Goal: Task Accomplishment & Management: Use online tool/utility

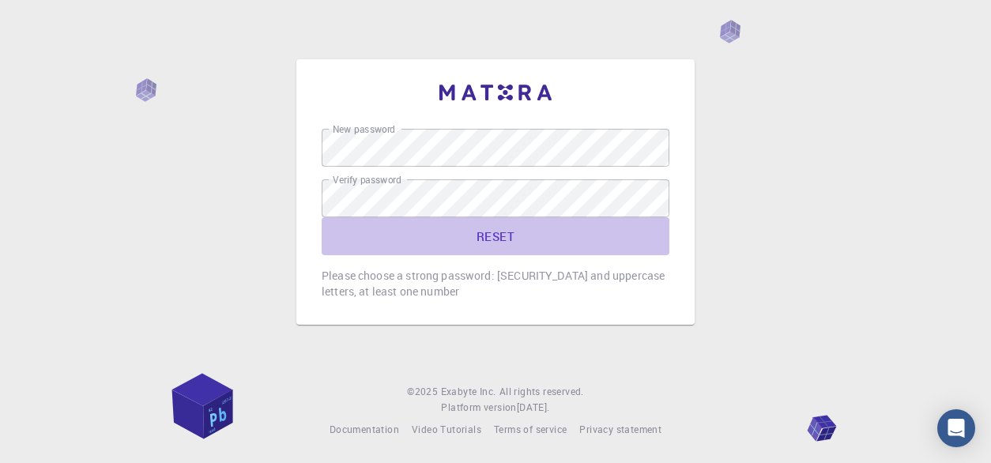
click at [656, 243] on button "RESET" at bounding box center [496, 236] width 348 height 38
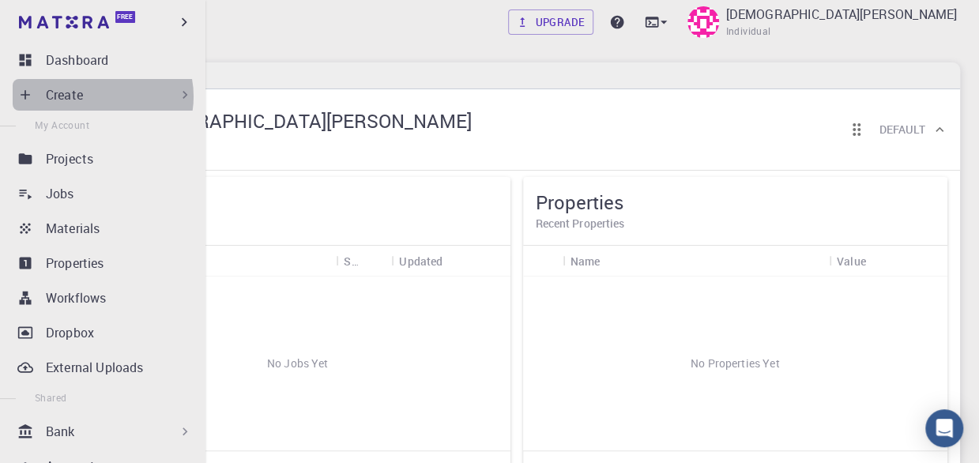
click at [99, 96] on div "Create" at bounding box center [119, 94] width 147 height 19
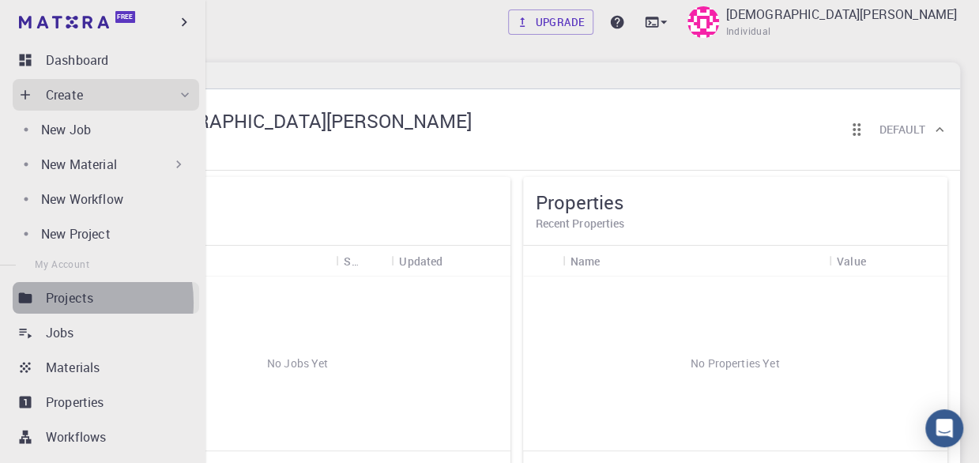
click at [57, 303] on p "Projects" at bounding box center [69, 297] width 47 height 19
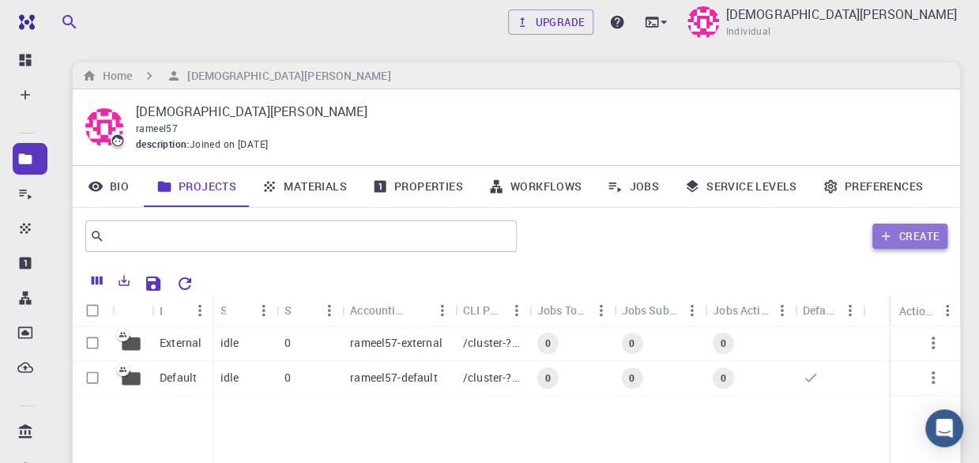
click at [904, 239] on button "Create" at bounding box center [909, 236] width 75 height 25
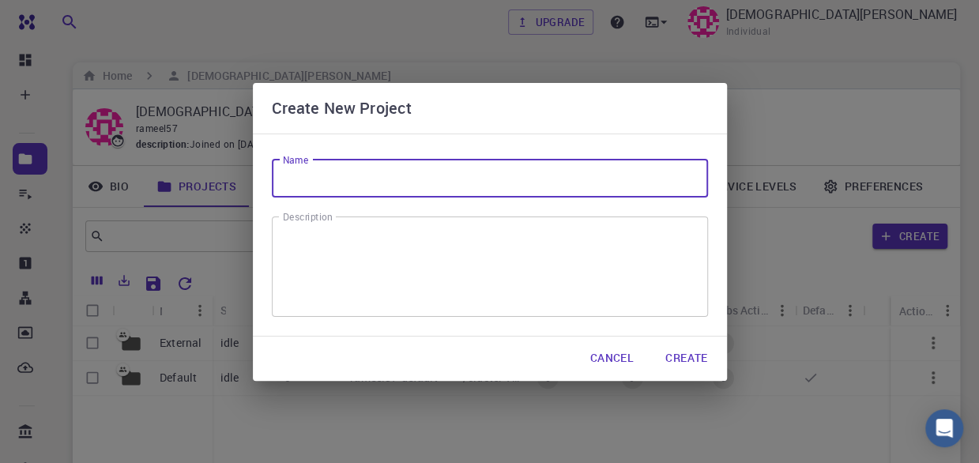
click at [341, 173] on input "Name" at bounding box center [490, 179] width 436 height 38
type input "MXene"
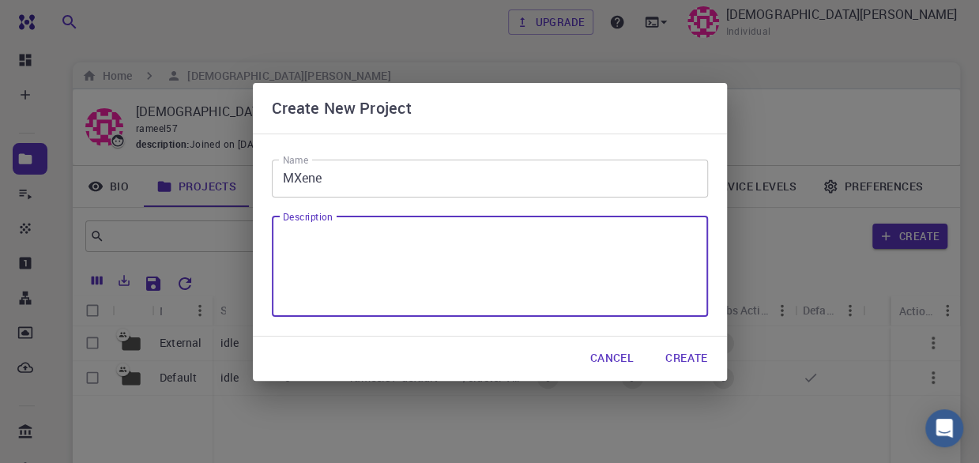
click at [335, 243] on textarea "Description" at bounding box center [490, 266] width 414 height 74
type textarea "Crystal structure of Ti3C2 MXene"
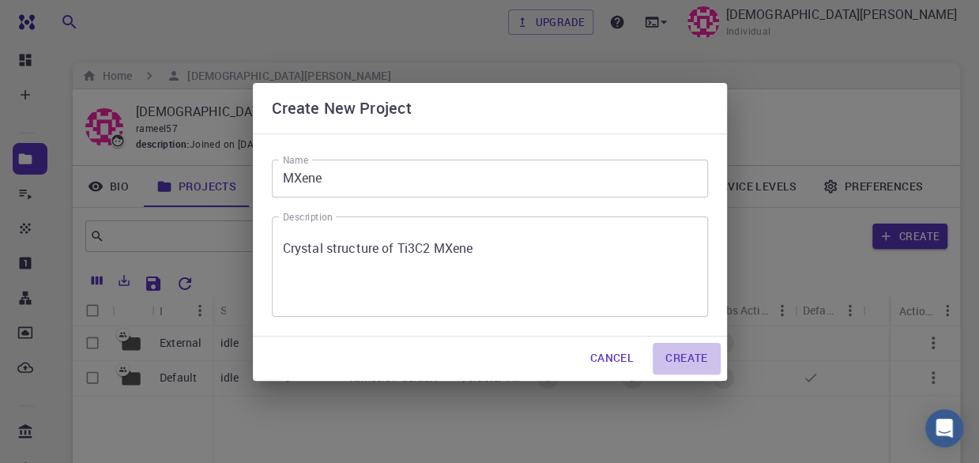
click at [681, 364] on button "Create" at bounding box center [686, 359] width 67 height 32
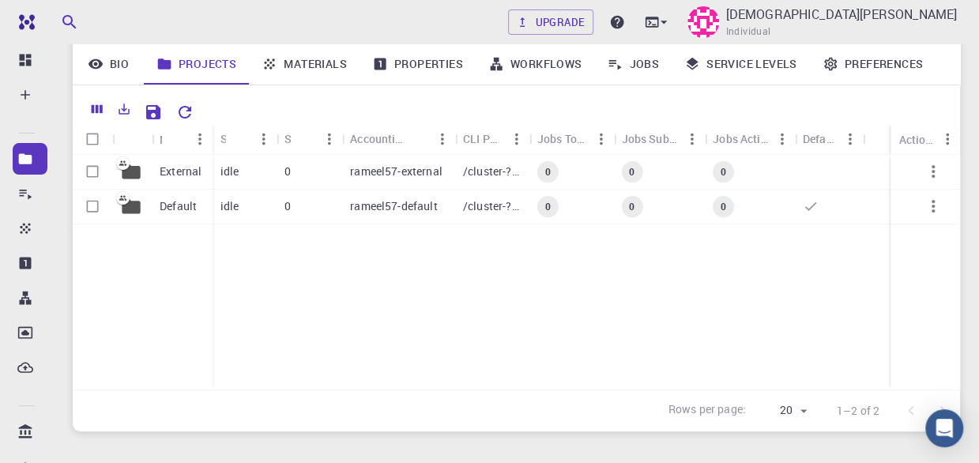
scroll to position [194, 0]
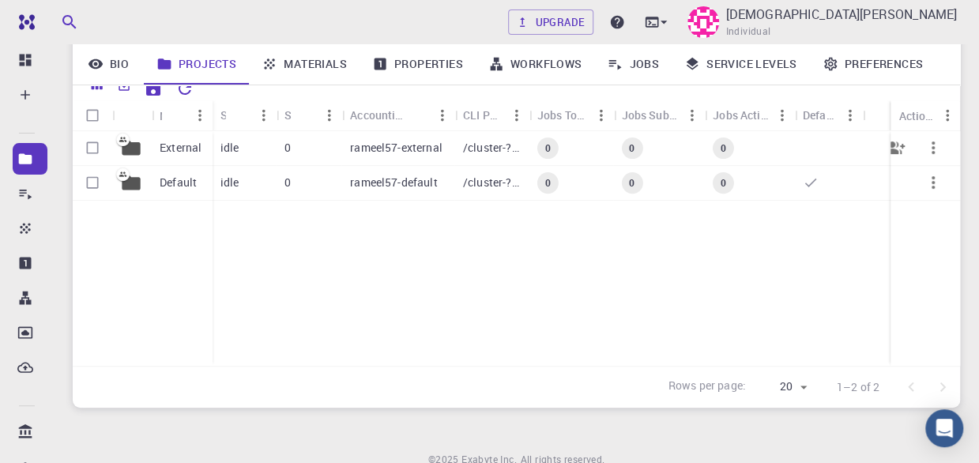
click at [268, 144] on div "idle" at bounding box center [245, 148] width 64 height 35
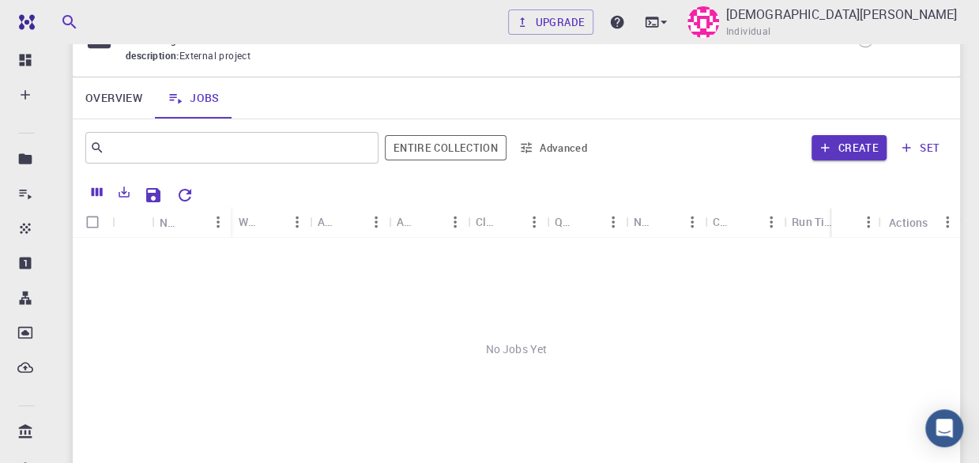
scroll to position [89, 0]
drag, startPoint x: 117, startPoint y: 255, endPoint x: 486, endPoint y: 281, distance: 369.9
click at [486, 281] on div "No Jobs Yet" at bounding box center [516, 348] width 887 height 223
click at [90, 226] on input "Select all rows" at bounding box center [92, 221] width 30 height 30
checkbox input "false"
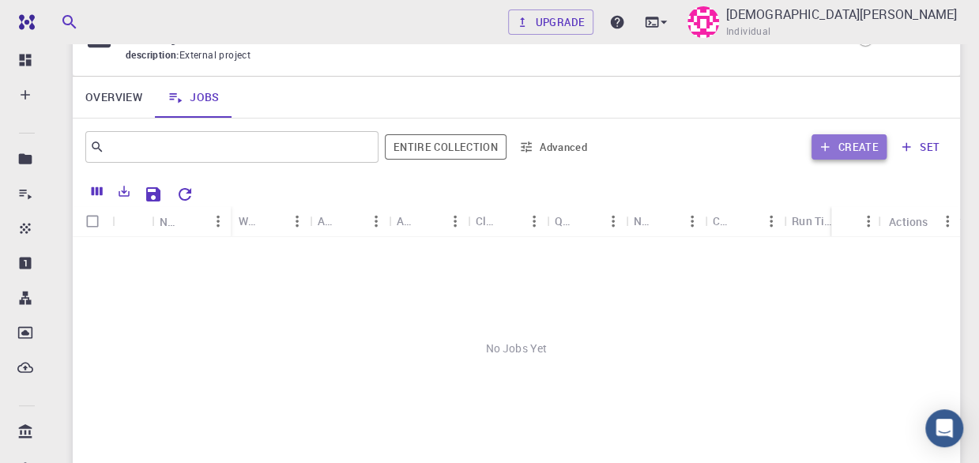
click at [833, 156] on button "Create" at bounding box center [849, 146] width 75 height 25
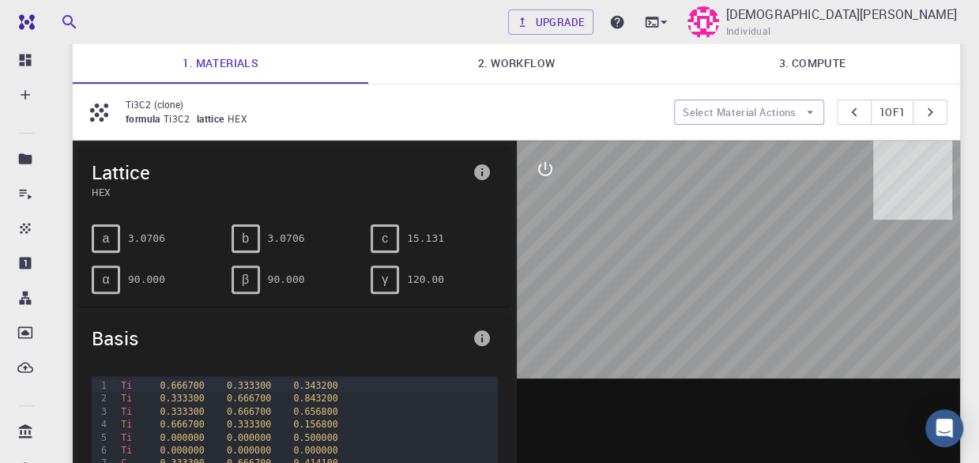
scroll to position [111, 0]
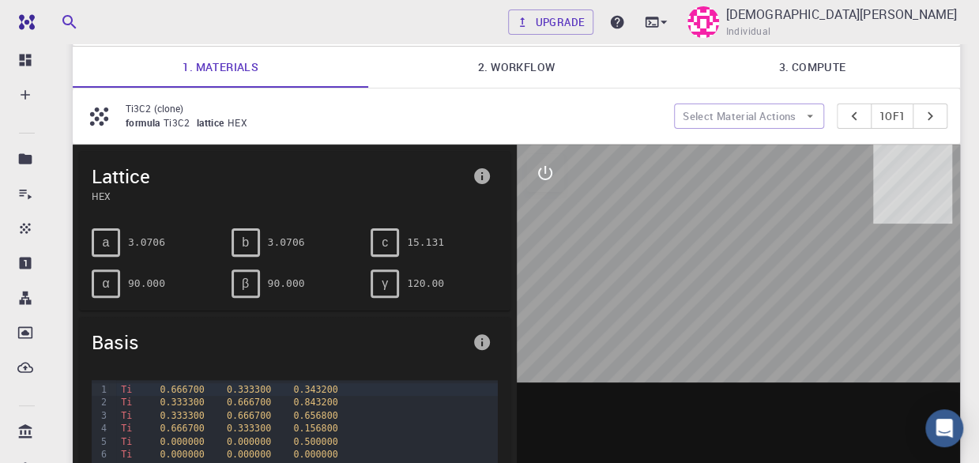
click at [179, 104] on p "Ti3C2 (clone)" at bounding box center [394, 108] width 536 height 14
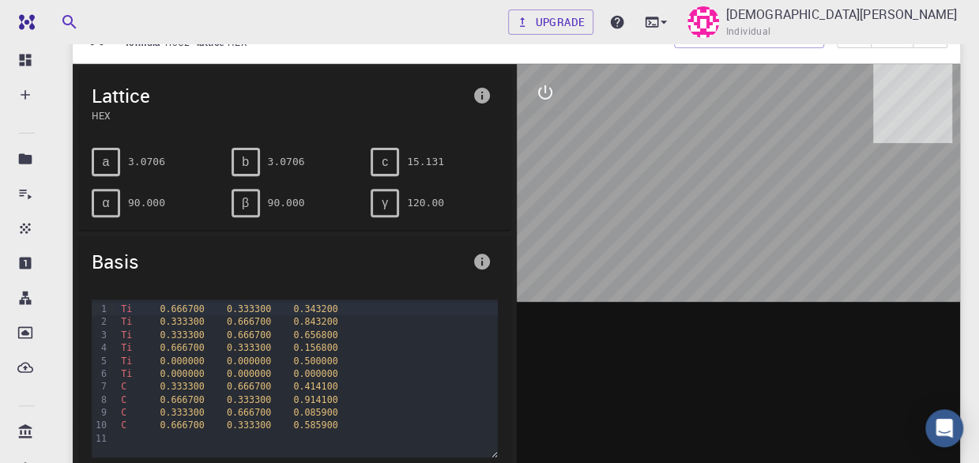
scroll to position [193, 0]
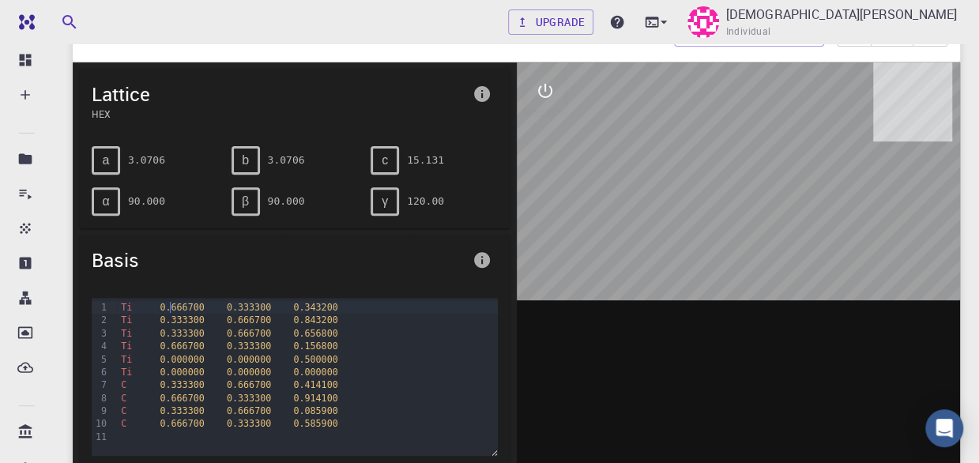
click at [168, 306] on span "0.666700" at bounding box center [182, 307] width 44 height 11
click at [187, 320] on span "0.333300" at bounding box center [182, 320] width 44 height 11
click at [188, 333] on span "0.333300" at bounding box center [182, 333] width 44 height 11
click at [187, 349] on span "0.666700" at bounding box center [182, 346] width 44 height 11
click at [187, 360] on span "0.000000" at bounding box center [182, 359] width 44 height 11
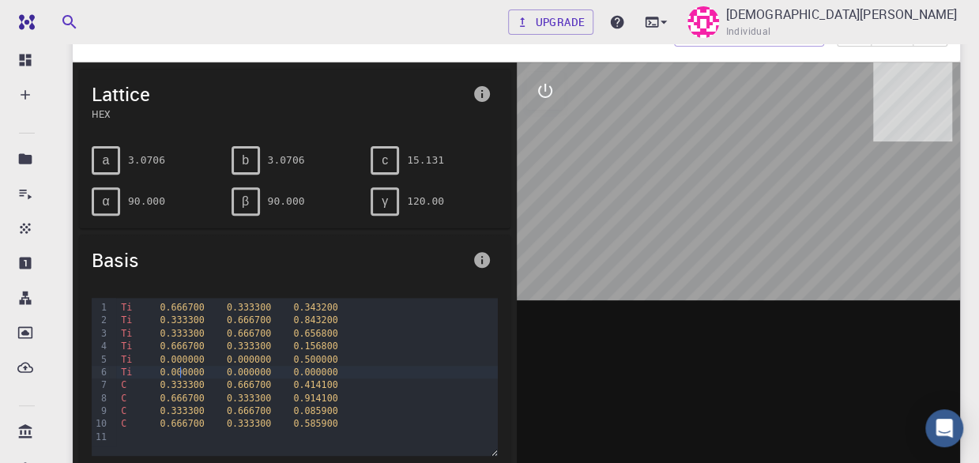
click at [182, 371] on span "0.000000" at bounding box center [182, 372] width 44 height 11
click at [183, 385] on span "0.333300" at bounding box center [182, 384] width 44 height 11
click at [182, 395] on span "0.666700" at bounding box center [182, 398] width 44 height 11
click at [179, 417] on div "C 0.666700 0.333300 0.585900" at bounding box center [306, 423] width 381 height 13
click at [182, 426] on span "0.666700" at bounding box center [182, 423] width 44 height 11
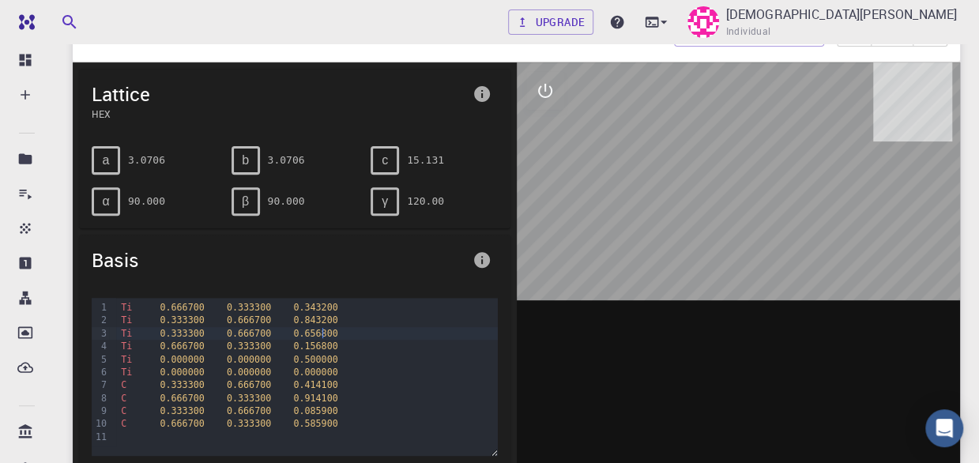
click at [409, 337] on div "Ti 0.333300 0.666700 0.656800" at bounding box center [306, 333] width 381 height 13
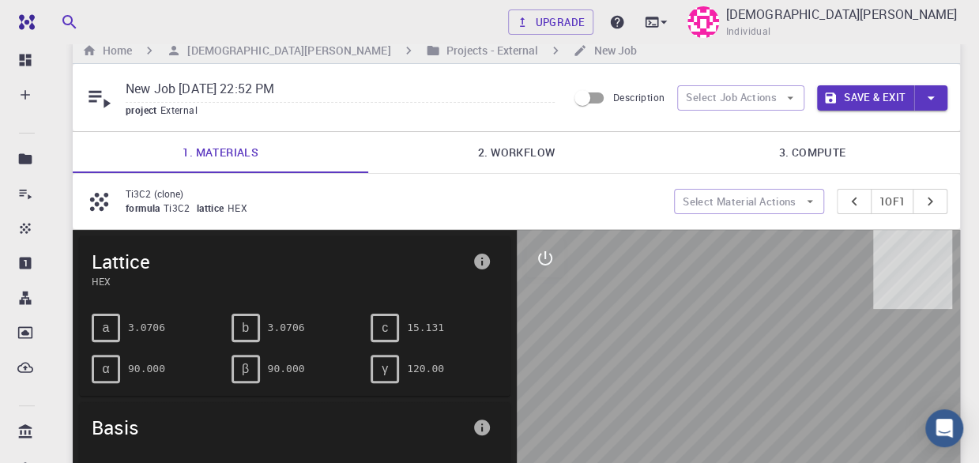
scroll to position [0, 0]
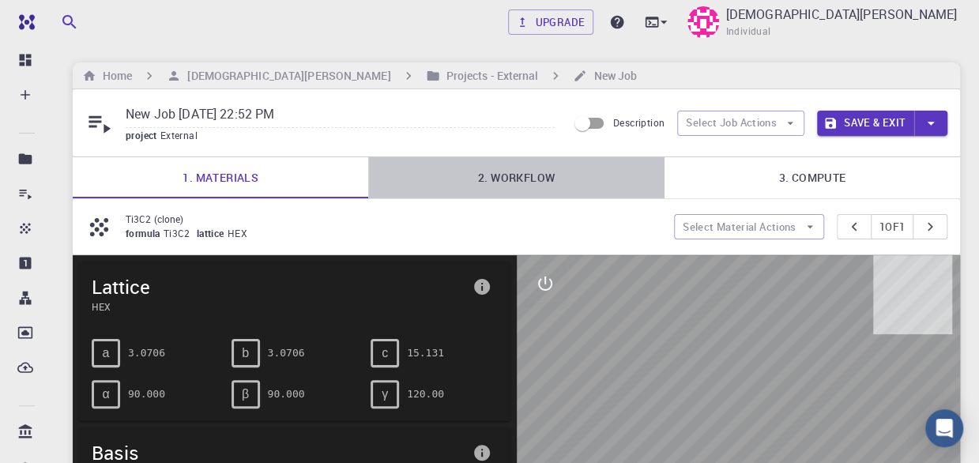
click at [506, 179] on link "2. Workflow" at bounding box center [516, 177] width 296 height 41
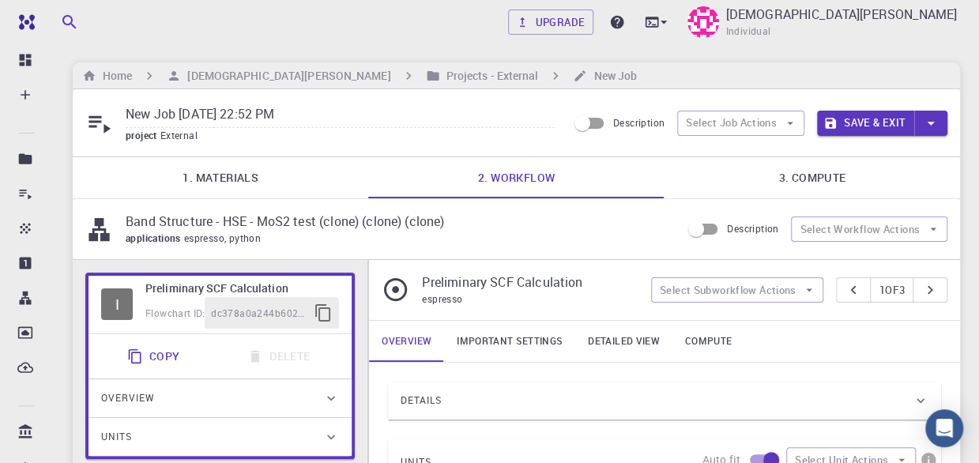
click at [300, 217] on p "Band Structure - HSE - MoS2 test (clone) (clone) (clone)" at bounding box center [397, 221] width 543 height 19
click at [150, 227] on p "Band Structure - HSE - MoS2 test (clone) (clone) (clone)" at bounding box center [397, 221] width 543 height 19
click at [822, 228] on button "Select Workflow Actions" at bounding box center [869, 229] width 156 height 25
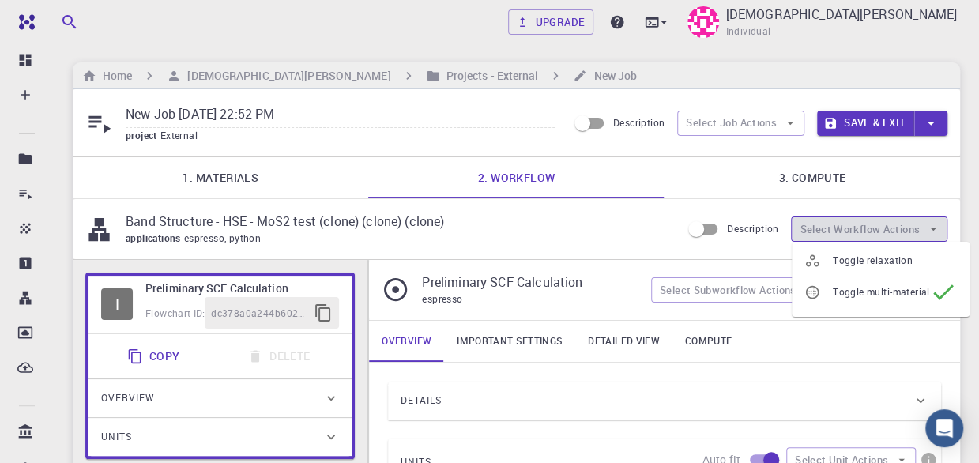
click at [822, 228] on button "Select Workflow Actions" at bounding box center [869, 229] width 156 height 25
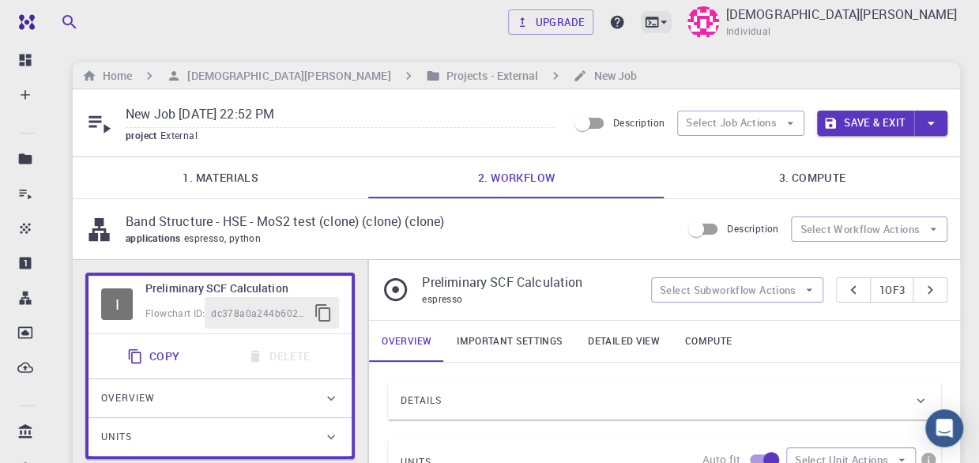
click at [672, 26] on icon at bounding box center [664, 22] width 16 height 16
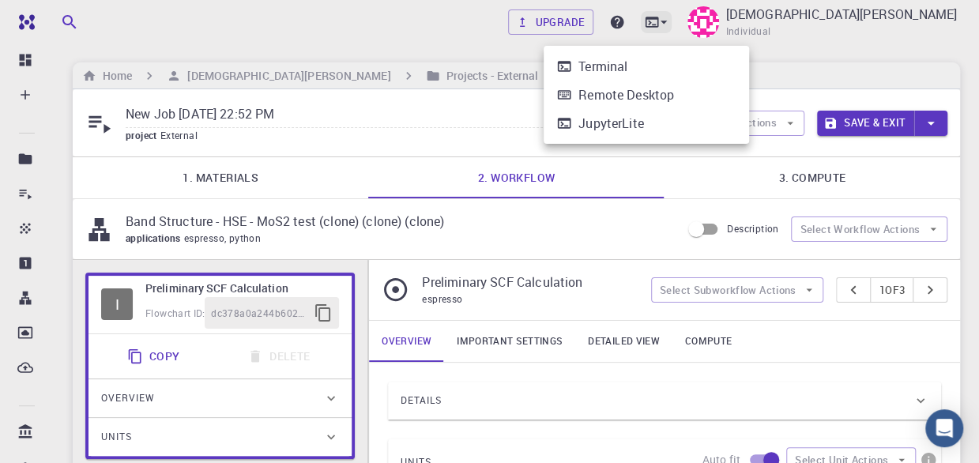
click at [748, 26] on div at bounding box center [489, 231] width 979 height 463
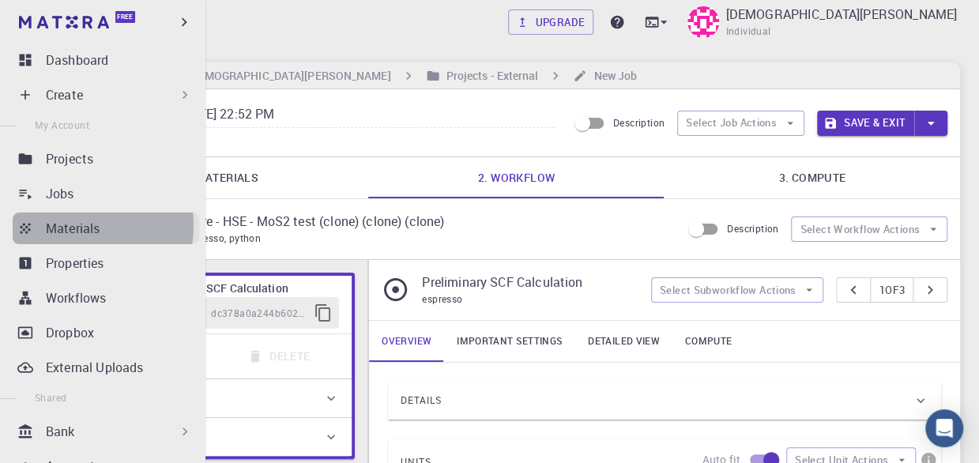
drag, startPoint x: 55, startPoint y: 230, endPoint x: 70, endPoint y: 226, distance: 14.8
click at [70, 226] on p "Materials" at bounding box center [73, 228] width 54 height 19
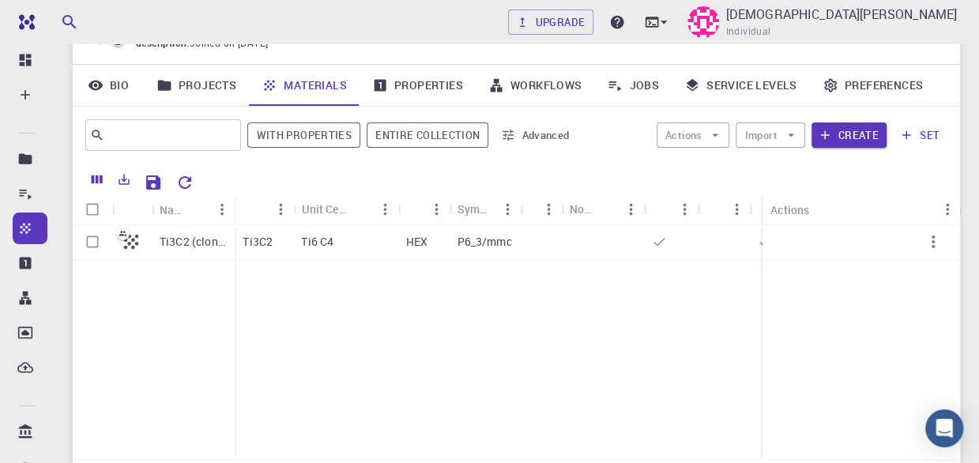
scroll to position [121, 0]
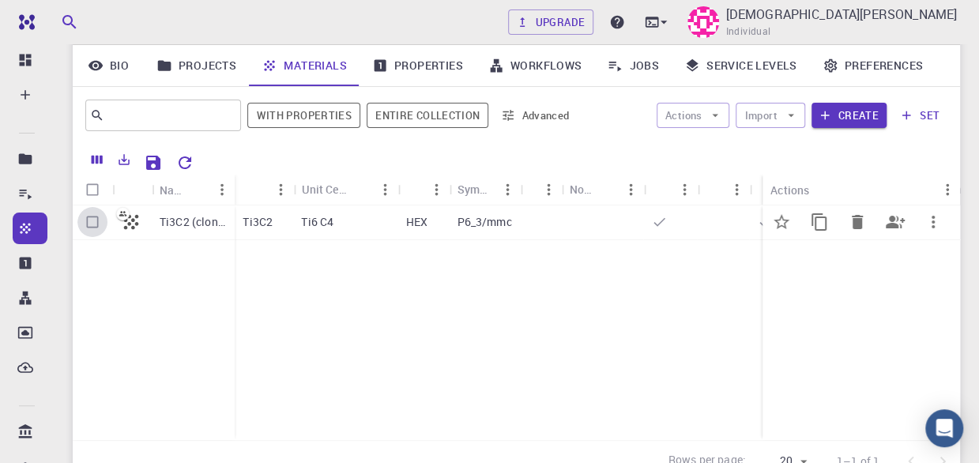
click at [98, 220] on input "Select row" at bounding box center [92, 222] width 30 height 30
checkbox input "true"
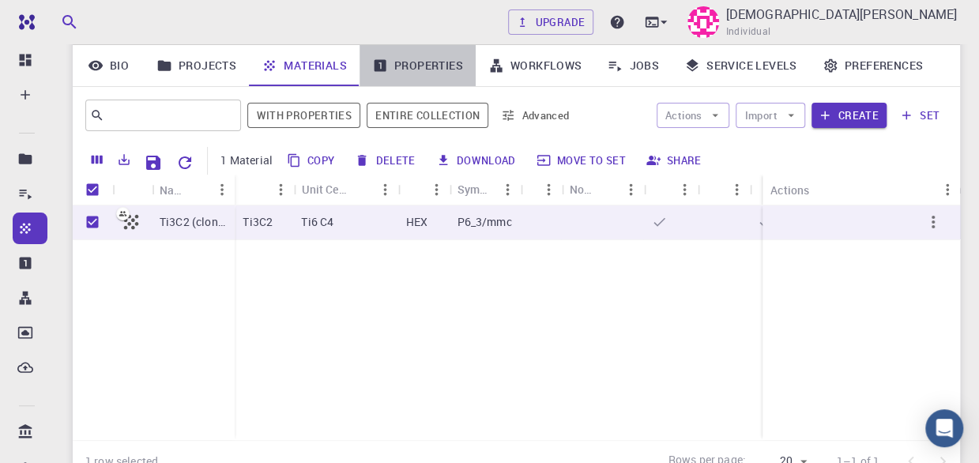
click at [417, 70] on link "Properties" at bounding box center [418, 65] width 116 height 41
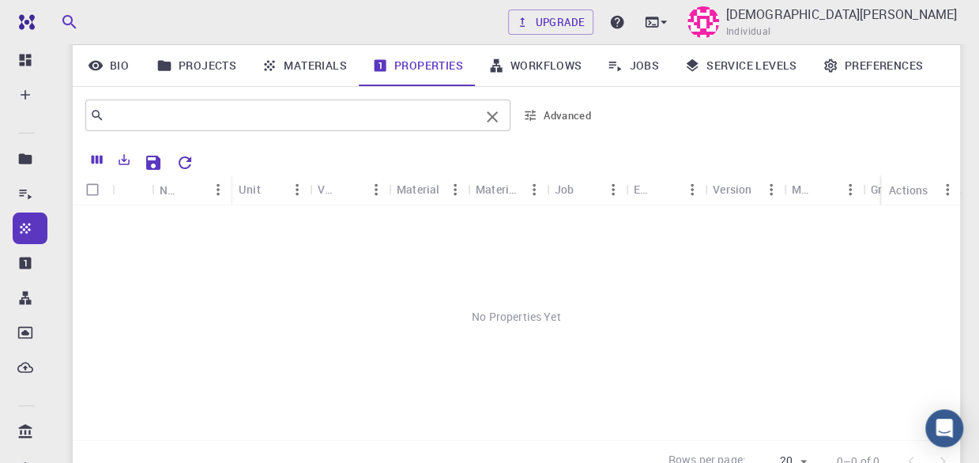
click at [401, 114] on input "text" at bounding box center [291, 115] width 375 height 22
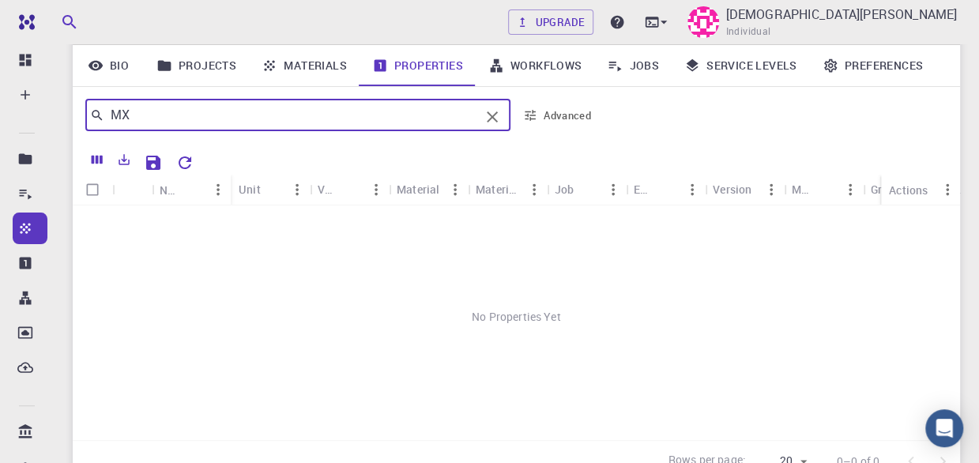
type input "M"
type input "T"
type input "e"
type input "o"
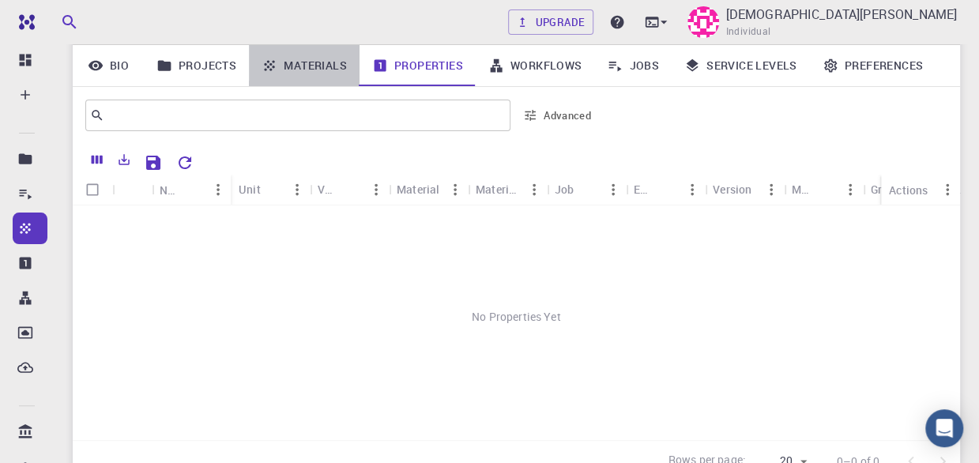
click at [283, 68] on link "Materials" at bounding box center [304, 65] width 111 height 41
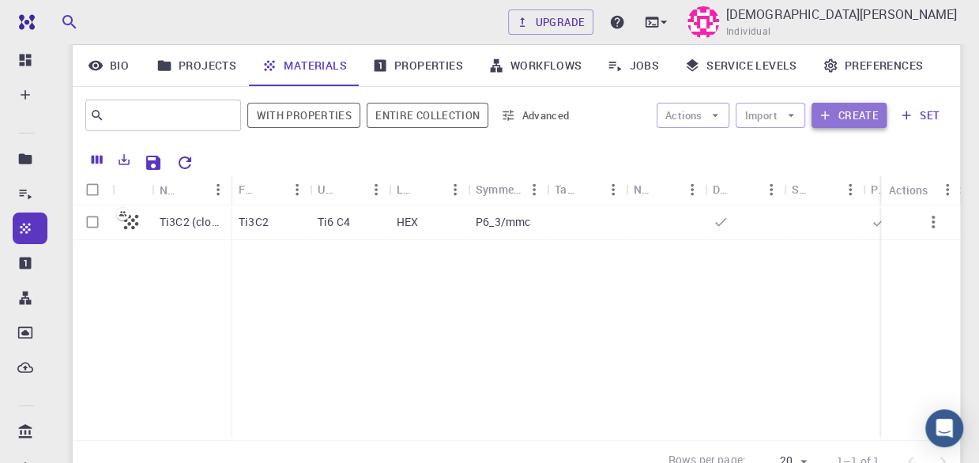
click at [835, 114] on button "Create" at bounding box center [849, 115] width 75 height 25
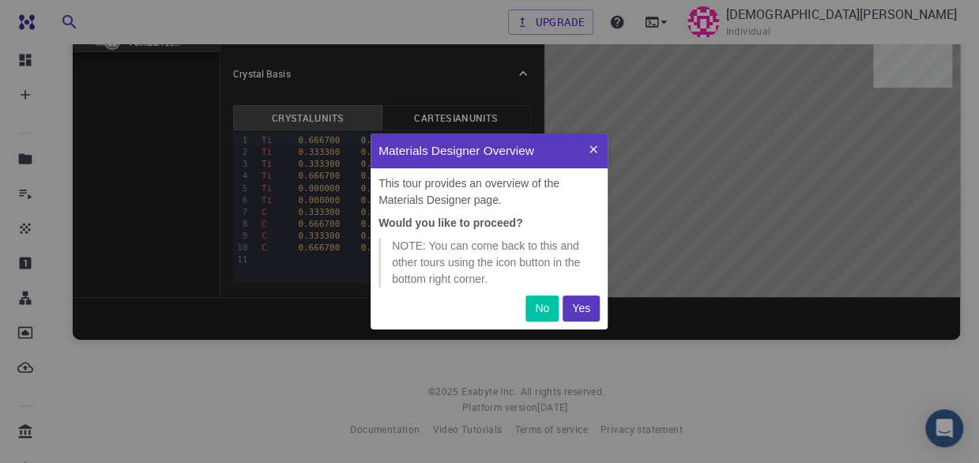
scroll to position [183, 224]
click at [579, 307] on p "Yes" at bounding box center [581, 308] width 18 height 17
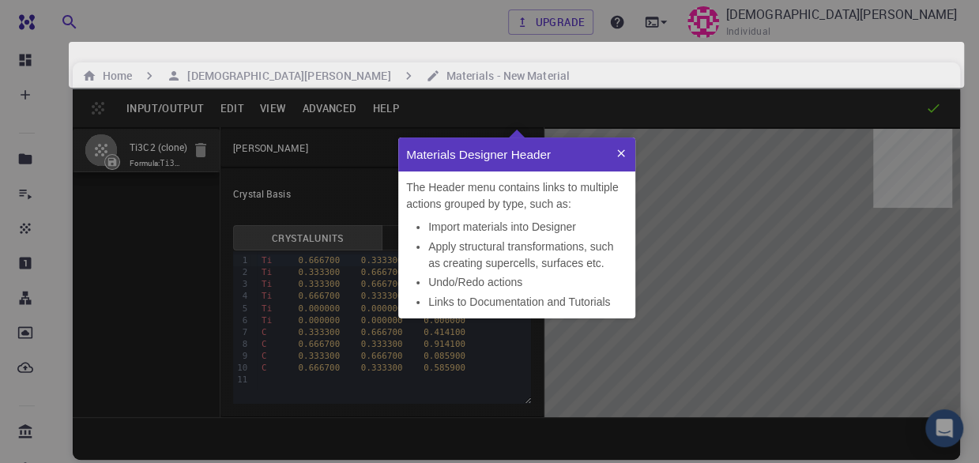
scroll to position [168, 224]
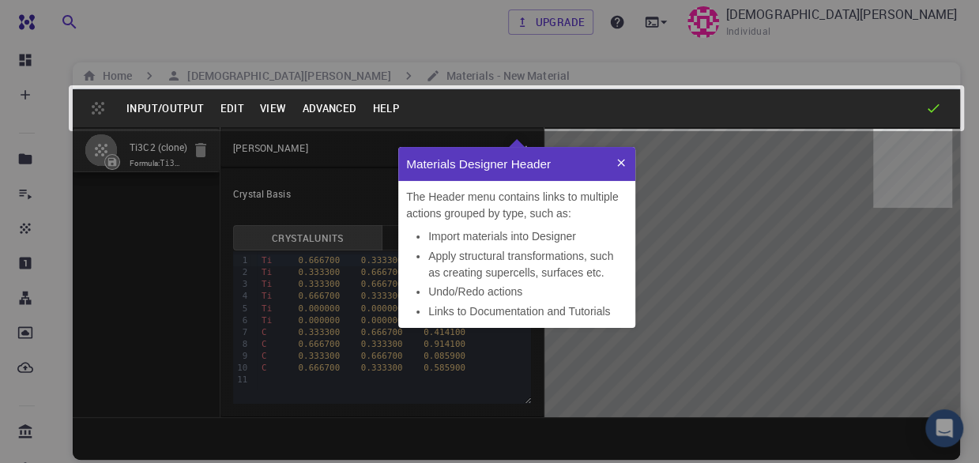
click at [621, 161] on icon at bounding box center [621, 162] width 13 height 13
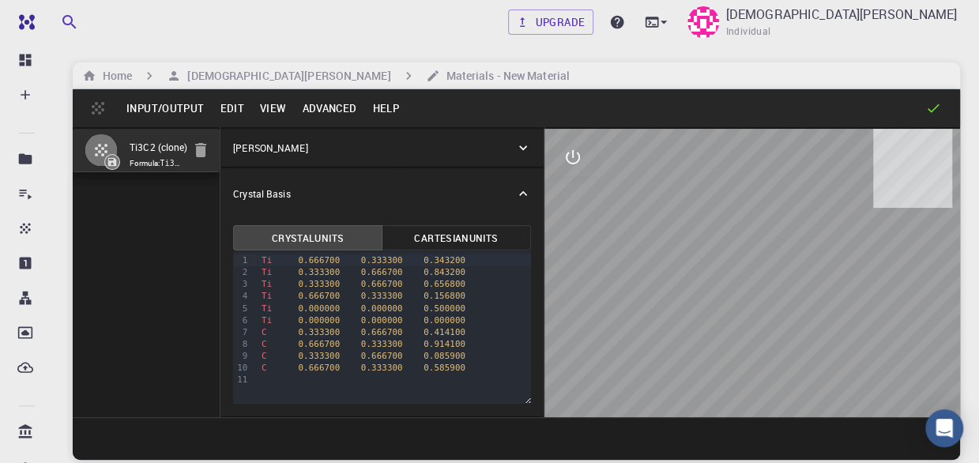
click at [336, 147] on div "Crystal Lattice" at bounding box center [373, 148] width 281 height 14
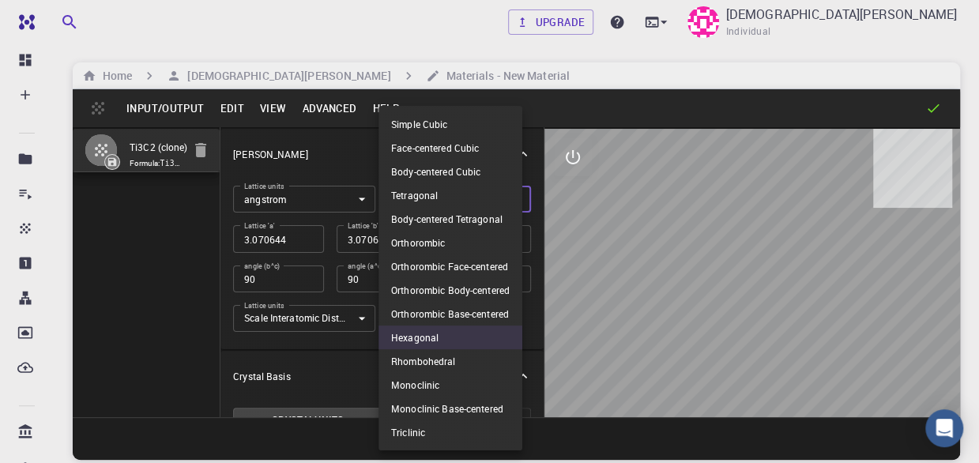
click at [429, 199] on body "Free Dashboard Create New Job New Material Create Material Upload File Import f…" at bounding box center [489, 291] width 979 height 583
click at [409, 337] on li "Hexagonal" at bounding box center [451, 338] width 144 height 24
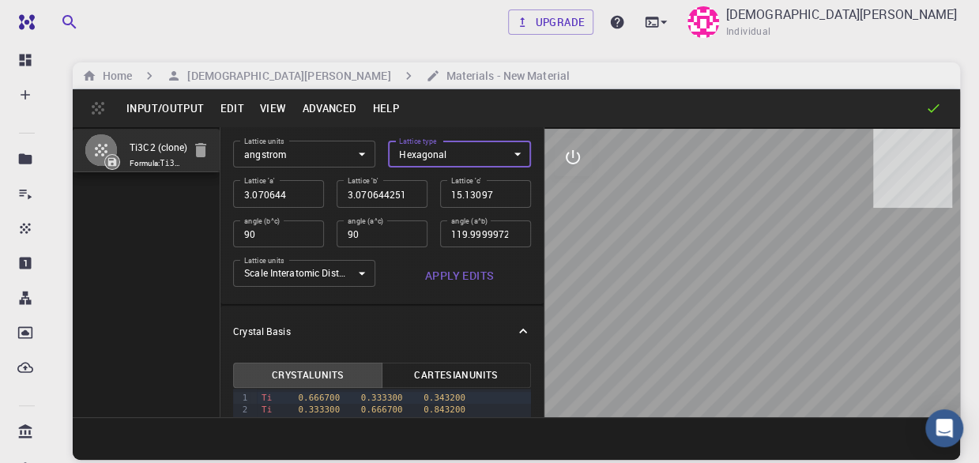
scroll to position [43, 0]
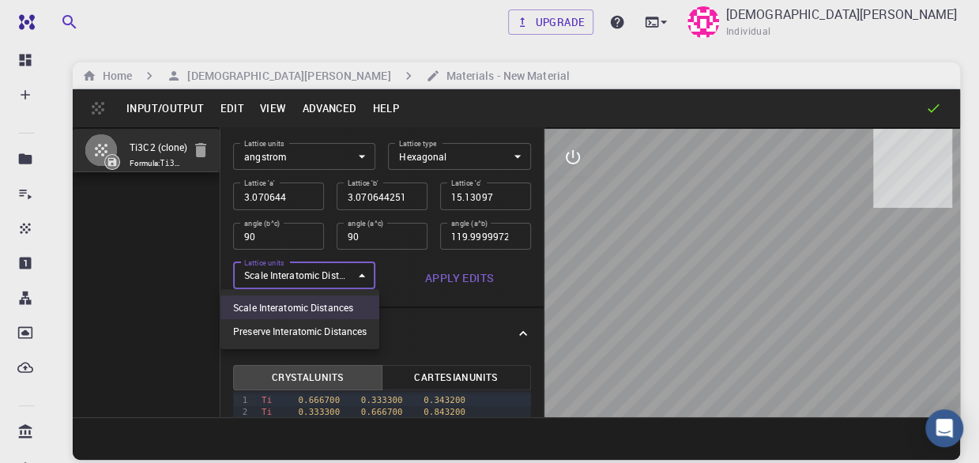
click at [322, 279] on body "Free Dashboard Create New Job New Material Create Material Upload File Import f…" at bounding box center [489, 291] width 979 height 583
click at [322, 279] on div at bounding box center [489, 231] width 979 height 463
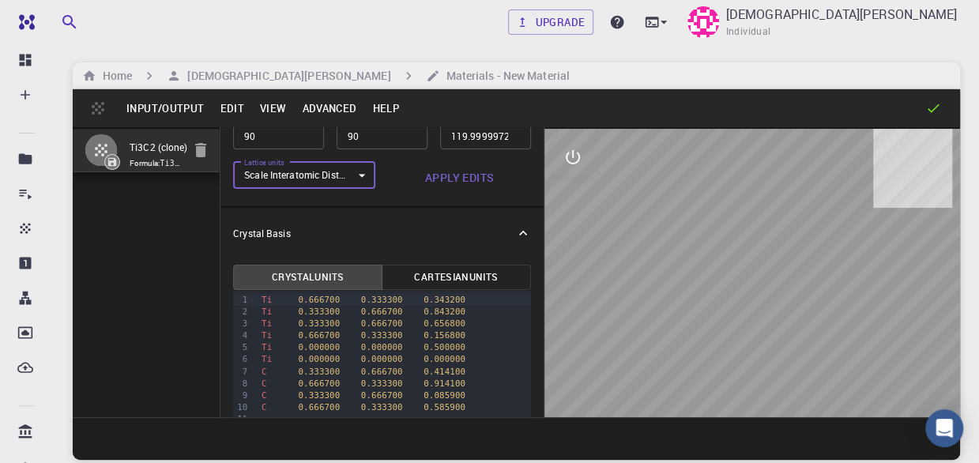
scroll to position [181, 0]
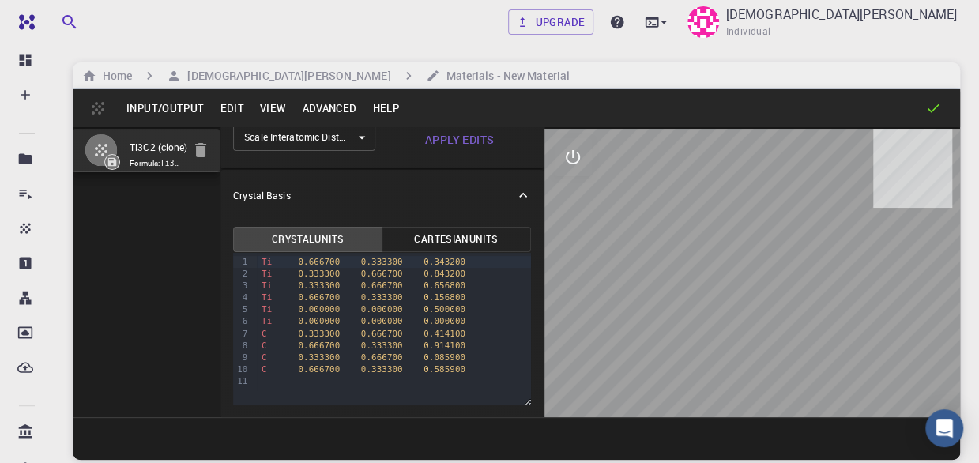
click at [931, 104] on icon at bounding box center [933, 108] width 16 height 16
drag, startPoint x: 752, startPoint y: 248, endPoint x: 605, endPoint y: 160, distance: 171.6
click at [605, 160] on div at bounding box center [752, 273] width 416 height 288
click at [567, 158] on icon "interactive" at bounding box center [572, 157] width 19 height 19
click at [572, 201] on icon "view" at bounding box center [572, 195] width 19 height 19
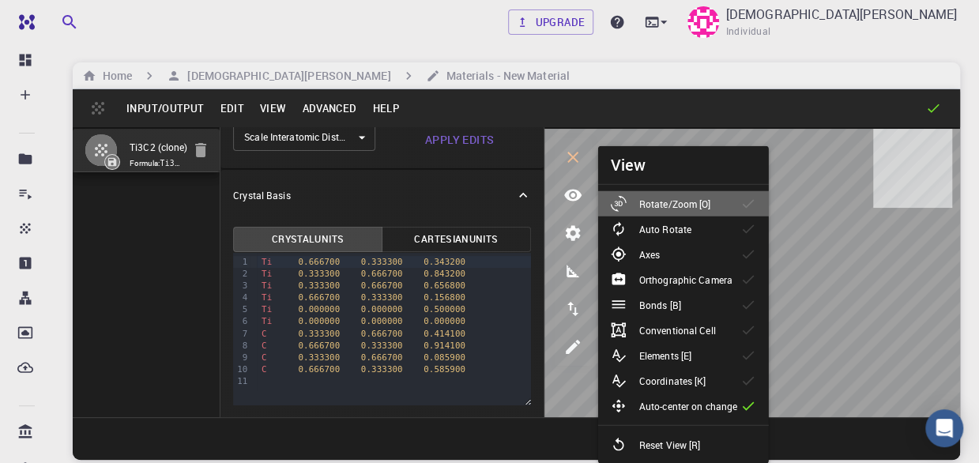
click at [658, 209] on p "Rotate/Zoom [O]" at bounding box center [675, 204] width 72 height 14
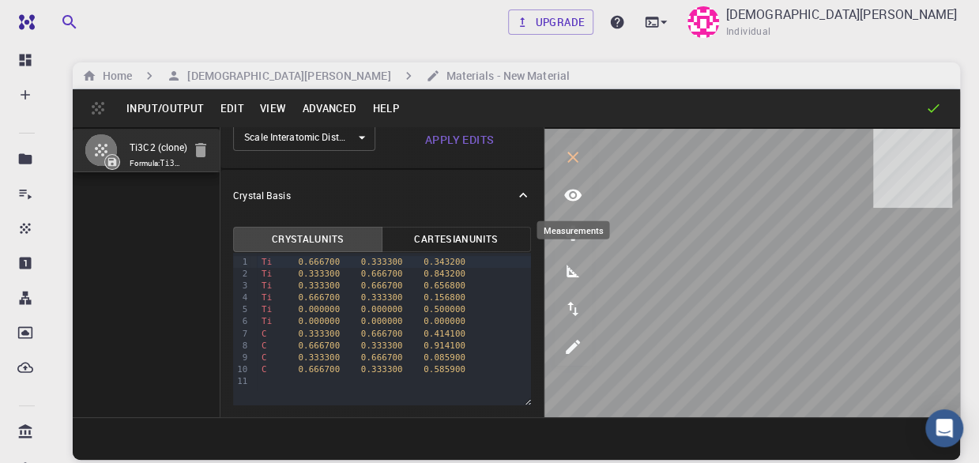
click at [572, 279] on icon "measurements" at bounding box center [572, 271] width 19 height 19
click at [575, 153] on icon "interactive" at bounding box center [572, 157] width 19 height 19
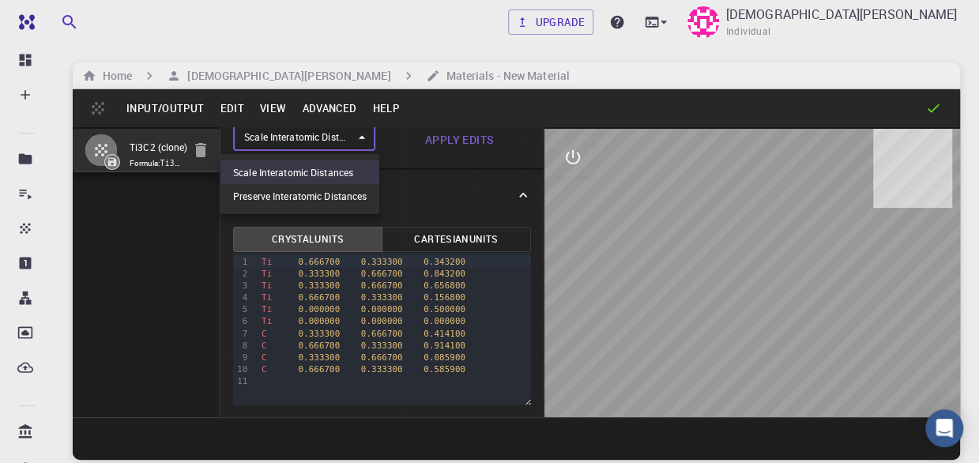
scroll to position [177, 0]
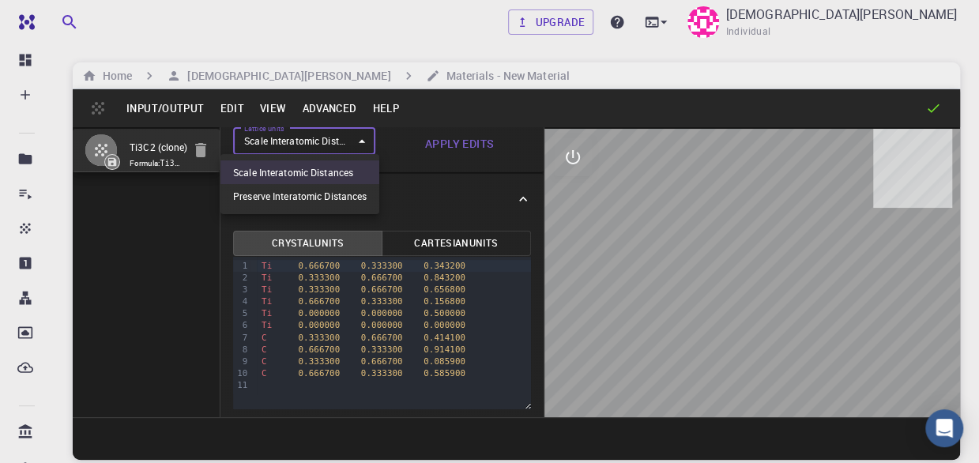
click at [356, 137] on body "Free Dashboard Create New Job New Material Create Material Upload File Import f…" at bounding box center [489, 291] width 979 height 583
click at [356, 137] on div at bounding box center [489, 231] width 979 height 463
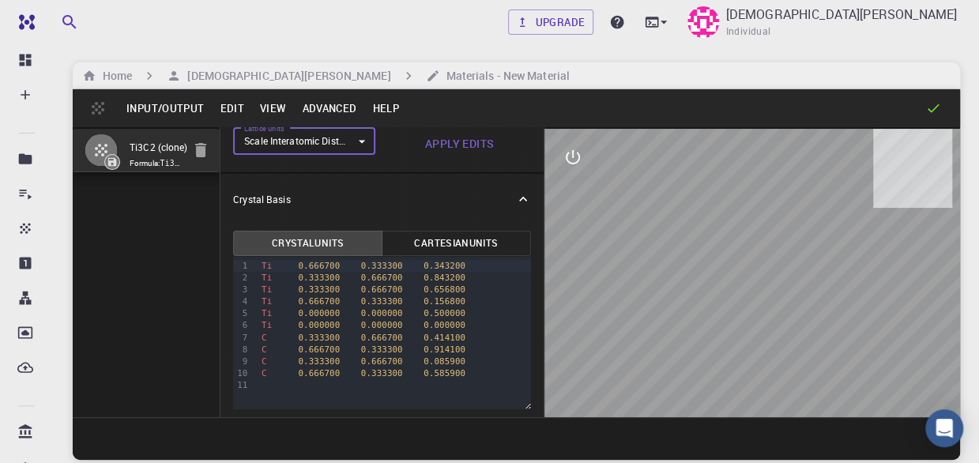
click at [329, 107] on button "Advanced" at bounding box center [329, 108] width 70 height 25
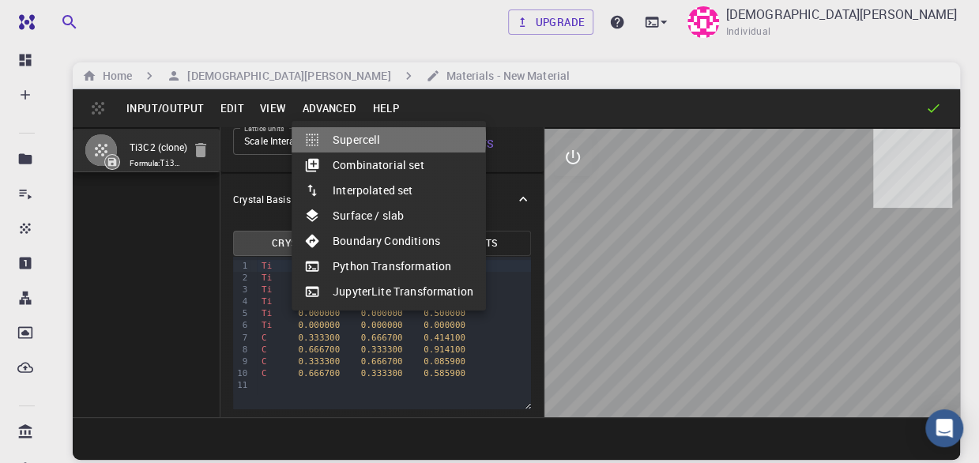
click at [348, 138] on li "Supercell" at bounding box center [389, 139] width 194 height 25
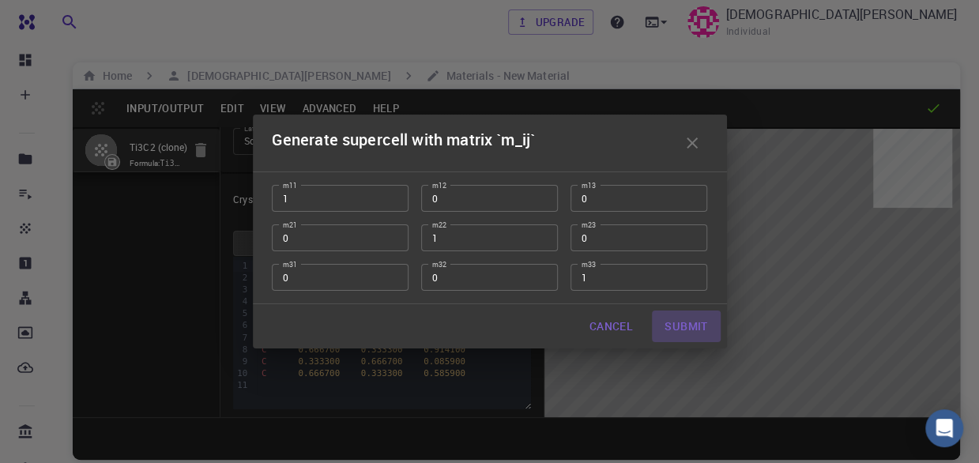
click at [677, 328] on button "Submit" at bounding box center [686, 327] width 68 height 32
type input "TRI"
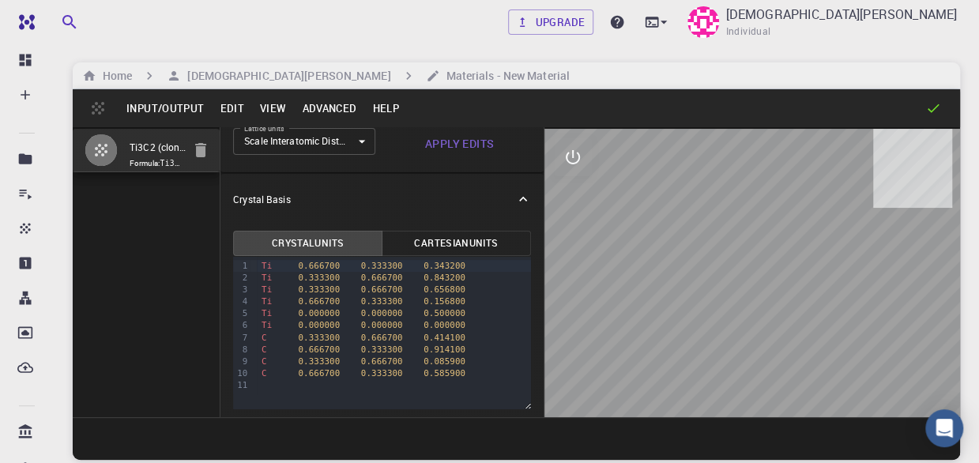
click at [324, 105] on button "Advanced" at bounding box center [329, 108] width 70 height 25
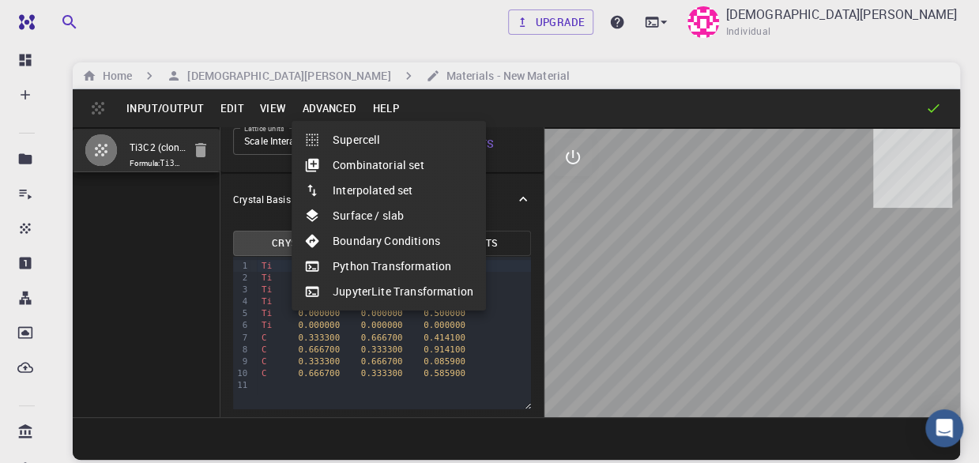
click at [362, 220] on li "Surface / slab" at bounding box center [389, 215] width 194 height 25
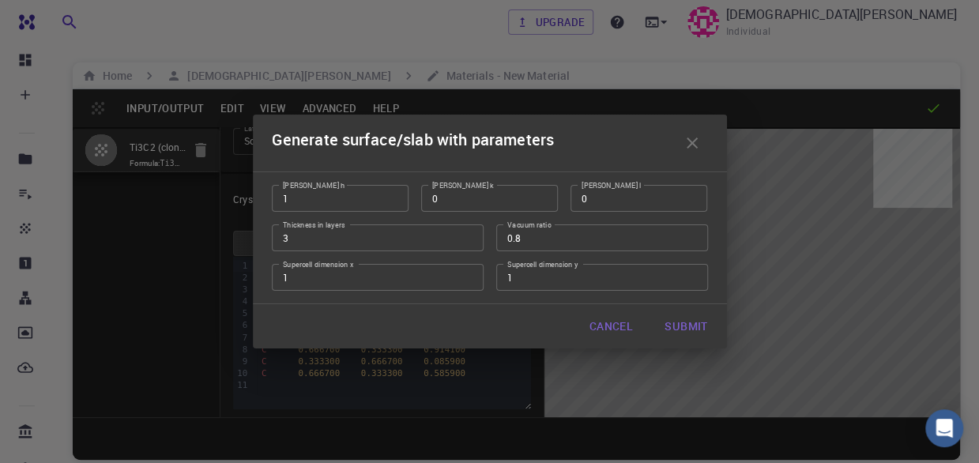
click at [693, 327] on button "Submit" at bounding box center [686, 327] width 68 height 32
type input "3.0706713565603208"
type input "15.131"
type input "46.05950000000001"
type input "119.99923129290018"
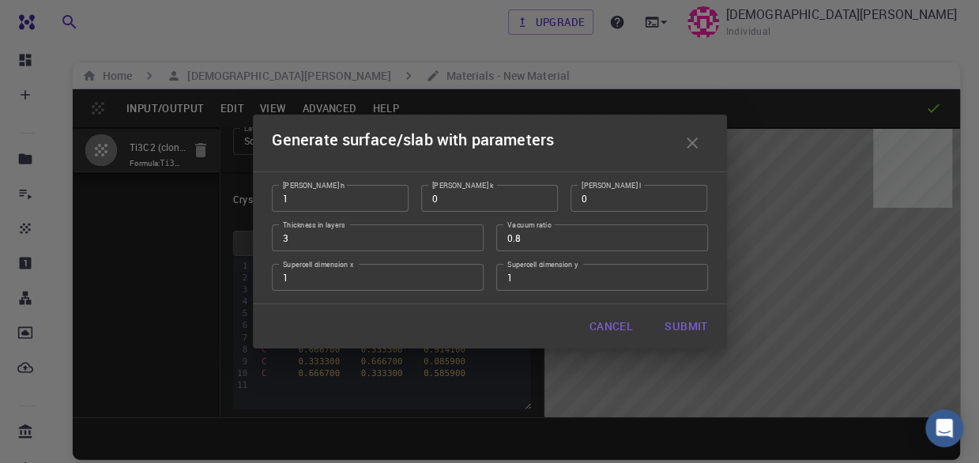
type input "90"
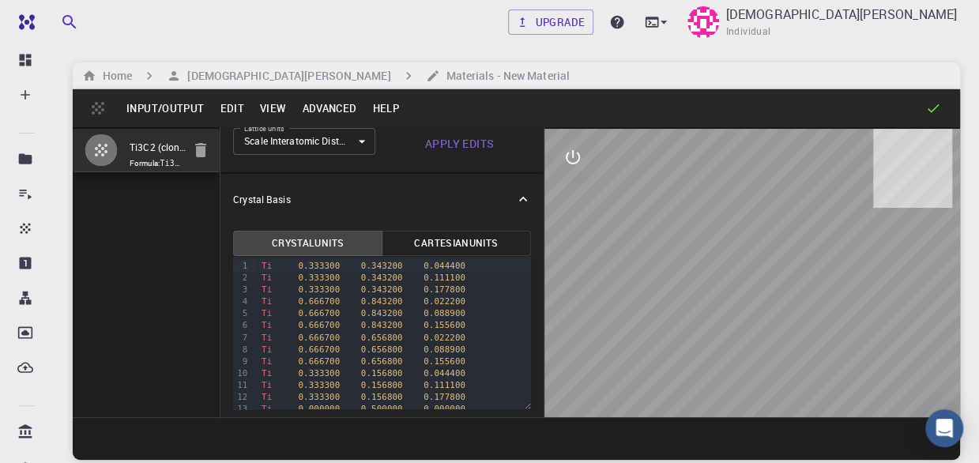
click at [313, 108] on button "Advanced" at bounding box center [329, 108] width 70 height 25
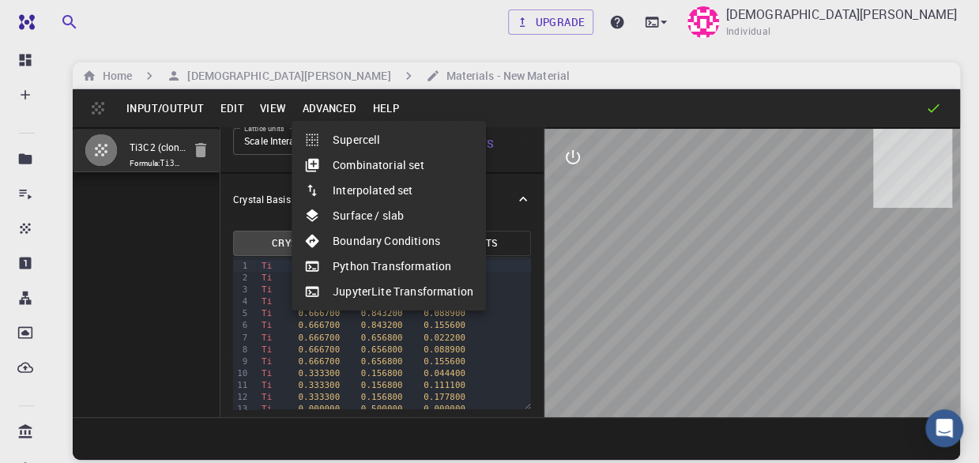
click at [565, 236] on div at bounding box center [489, 231] width 979 height 463
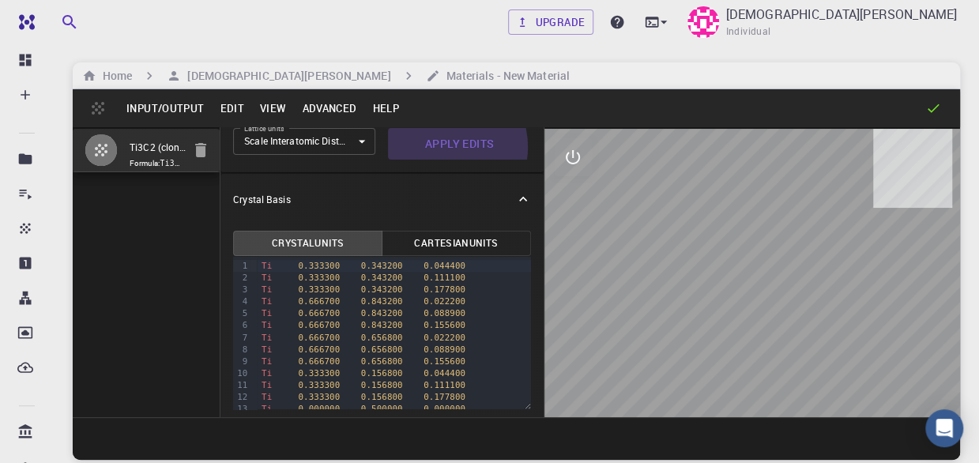
click at [436, 146] on button "Apply Edits" at bounding box center [459, 144] width 142 height 32
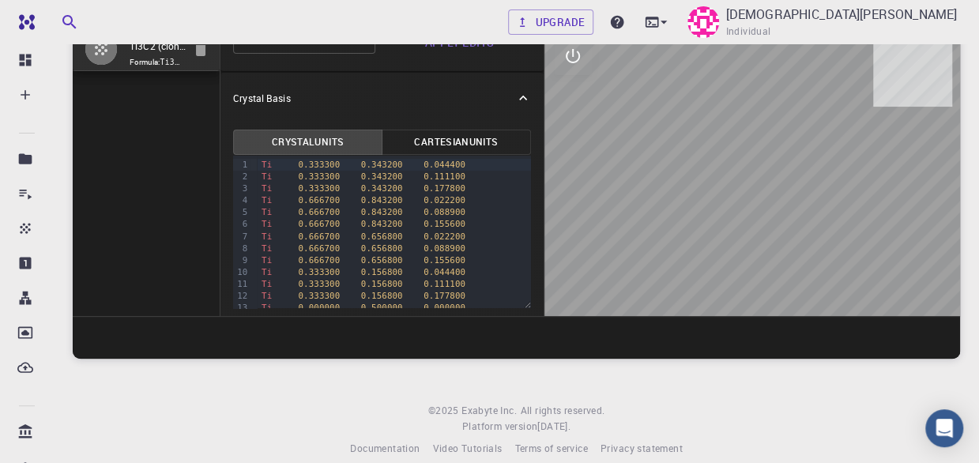
scroll to position [49, 0]
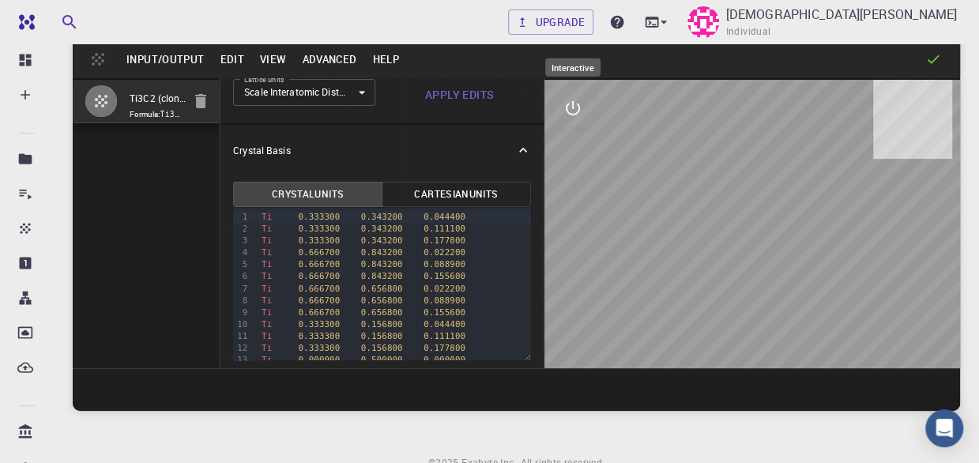
click at [580, 107] on icon "interactive" at bounding box center [572, 108] width 19 height 19
click at [580, 144] on icon "view" at bounding box center [572, 147] width 17 height 12
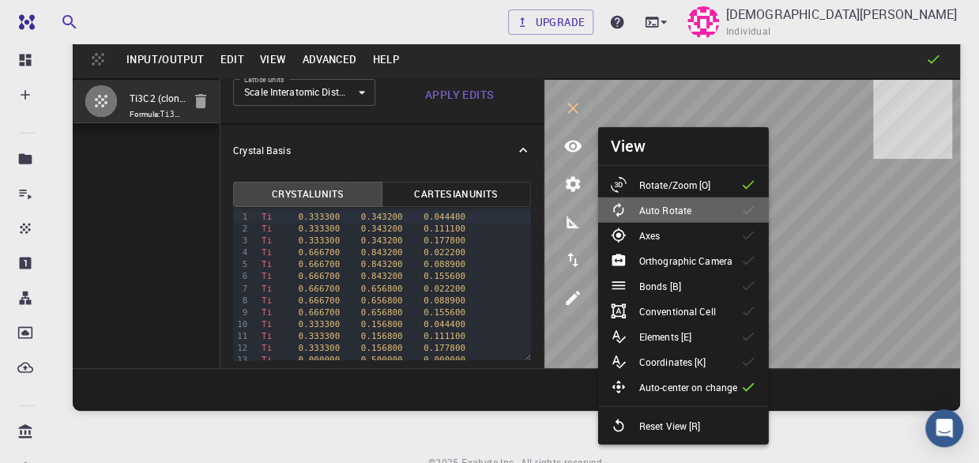
click at [689, 198] on li "Auto Rotate" at bounding box center [683, 210] width 171 height 25
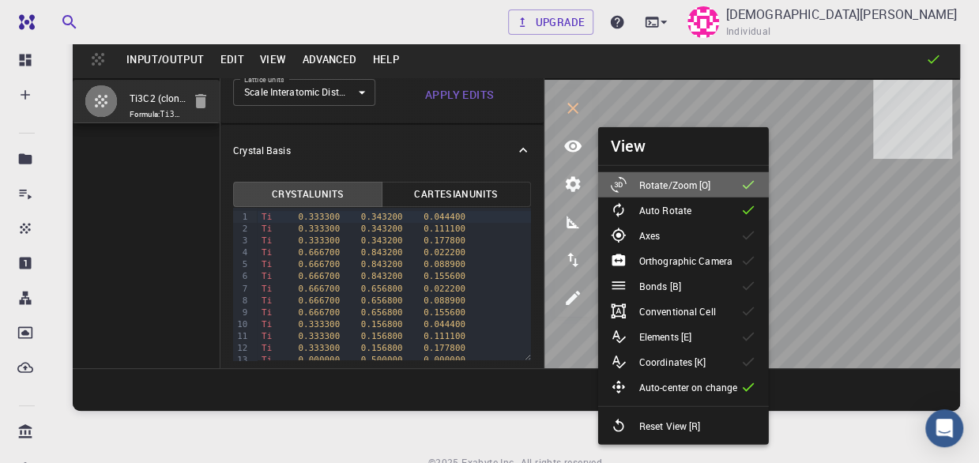
click at [689, 190] on p "Rotate/Zoom [O]" at bounding box center [675, 185] width 72 height 14
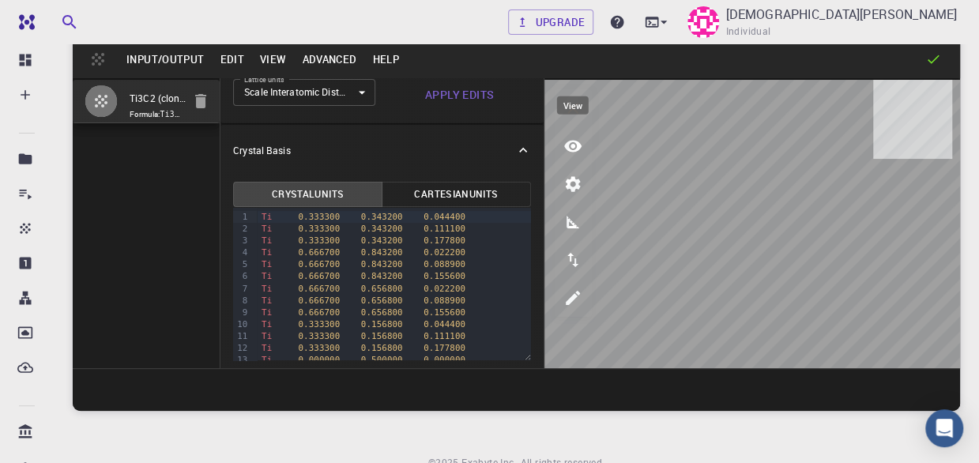
click at [572, 149] on icon "view" at bounding box center [572, 146] width 19 height 19
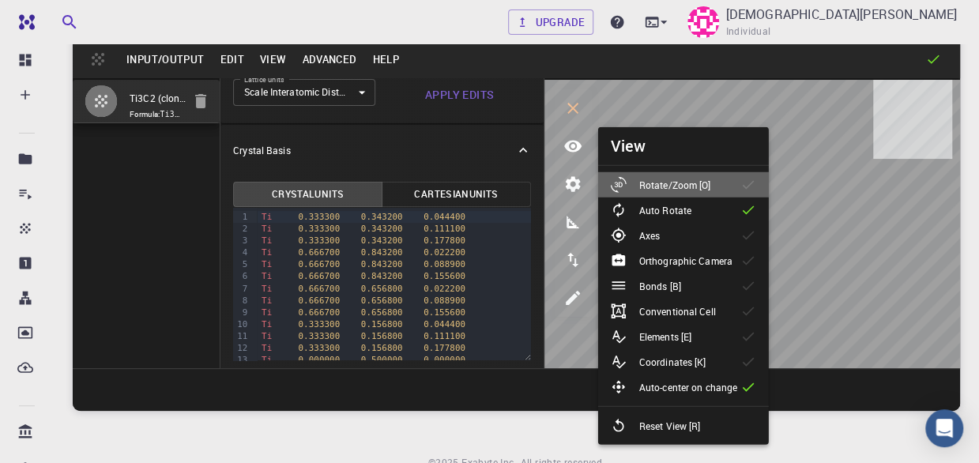
click at [702, 186] on p "Rotate/Zoom [O]" at bounding box center [675, 185] width 72 height 14
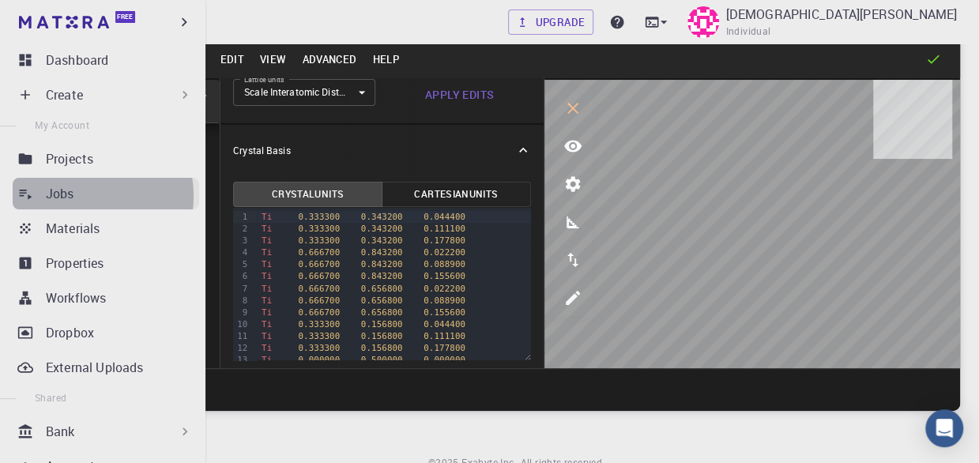
click at [73, 196] on p "Jobs" at bounding box center [60, 193] width 28 height 19
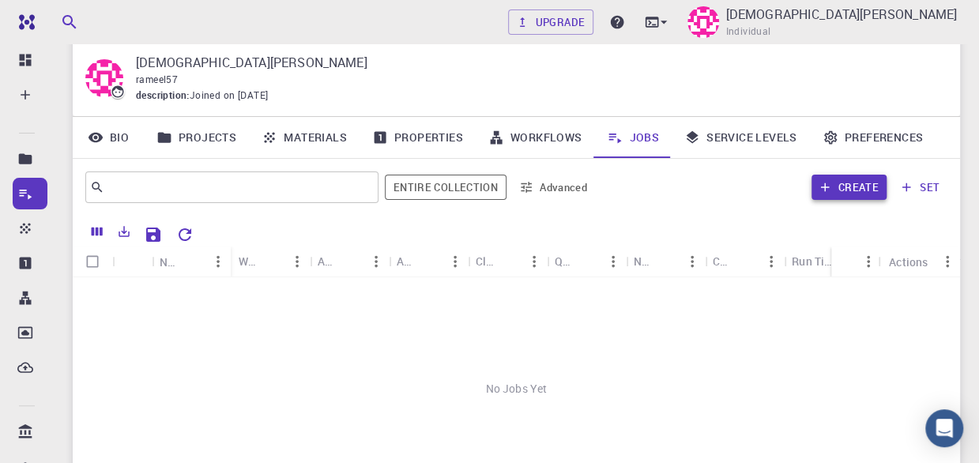
click at [846, 186] on button "Create" at bounding box center [849, 187] width 75 height 25
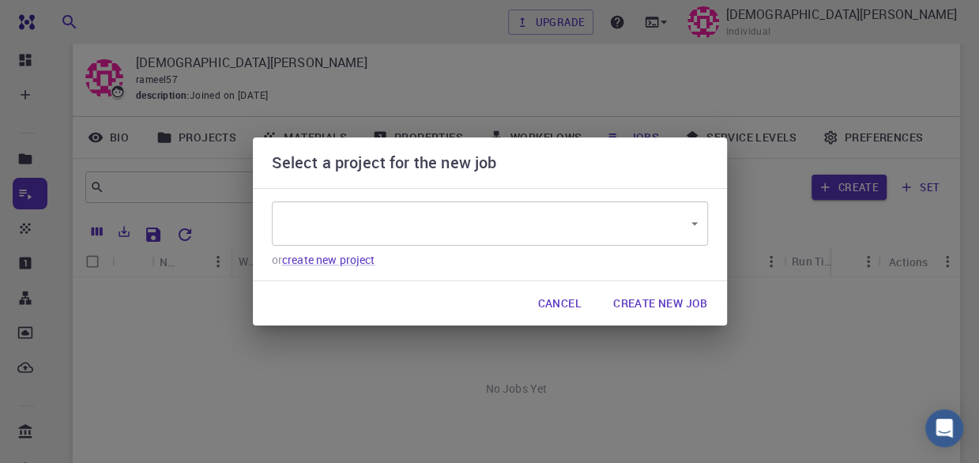
type input "dcbHERtYgw2WeANDd"
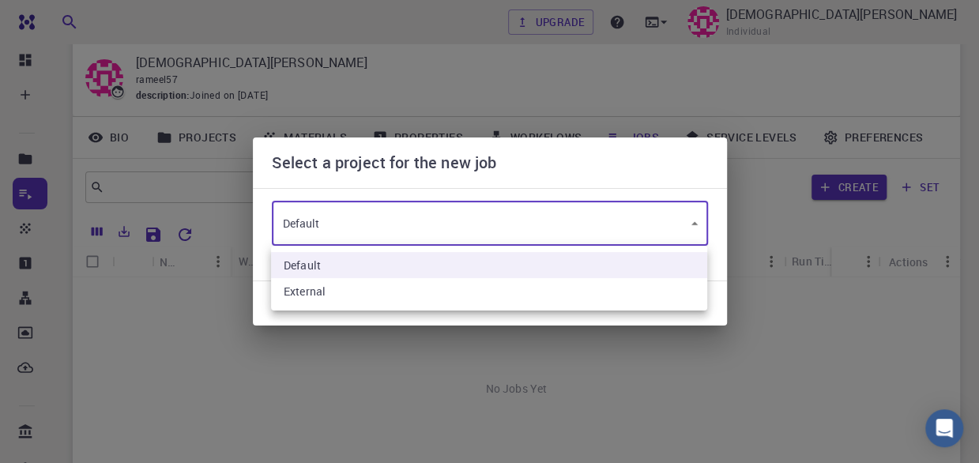
click at [548, 224] on body "Free Dashboard Create New Job New Material Create Material Upload File Import f…" at bounding box center [489, 314] width 979 height 726
click at [548, 224] on div at bounding box center [489, 231] width 979 height 463
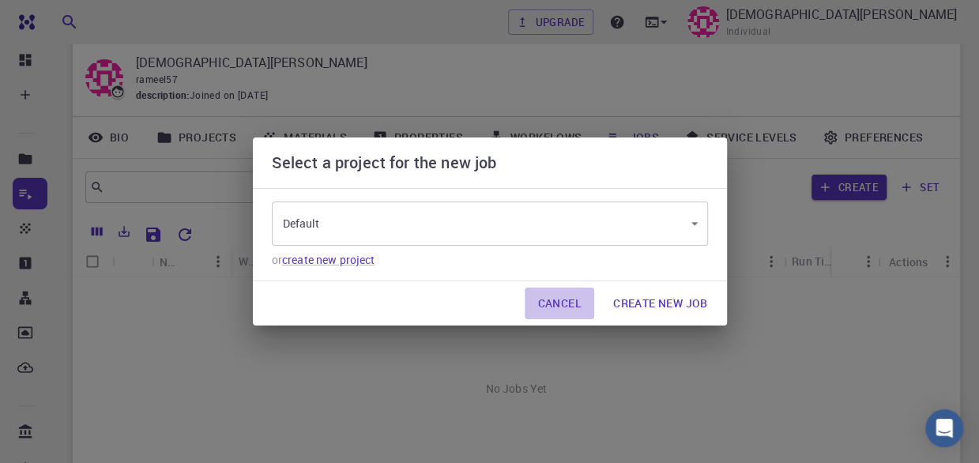
click at [556, 299] on button "Cancel" at bounding box center [559, 304] width 69 height 32
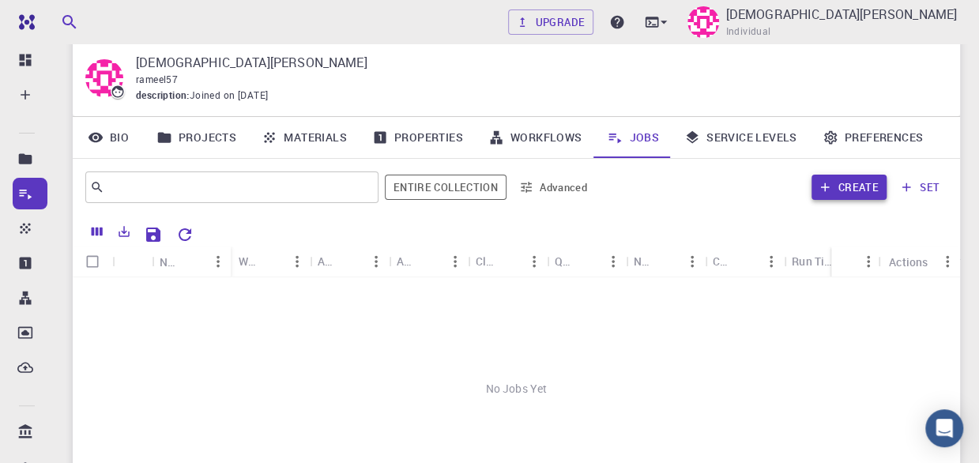
click at [851, 190] on div "​ Entire collection Advanced Create set Name Workflow Name Application Applicat…" at bounding box center [516, 356] width 887 height 395
click at [926, 187] on button "set" at bounding box center [920, 187] width 55 height 25
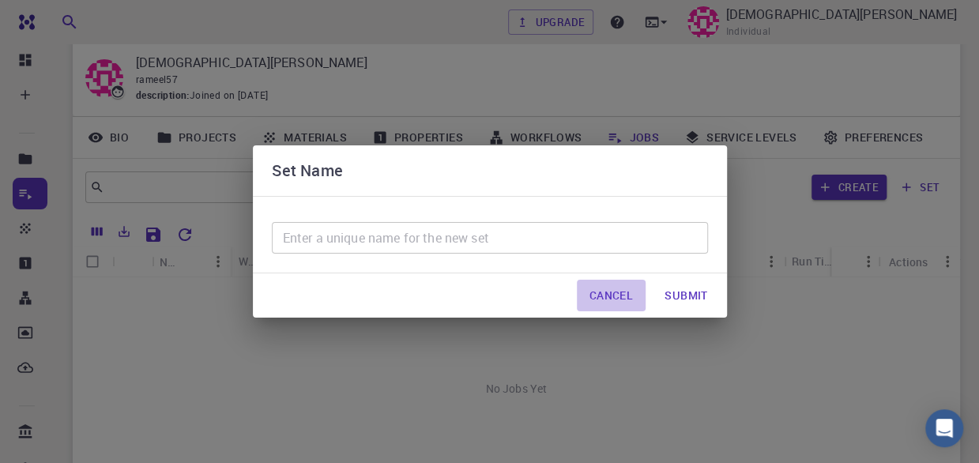
click at [616, 294] on button "Cancel" at bounding box center [611, 296] width 69 height 32
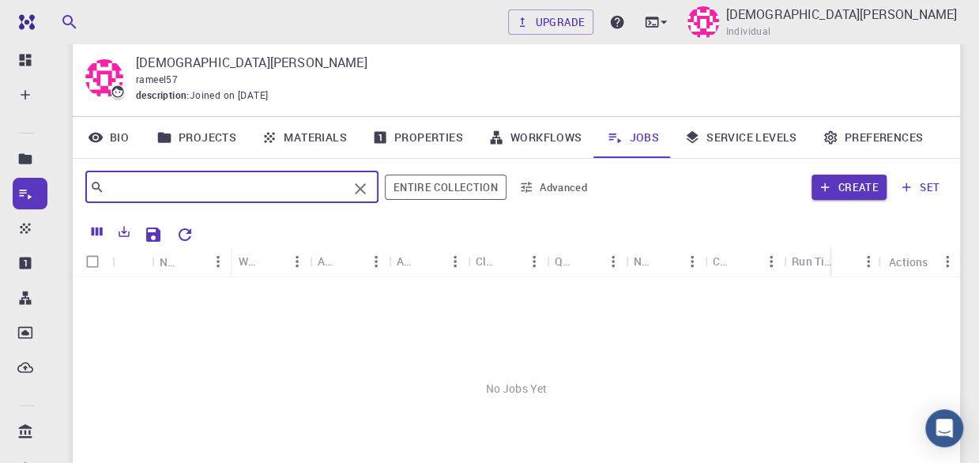
click at [318, 192] on input "text" at bounding box center [225, 187] width 243 height 22
type input "w"
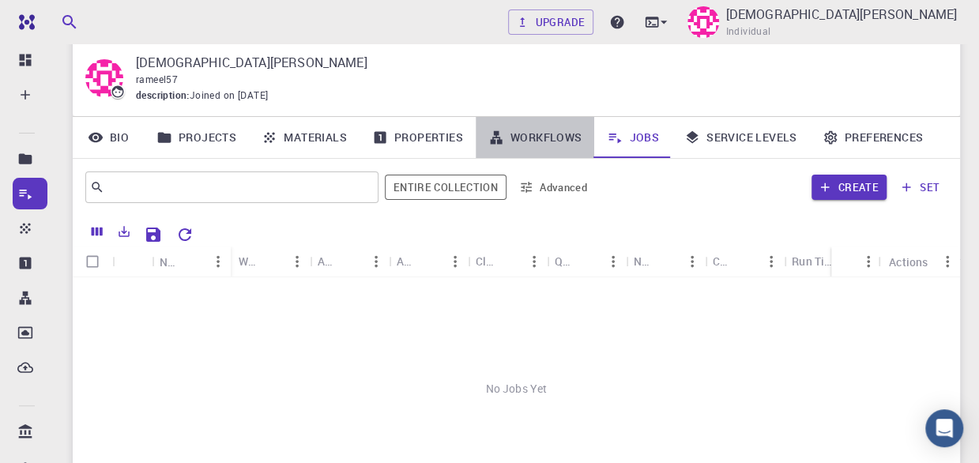
click at [529, 135] on link "Workflows" at bounding box center [535, 137] width 119 height 41
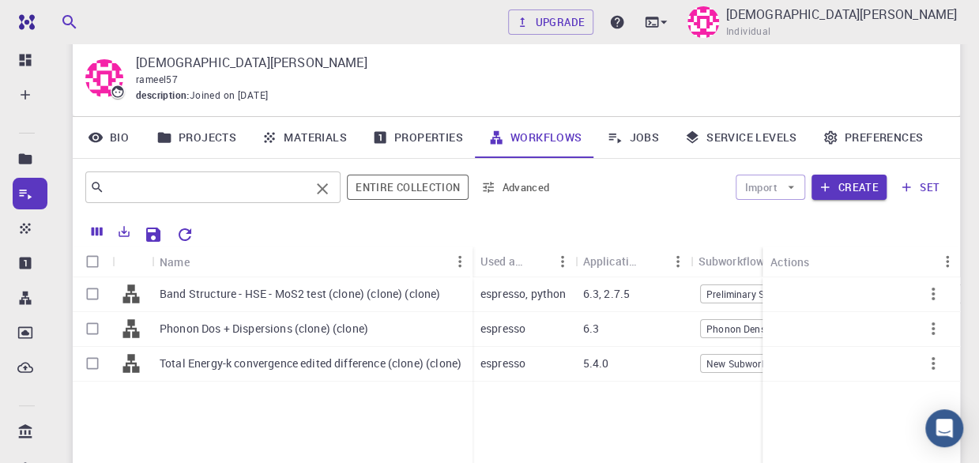
click at [168, 184] on input "text" at bounding box center [206, 187] width 205 height 22
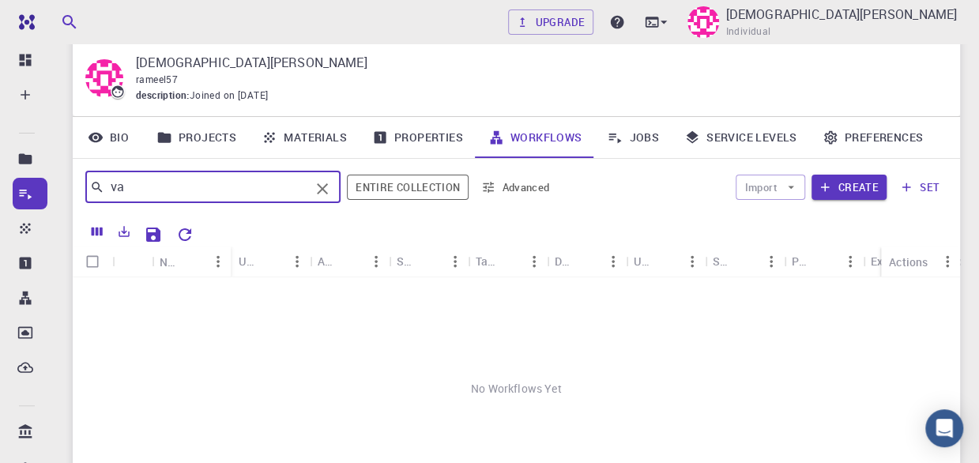
type input "v"
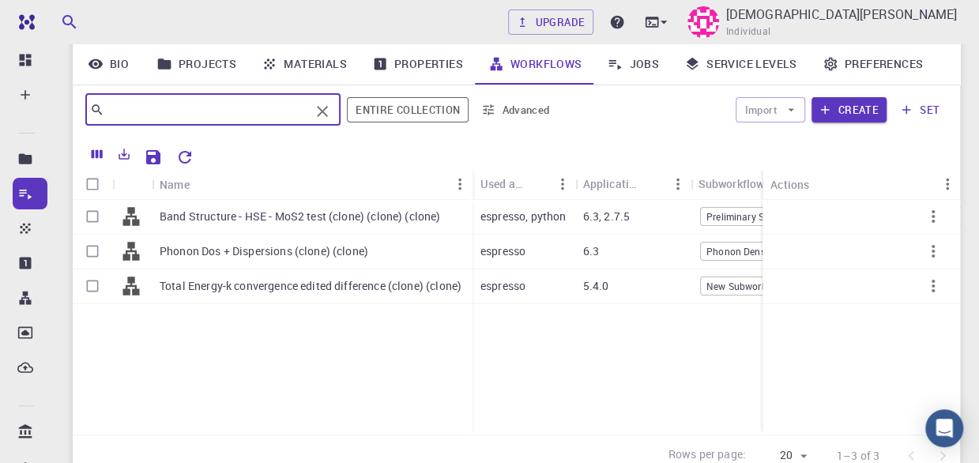
scroll to position [141, 0]
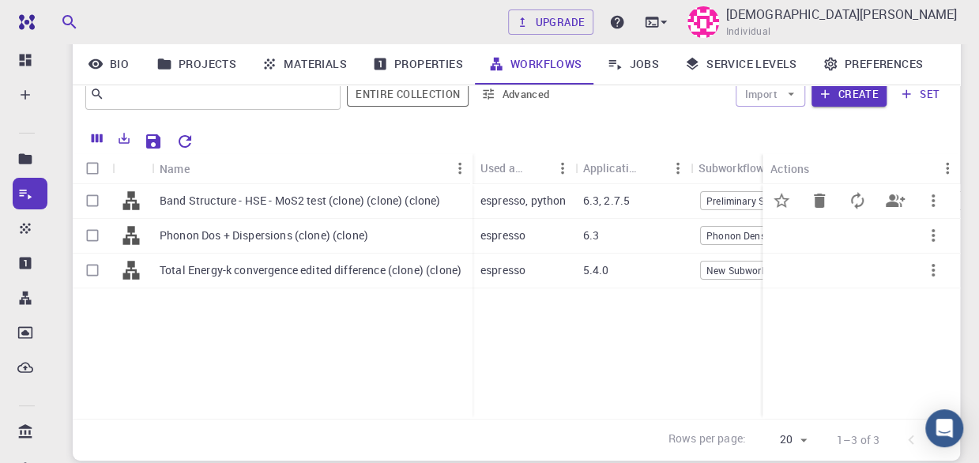
click at [217, 205] on p "Band Structure - HSE - MoS2 test (clone) (clone) (clone)" at bounding box center [300, 201] width 281 height 16
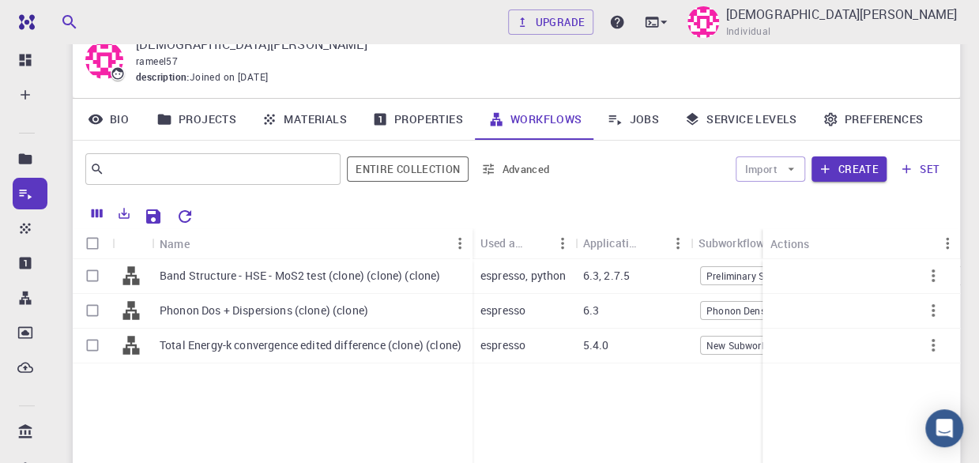
scroll to position [71, 0]
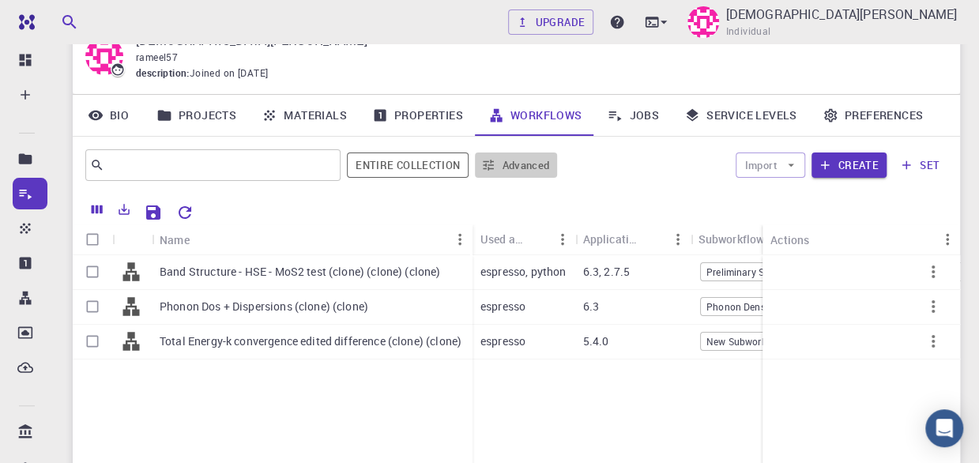
click at [503, 160] on button "Advanced" at bounding box center [516, 165] width 82 height 25
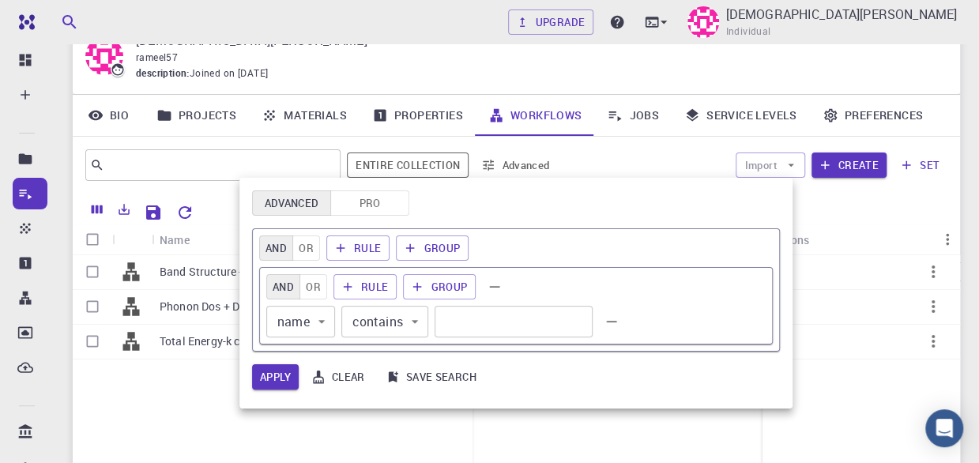
click at [503, 160] on div at bounding box center [489, 231] width 979 height 463
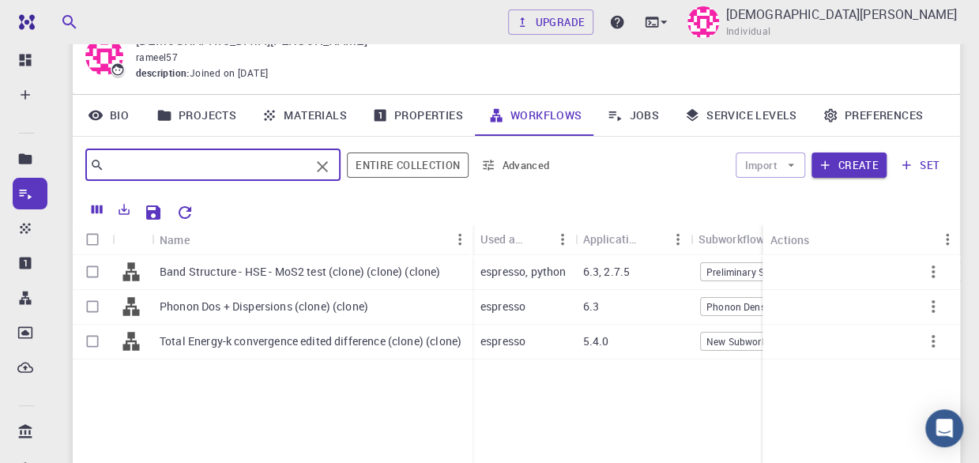
click at [174, 173] on input "text" at bounding box center [206, 165] width 205 height 22
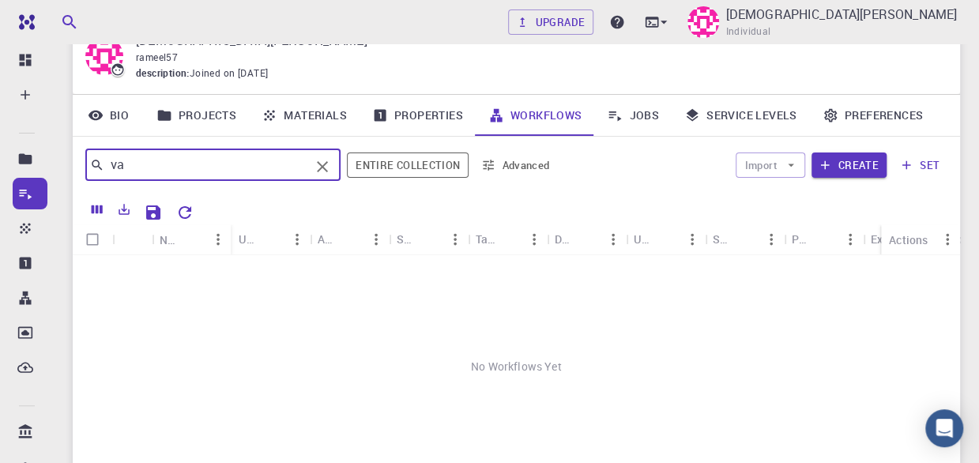
type input "v"
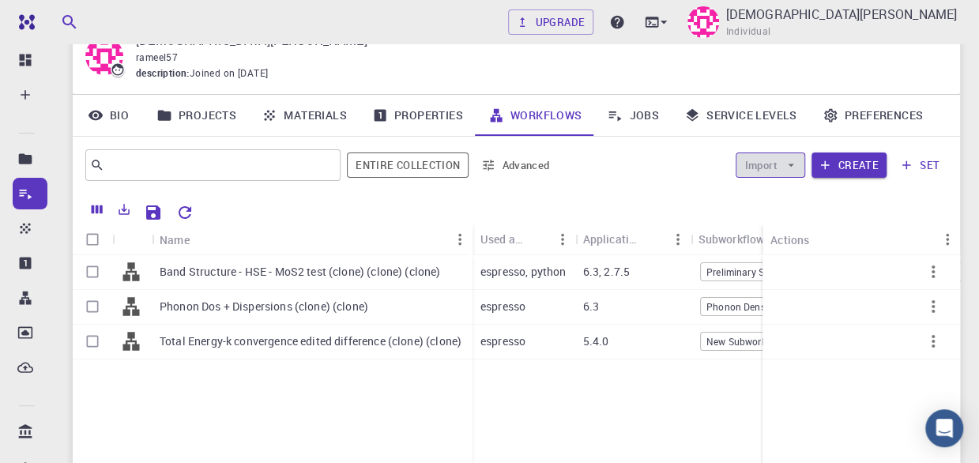
click at [792, 163] on icon "button" at bounding box center [791, 165] width 14 height 14
click at [788, 198] on span "Import From Bank" at bounding box center [818, 197] width 81 height 16
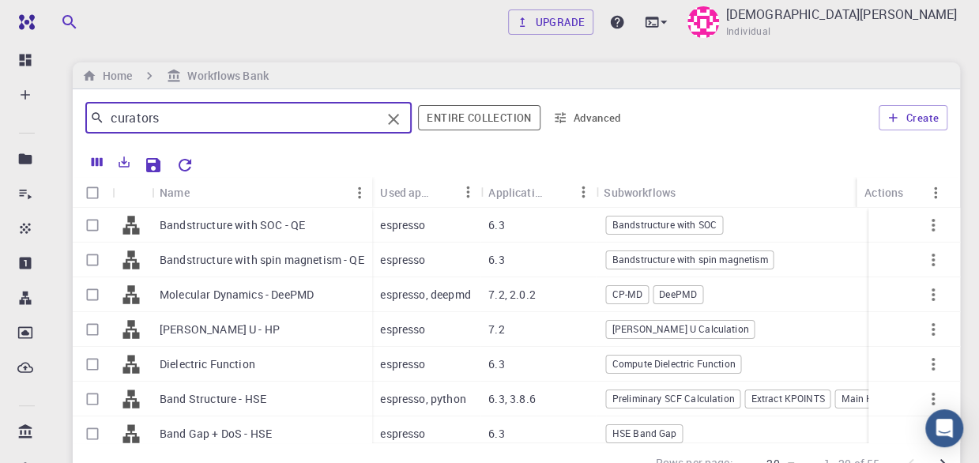
click at [184, 121] on input "curators" at bounding box center [242, 118] width 277 height 22
type input "c"
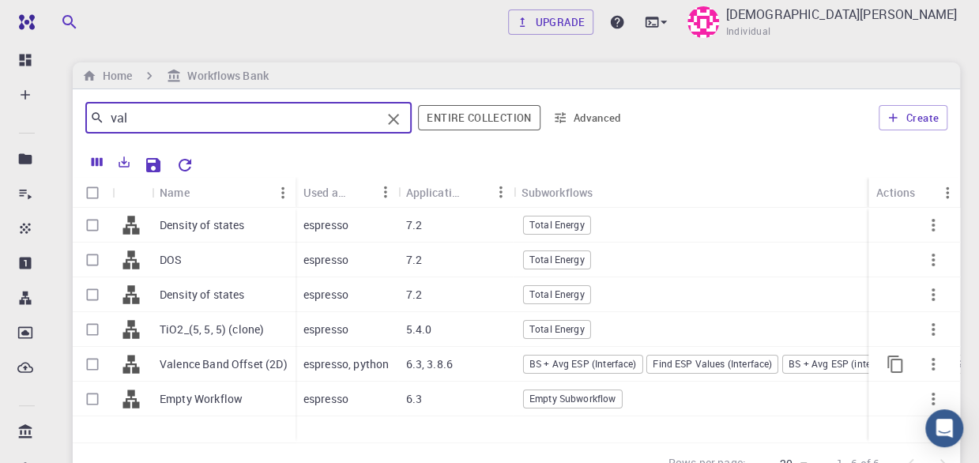
type input "val"
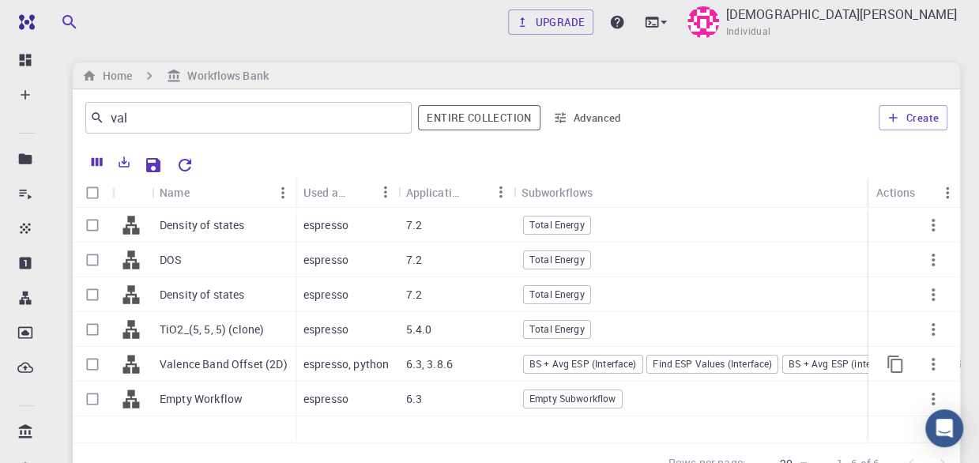
click at [190, 365] on p "Valence Band Offset (2D)" at bounding box center [224, 364] width 128 height 16
click at [92, 365] on div "Upgrade Muhammad Imran Rameel Individual Home Workflows Bank val ​ Entire colle…" at bounding box center [516, 304] width 925 height 608
click at [100, 367] on div "Upgrade Muhammad Imran Rameel Individual Home Workflows Bank val ​ Entire colle…" at bounding box center [516, 304] width 925 height 608
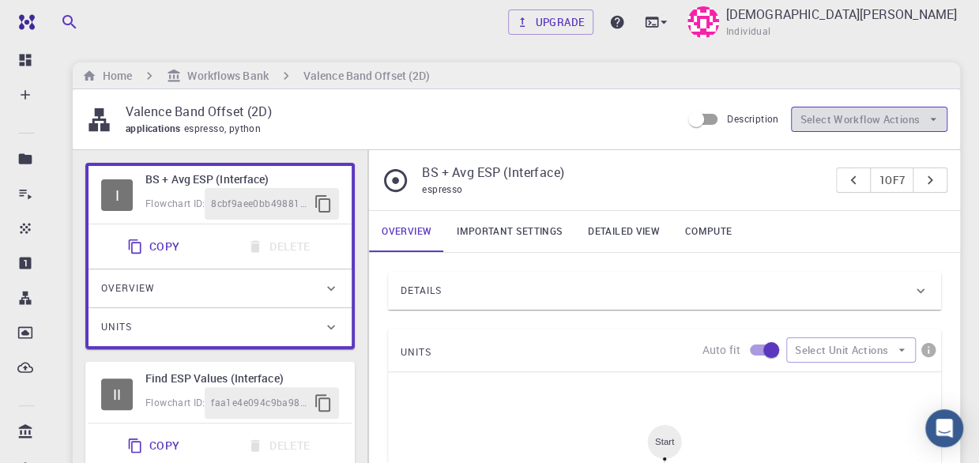
click at [820, 121] on button "Select Workflow Actions" at bounding box center [869, 119] width 156 height 25
click at [332, 77] on h6 "Valence Band Offset (2D)" at bounding box center [366, 75] width 126 height 17
click at [711, 117] on input "Description" at bounding box center [696, 119] width 90 height 30
checkbox input "true"
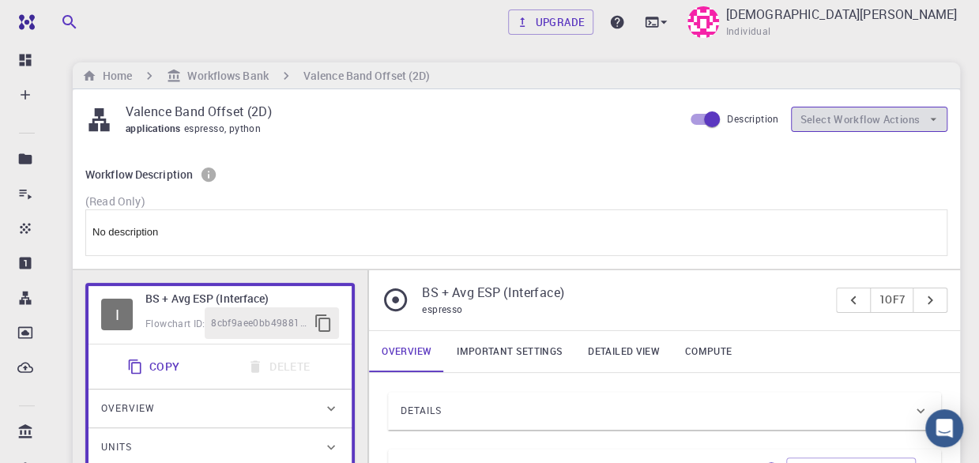
click at [877, 122] on button "Select Workflow Actions" at bounding box center [869, 119] width 156 height 25
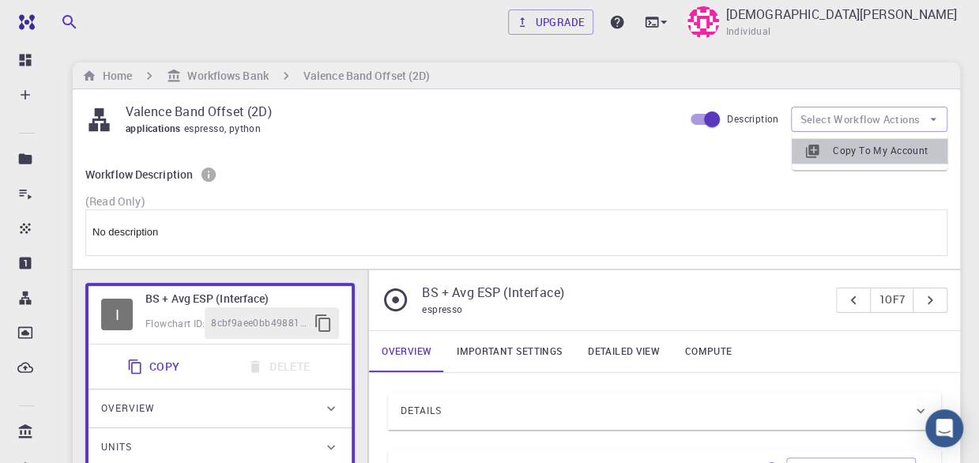
click at [831, 153] on div at bounding box center [818, 151] width 28 height 16
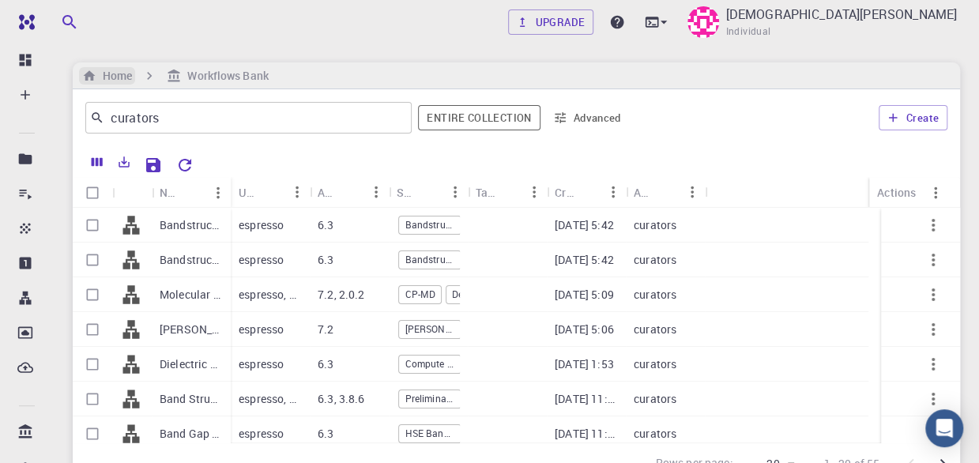
click at [114, 78] on h6 "Home" at bounding box center [114, 75] width 36 height 17
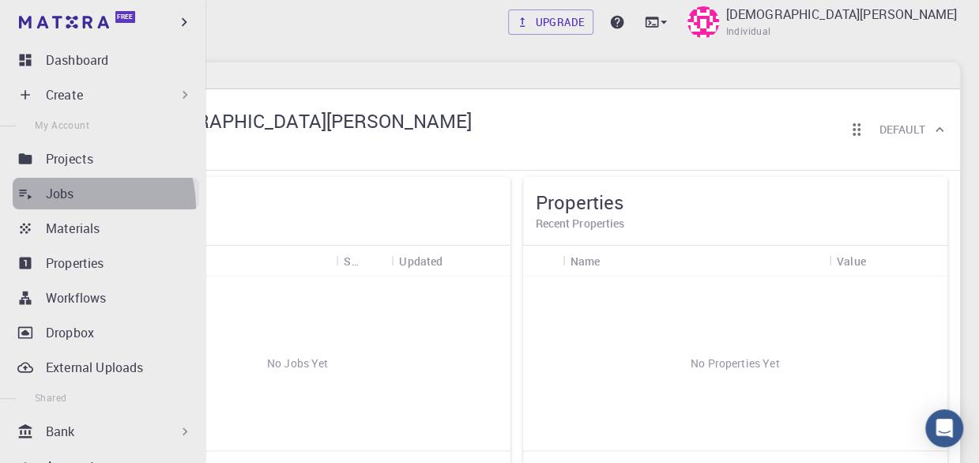
click at [76, 207] on link "Jobs" at bounding box center [106, 194] width 187 height 32
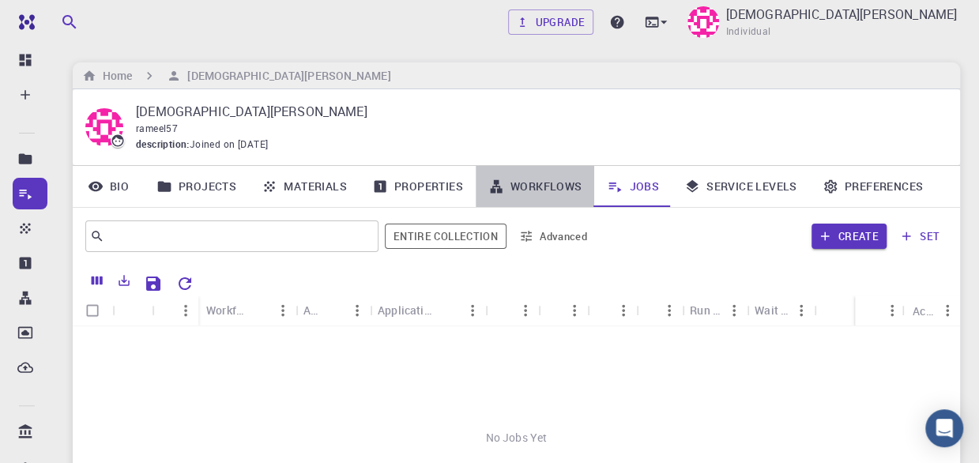
click at [510, 187] on link "Workflows" at bounding box center [535, 186] width 119 height 41
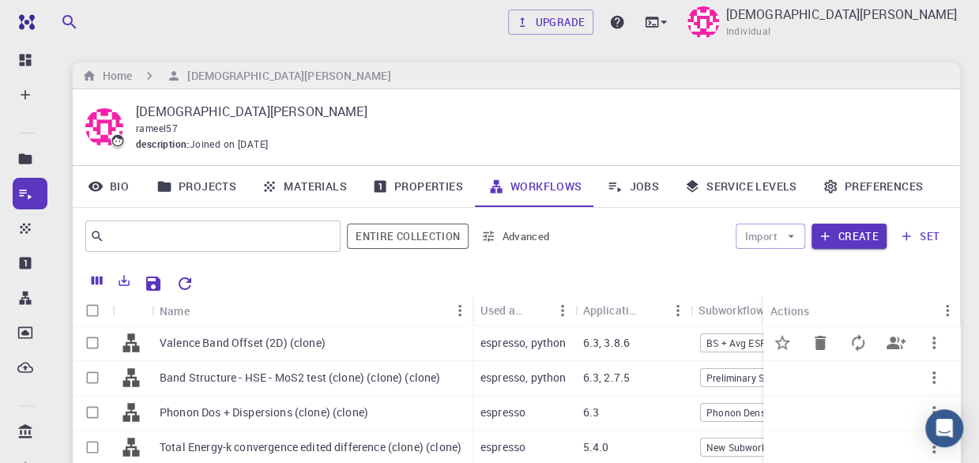
click at [231, 349] on p "Valence Band Offset (2D) (clone)" at bounding box center [243, 343] width 166 height 16
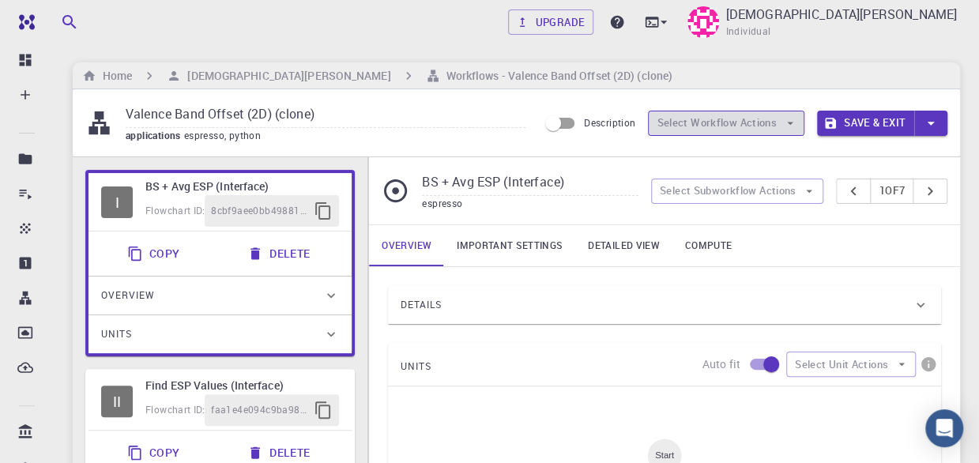
click at [737, 116] on button "Select Workflow Actions" at bounding box center [726, 123] width 156 height 25
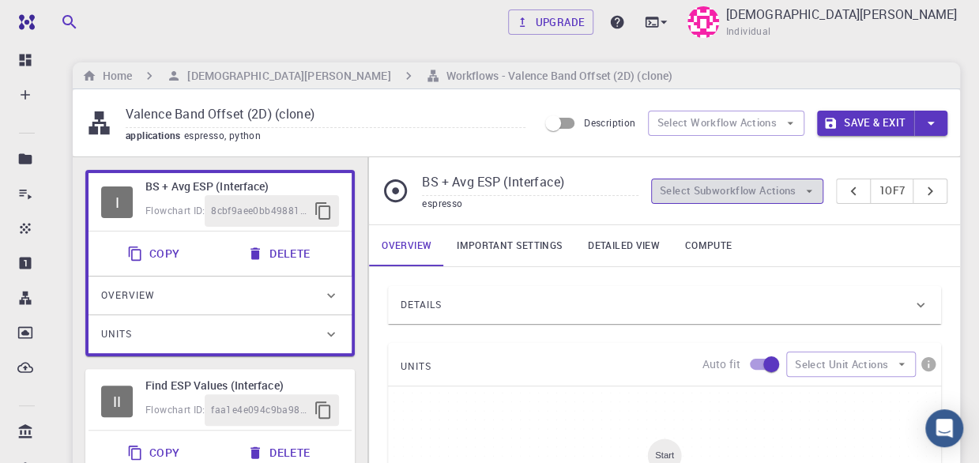
click at [697, 187] on button "Select Subworkflow Actions" at bounding box center [737, 191] width 173 height 25
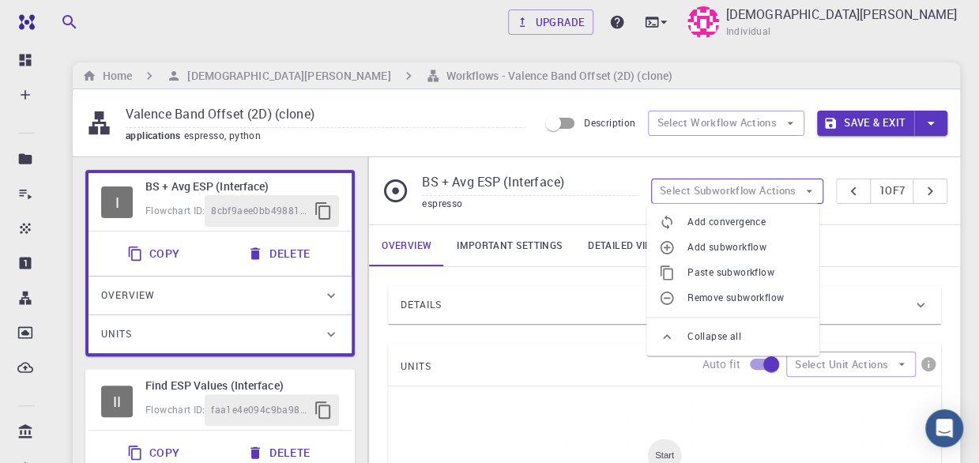
click at [697, 187] on button "Select Subworkflow Actions" at bounding box center [737, 191] width 173 height 25
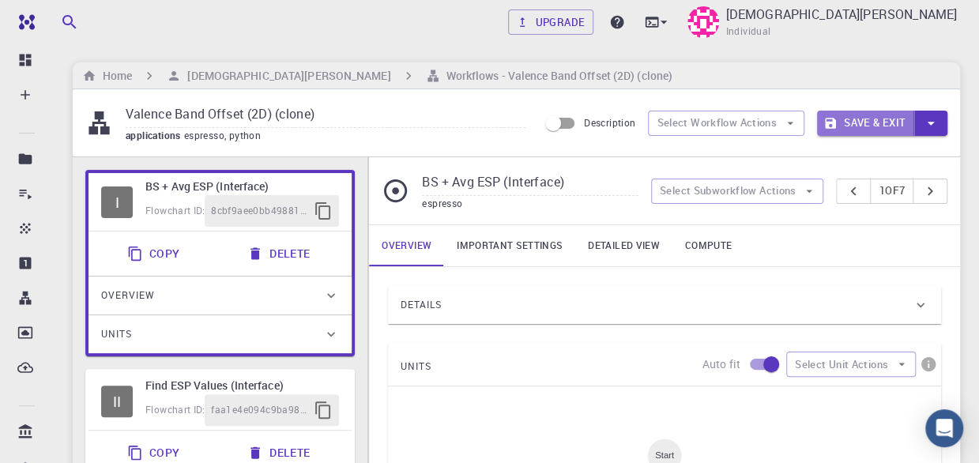
click at [880, 122] on button "Save & Exit" at bounding box center [865, 123] width 97 height 25
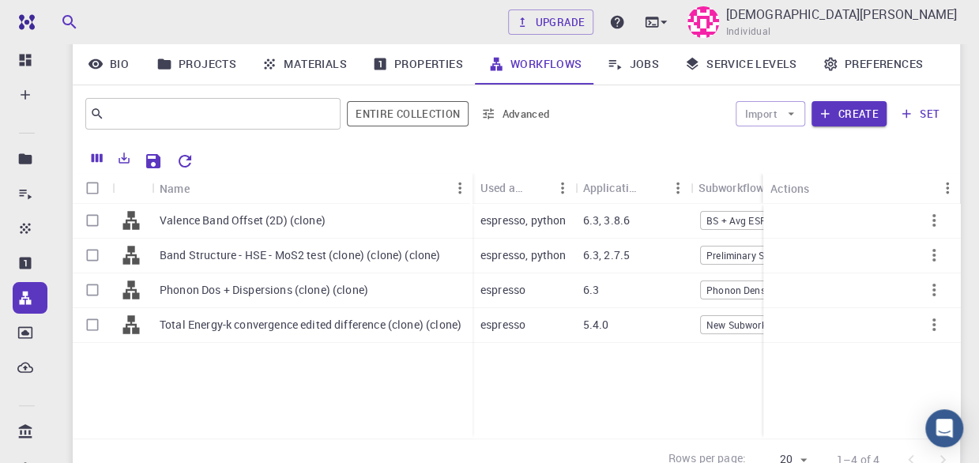
scroll to position [43, 0]
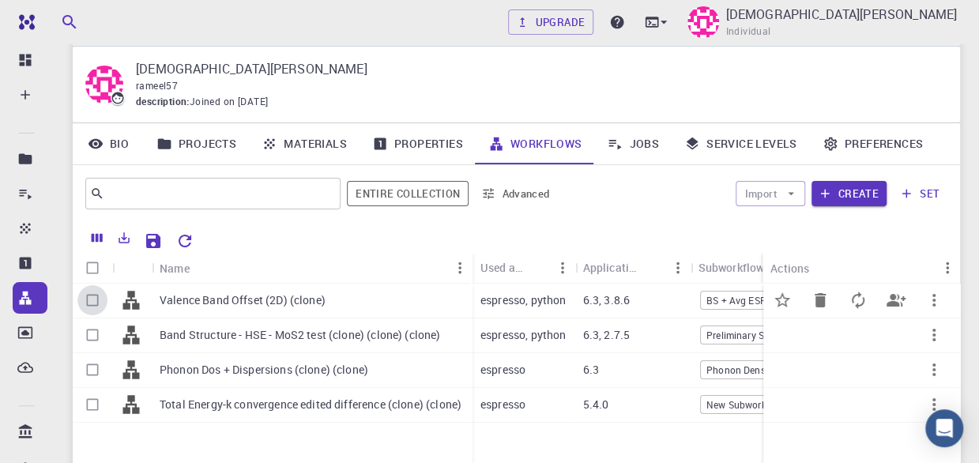
click at [90, 303] on input "Select row" at bounding box center [92, 300] width 30 height 30
checkbox input "true"
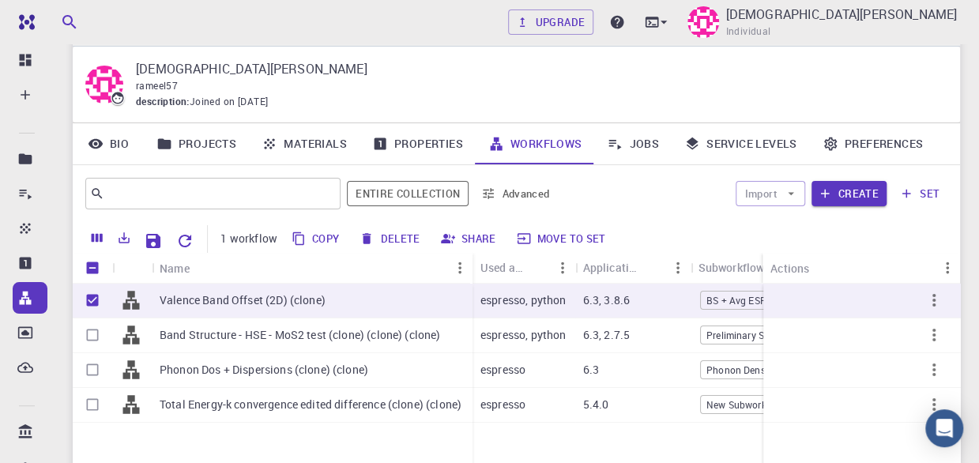
click at [313, 148] on link "Materials" at bounding box center [304, 143] width 111 height 41
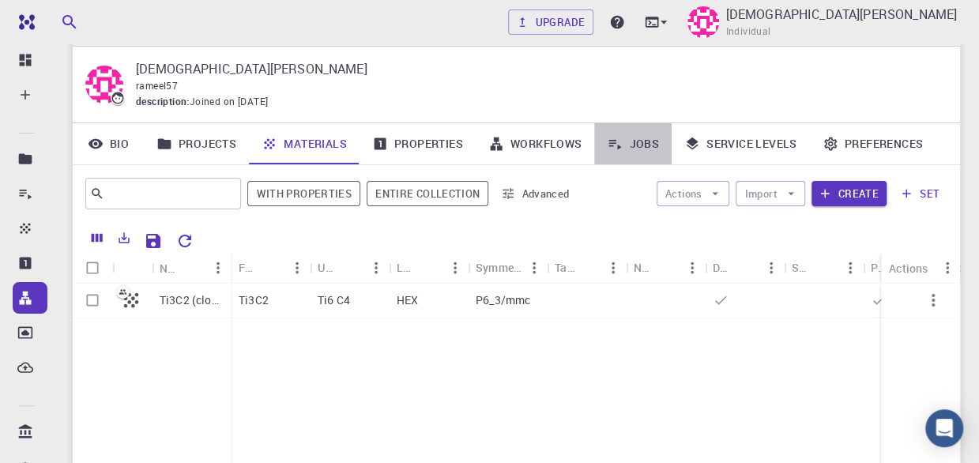
click at [635, 145] on link "Jobs" at bounding box center [632, 143] width 77 height 41
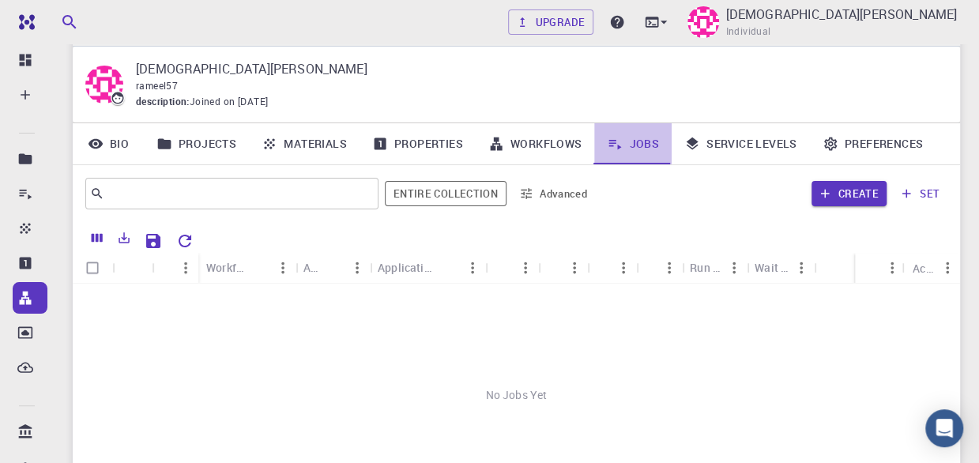
drag, startPoint x: 641, startPoint y: 145, endPoint x: 623, endPoint y: 146, distance: 18.2
click at [623, 146] on link "Jobs" at bounding box center [632, 143] width 77 height 41
click at [631, 153] on link "Jobs" at bounding box center [632, 143] width 77 height 41
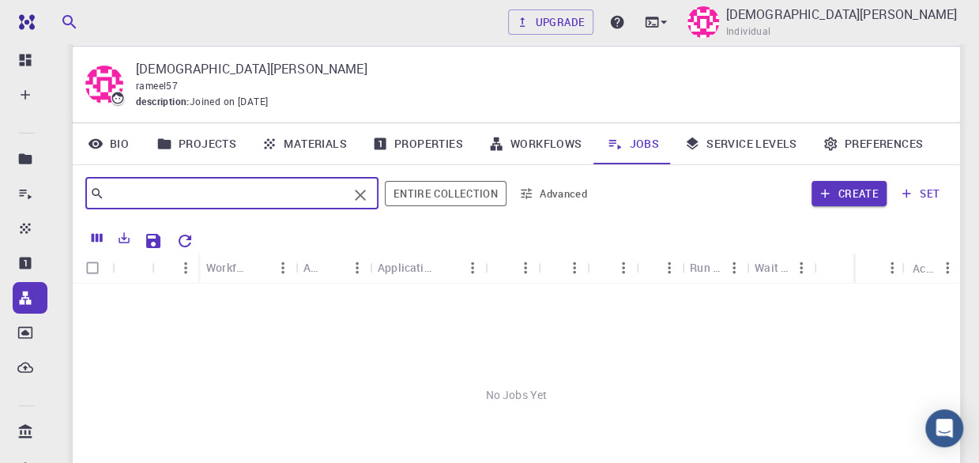
click at [296, 189] on input "text" at bounding box center [225, 194] width 243 height 22
click at [358, 195] on icon "Clear" at bounding box center [360, 195] width 19 height 19
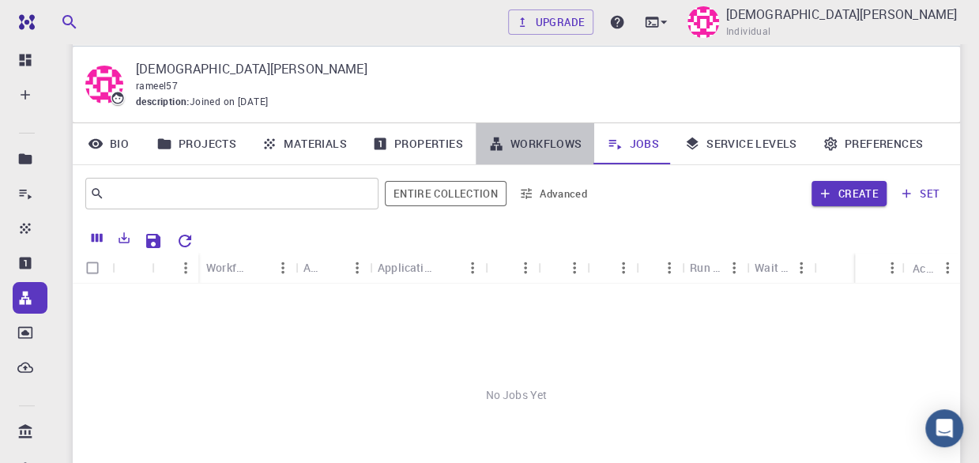
click at [531, 144] on link "Workflows" at bounding box center [535, 143] width 119 height 41
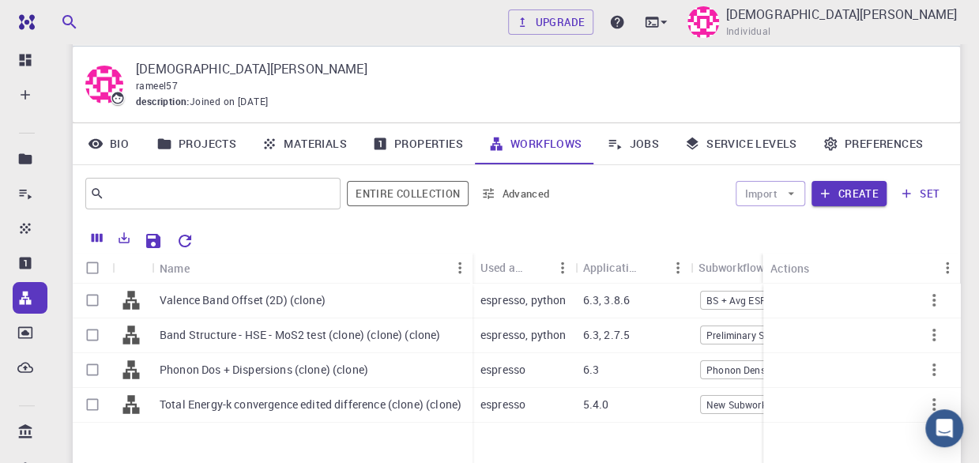
click at [631, 137] on link "Jobs" at bounding box center [632, 143] width 77 height 41
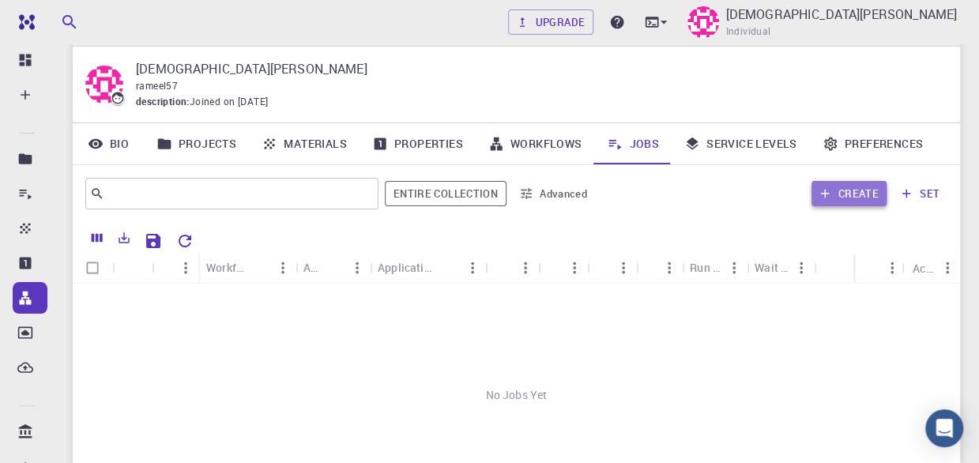
click at [841, 190] on button "Create" at bounding box center [849, 193] width 75 height 25
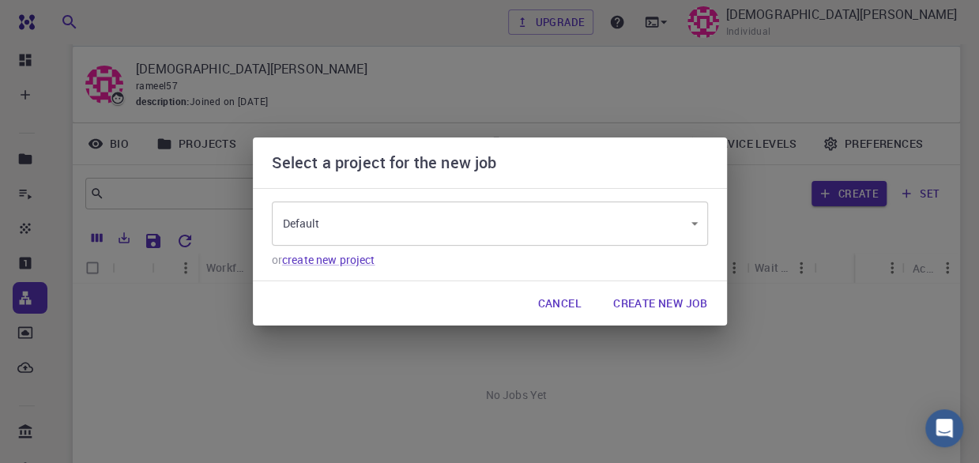
click at [381, 221] on body "Free Dashboard Create New Job New Material Create Material Upload File Import f…" at bounding box center [489, 320] width 979 height 726
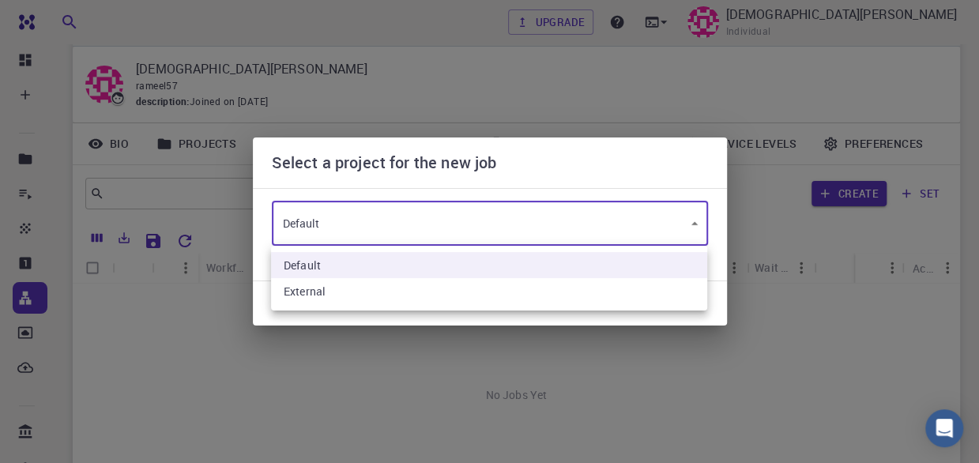
click at [381, 221] on div at bounding box center [489, 231] width 979 height 463
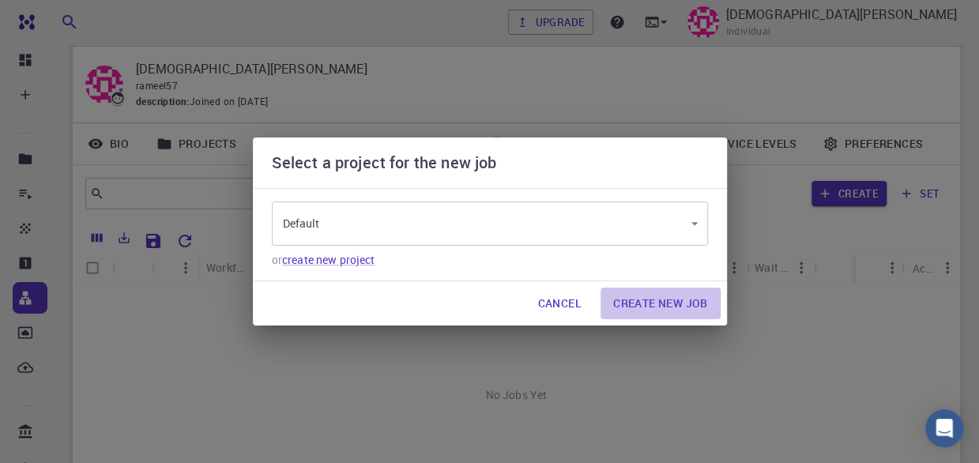
click at [643, 303] on button "Create New Job" at bounding box center [661, 304] width 120 height 32
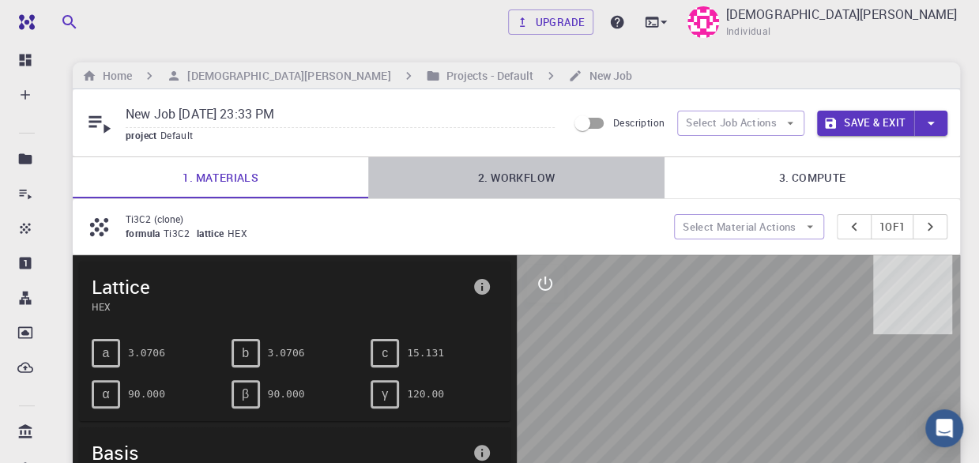
click at [512, 176] on link "2. Workflow" at bounding box center [516, 177] width 296 height 41
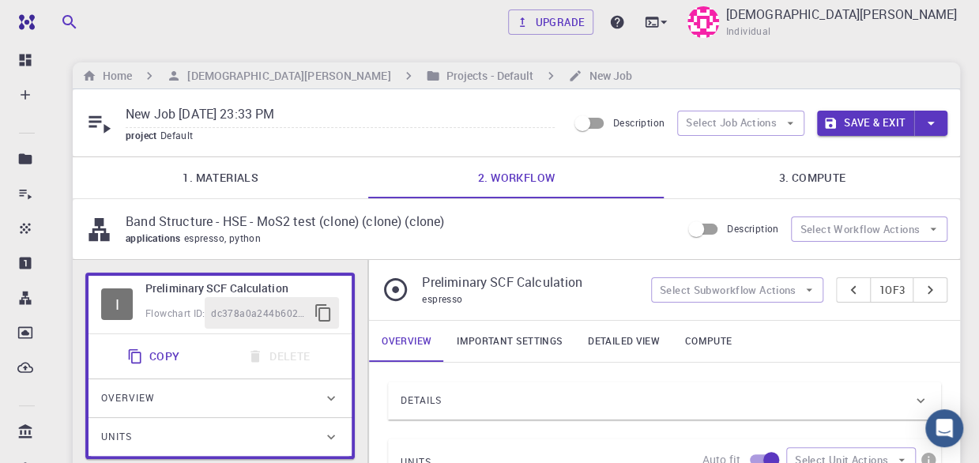
click at [213, 216] on p "Band Structure - HSE - MoS2 test (clone) (clone) (clone)" at bounding box center [397, 221] width 543 height 19
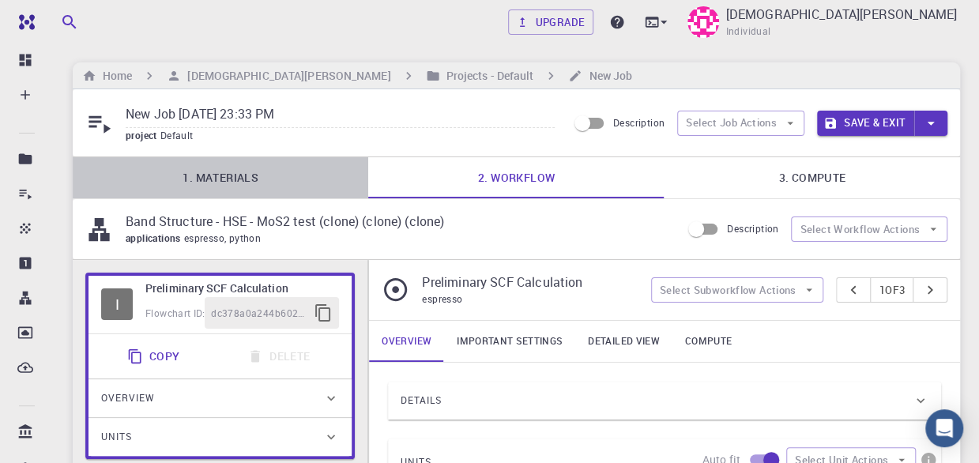
click at [198, 183] on link "1. Materials" at bounding box center [221, 177] width 296 height 41
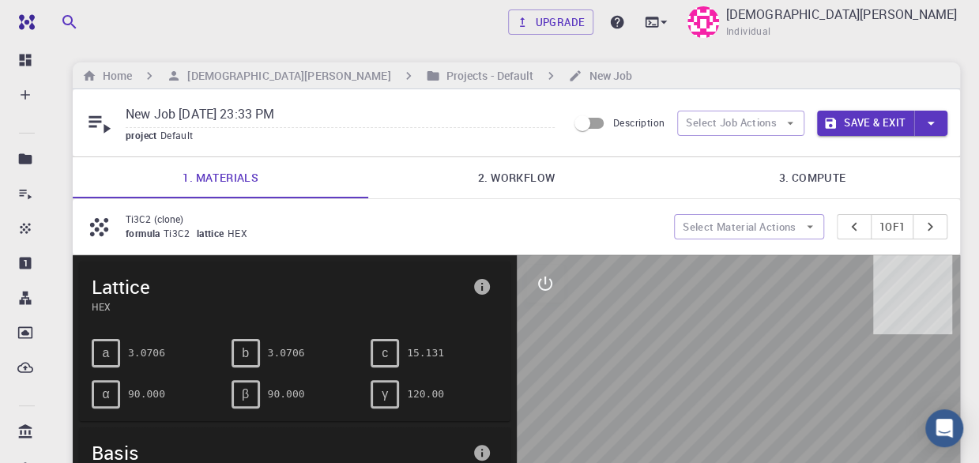
click at [479, 176] on link "2. Workflow" at bounding box center [516, 177] width 296 height 41
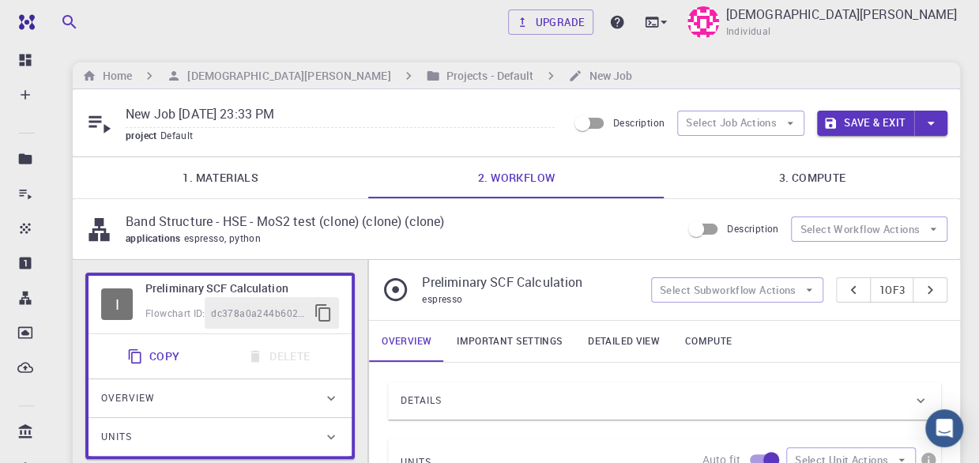
click at [164, 240] on span "applications" at bounding box center [155, 238] width 58 height 13
click at [123, 227] on div "Band Structure - HSE - MoS2 test (clone) (clone) (clone) applications espresso,…" at bounding box center [383, 229] width 596 height 35
click at [334, 228] on p "Band Structure - HSE - MoS2 test (clone) (clone) (clone)" at bounding box center [397, 221] width 543 height 19
click at [719, 122] on button "Select Job Actions" at bounding box center [740, 123] width 127 height 25
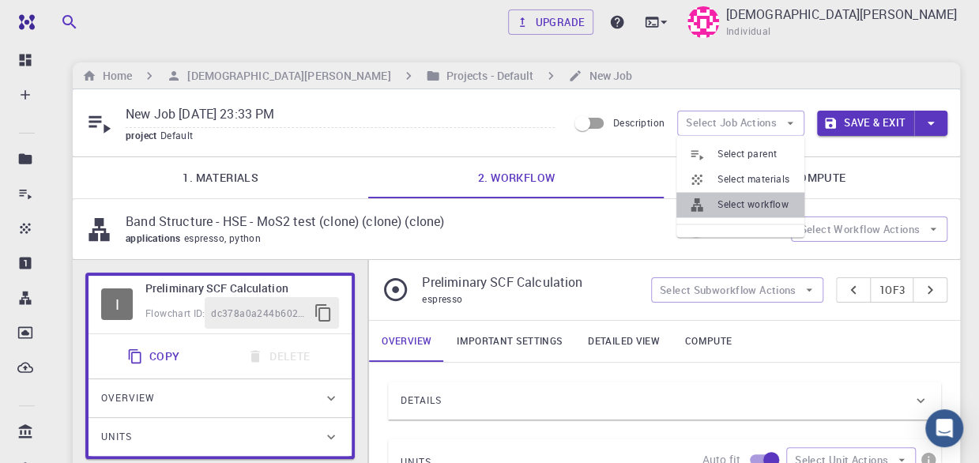
click at [722, 200] on span "Select workflow" at bounding box center [755, 205] width 74 height 16
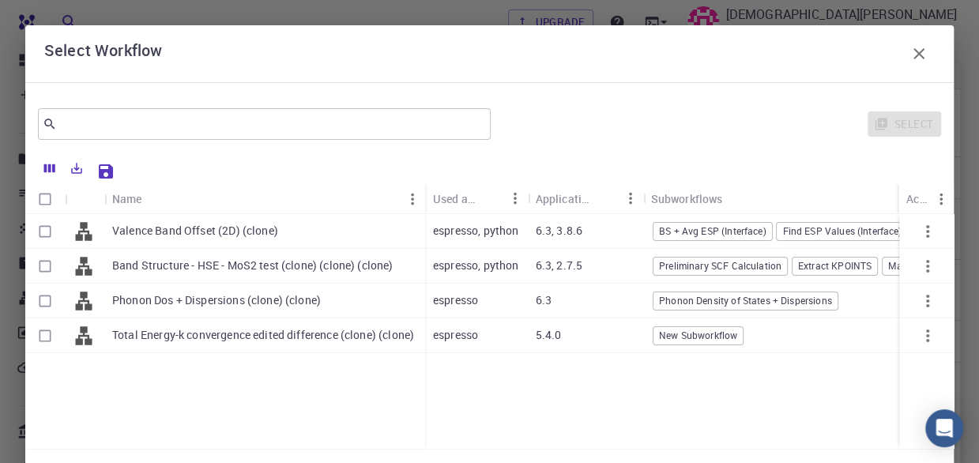
click at [154, 232] on p "Valence Band Offset (2D) (clone)" at bounding box center [195, 231] width 166 height 16
checkbox input "true"
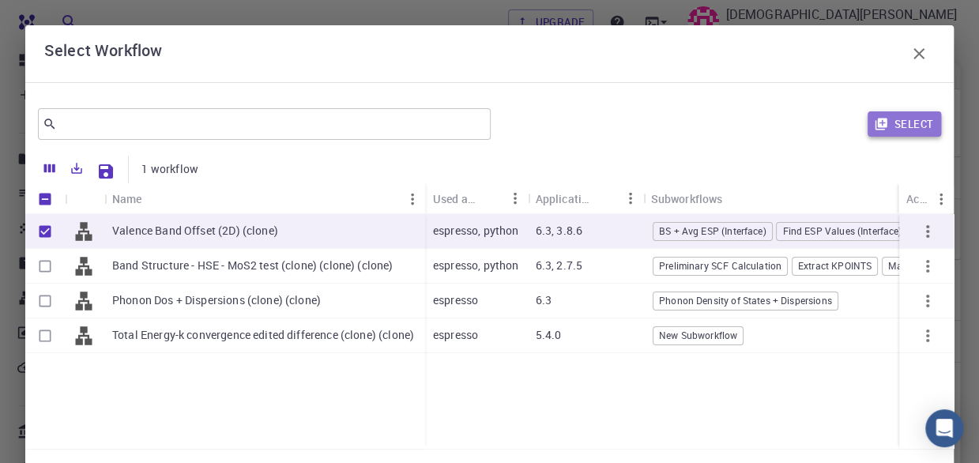
click at [907, 134] on button "Select" at bounding box center [904, 123] width 73 height 25
type input "Plane-wave Ultra-soft Pseudopotential (Davidson Diagonalization, Gaussian Smear…"
type input "/export/share/pseudo/ti/gga/pbe/gbrv/1.4/us/ti_pbe_gbrv_1.4.upf"
type input "/export/share/pseudo/c/gga/pbe/gbrv/1.2/us/c_pbe_gbrv_1.2.upf"
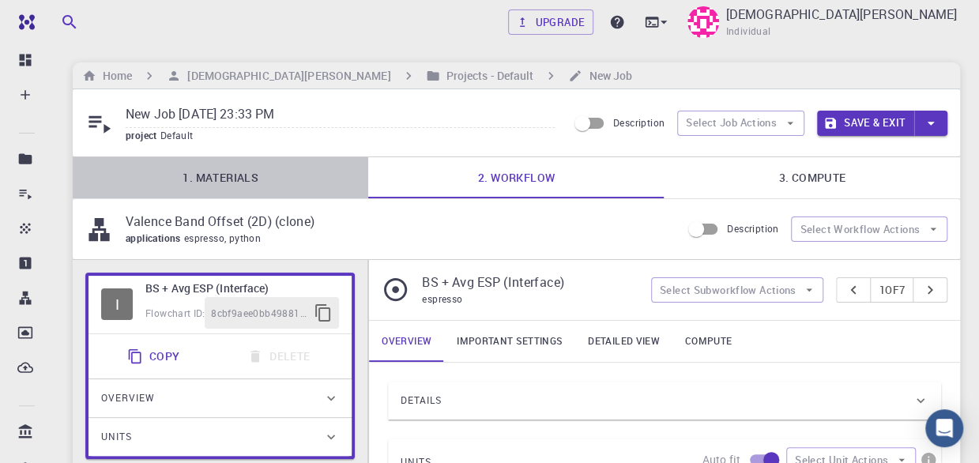
click at [220, 178] on link "1. Materials" at bounding box center [221, 177] width 296 height 41
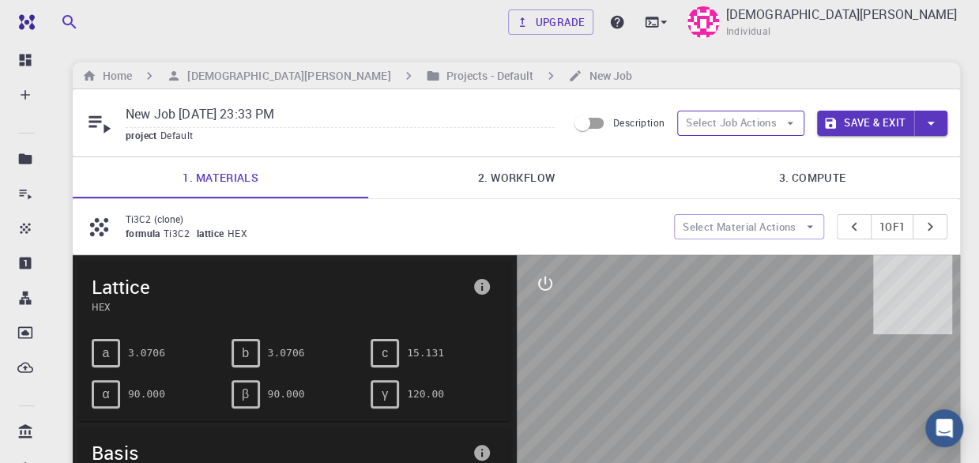
click at [765, 125] on button "Select Job Actions" at bounding box center [740, 123] width 127 height 25
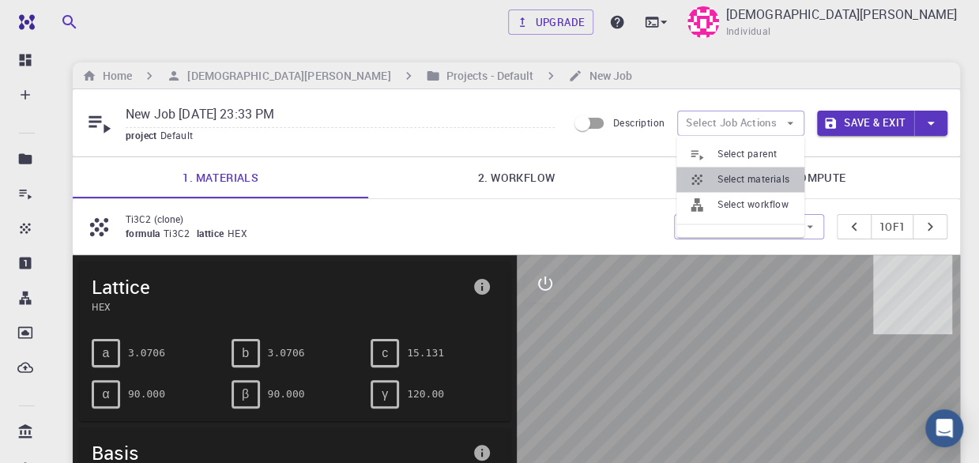
click at [733, 177] on span "Select materials" at bounding box center [755, 179] width 74 height 16
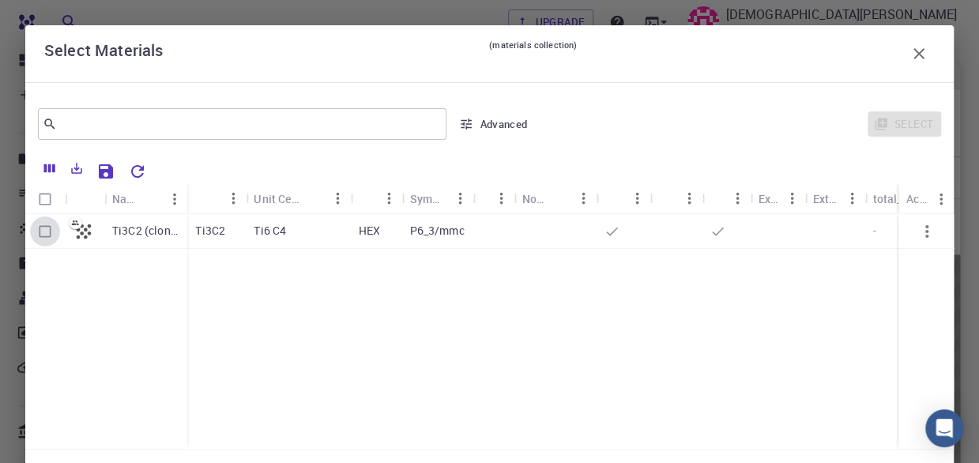
click at [46, 231] on input "Select row" at bounding box center [45, 232] width 30 height 30
checkbox input "true"
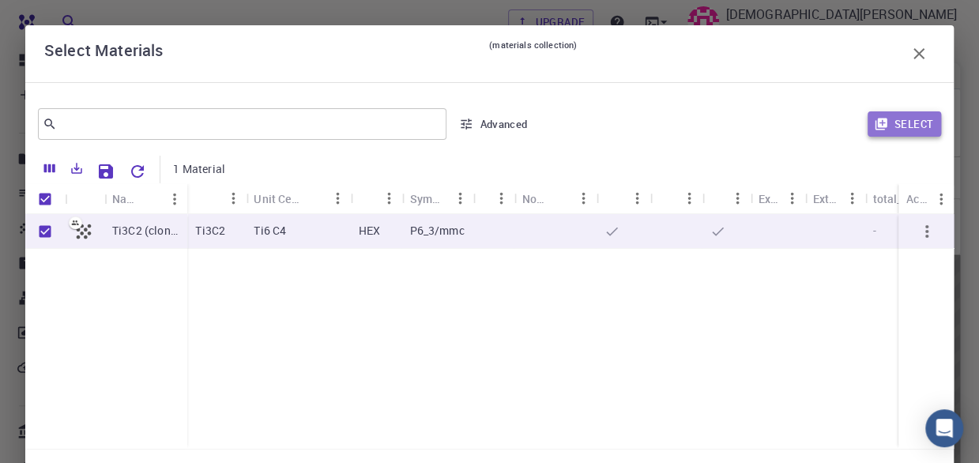
click at [885, 132] on button "Select" at bounding box center [904, 123] width 73 height 25
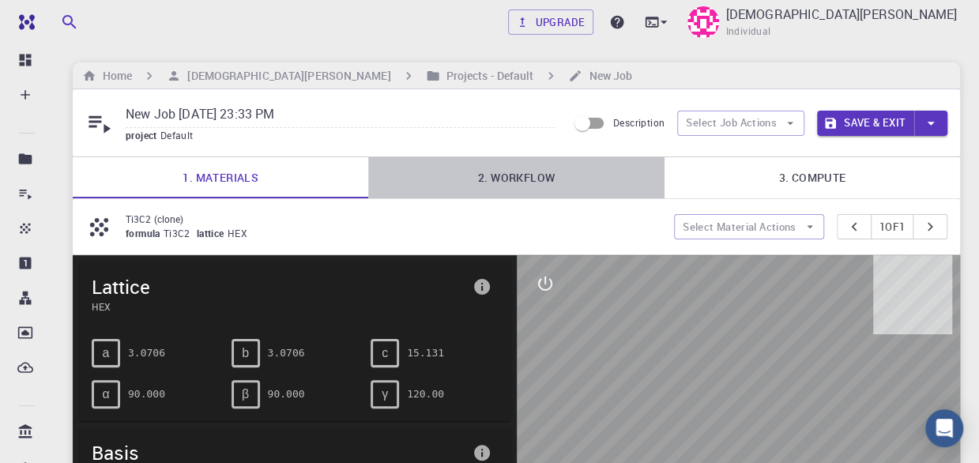
click at [519, 177] on link "2. Workflow" at bounding box center [516, 177] width 296 height 41
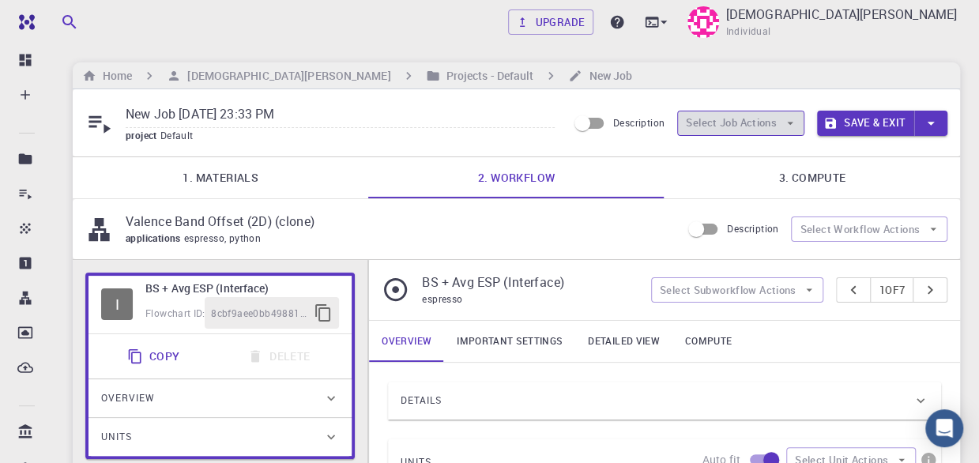
click at [797, 119] on button "Select Job Actions" at bounding box center [740, 123] width 127 height 25
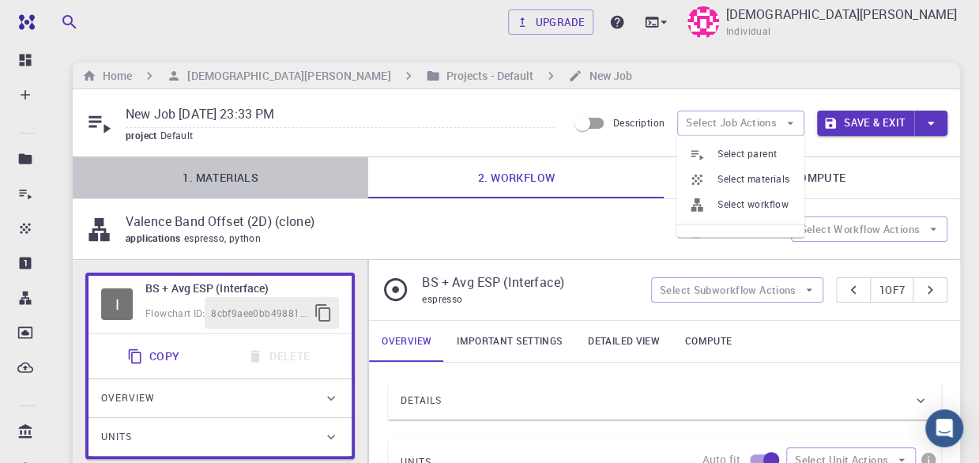
click at [251, 178] on link "1. Materials" at bounding box center [221, 177] width 296 height 41
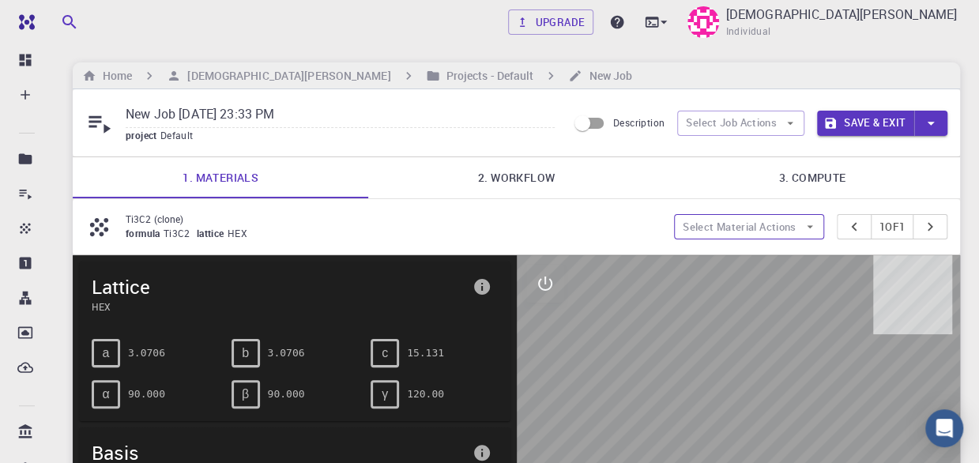
click at [808, 224] on icon "button" at bounding box center [810, 227] width 14 height 14
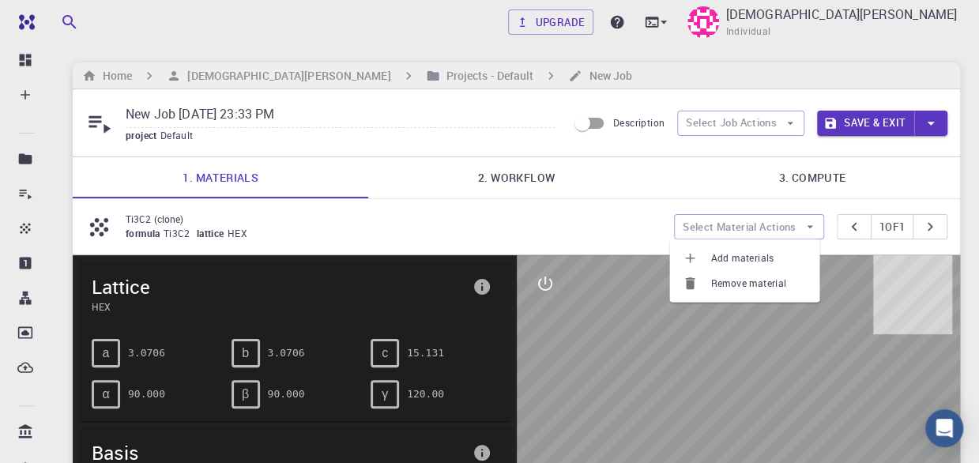
click at [749, 253] on span "Add materials" at bounding box center [758, 259] width 96 height 16
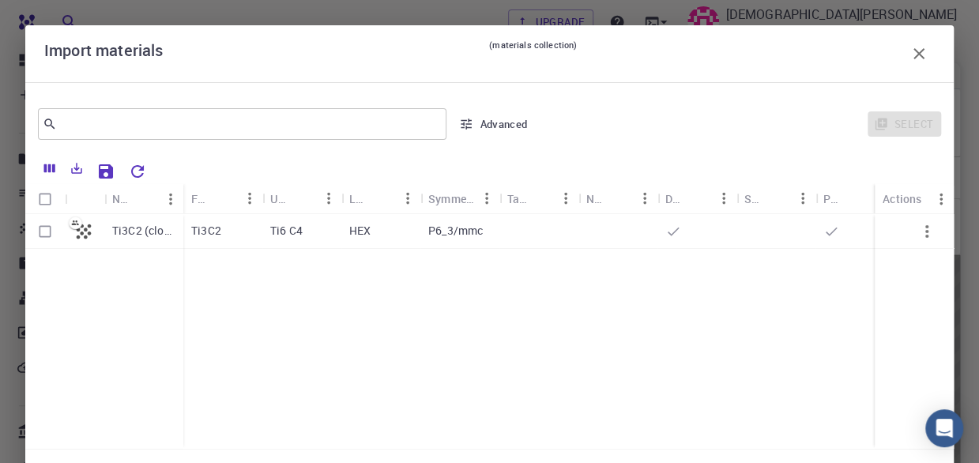
click at [46, 232] on input "Select row" at bounding box center [45, 232] width 30 height 30
checkbox input "true"
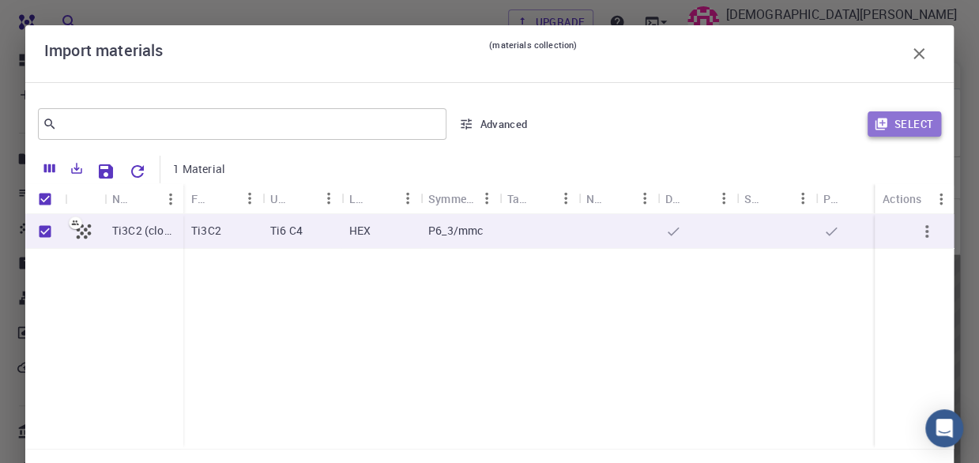
click at [891, 118] on button "Select" at bounding box center [904, 123] width 73 height 25
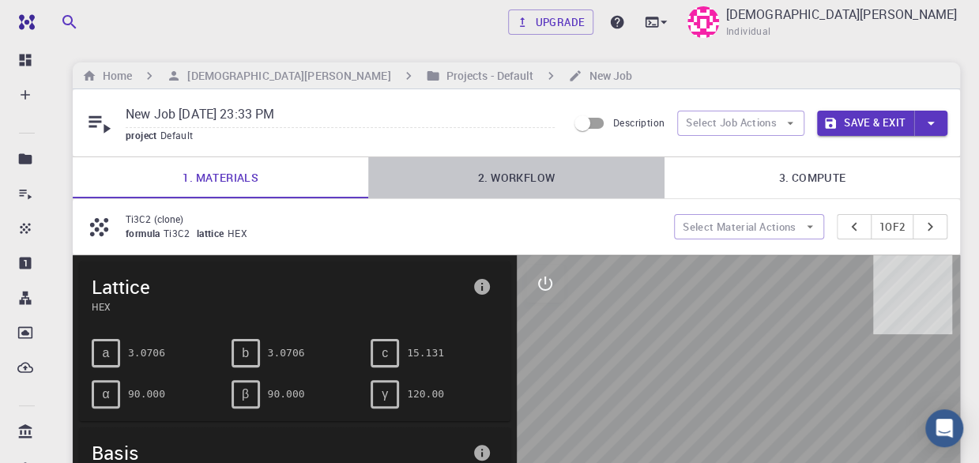
click at [508, 179] on link "2. Workflow" at bounding box center [516, 177] width 296 height 41
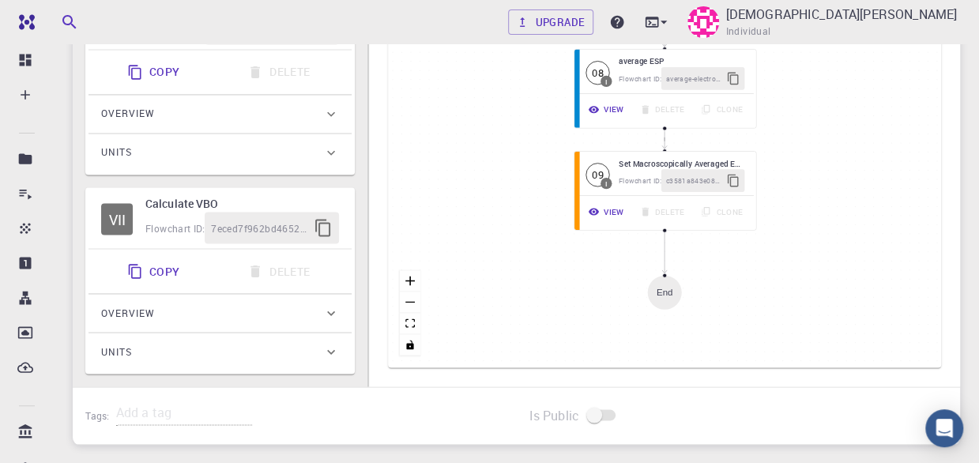
scroll to position [1241, 0]
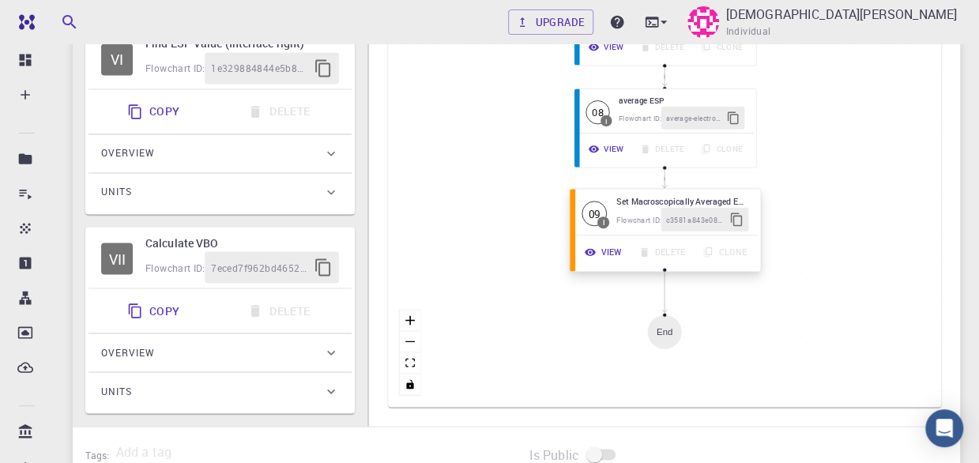
click at [634, 217] on span "Flowchart ID:" at bounding box center [638, 218] width 45 height 9
click at [604, 251] on button "View" at bounding box center [605, 252] width 54 height 24
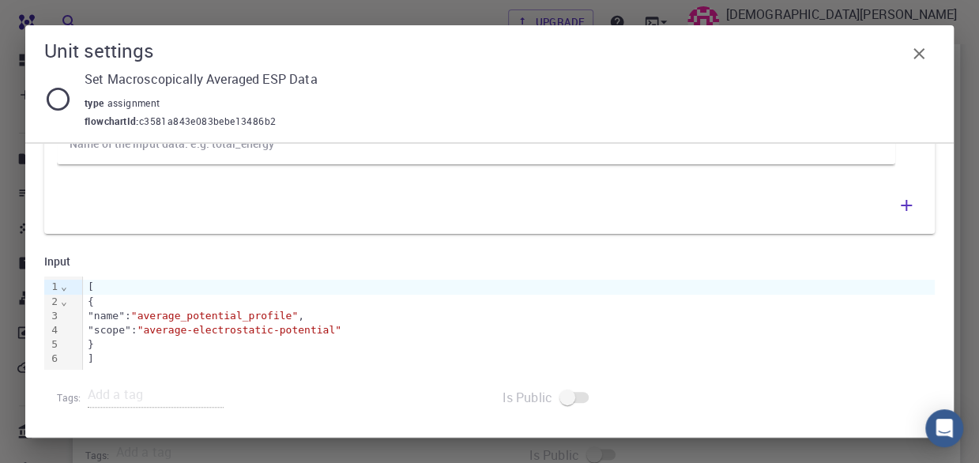
scroll to position [0, 0]
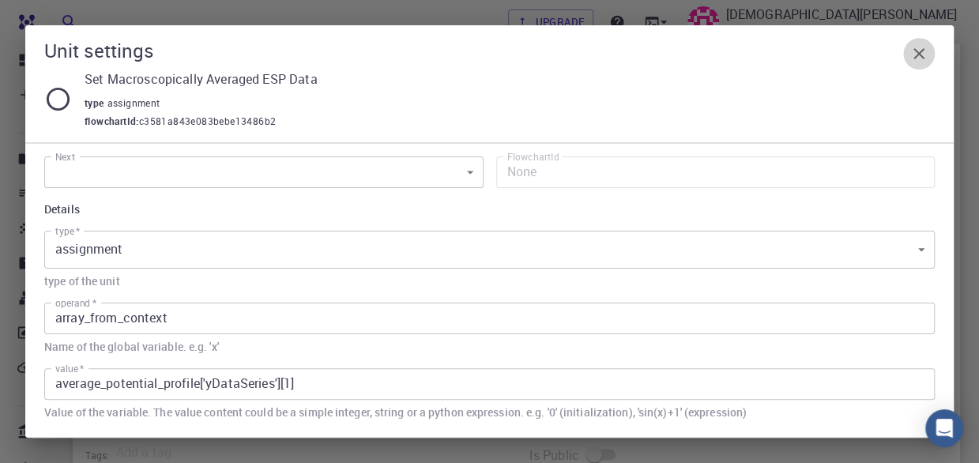
click at [918, 61] on icon "button" at bounding box center [919, 53] width 19 height 19
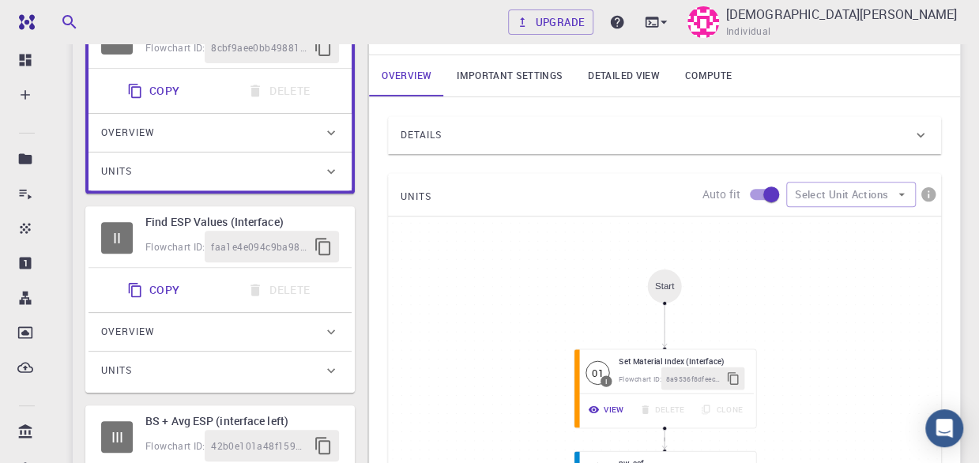
scroll to position [326, 0]
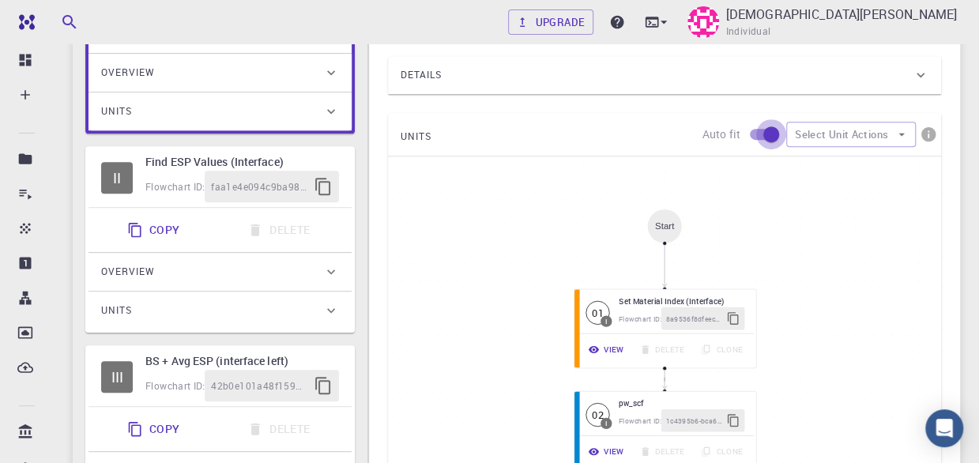
click at [756, 137] on input "checkbox" at bounding box center [771, 134] width 90 height 30
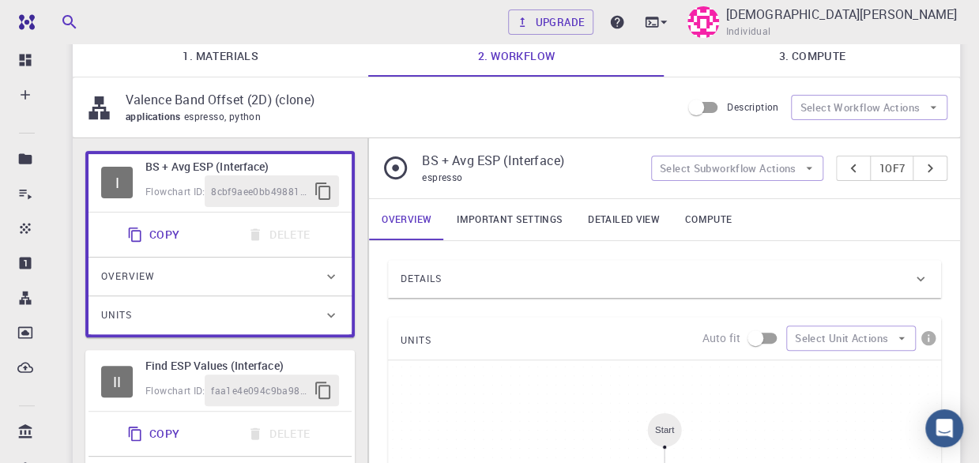
scroll to position [138, 0]
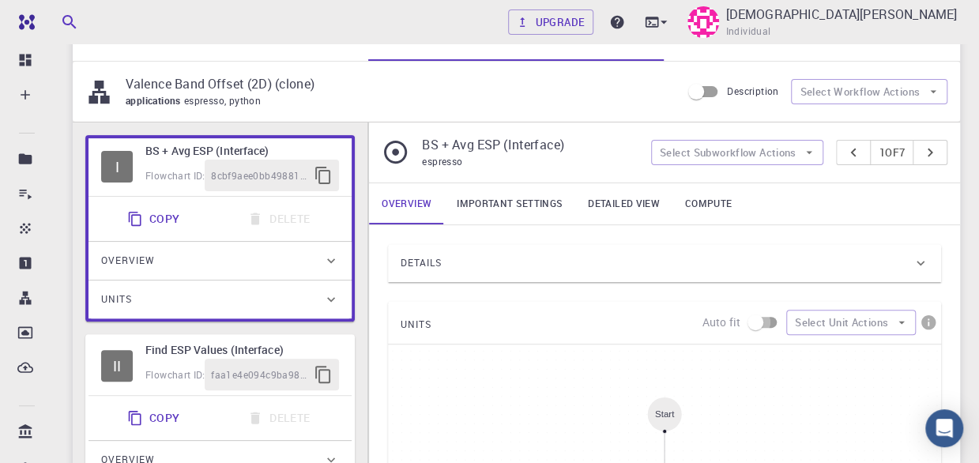
click at [770, 320] on input "checkbox" at bounding box center [755, 322] width 90 height 30
checkbox input "true"
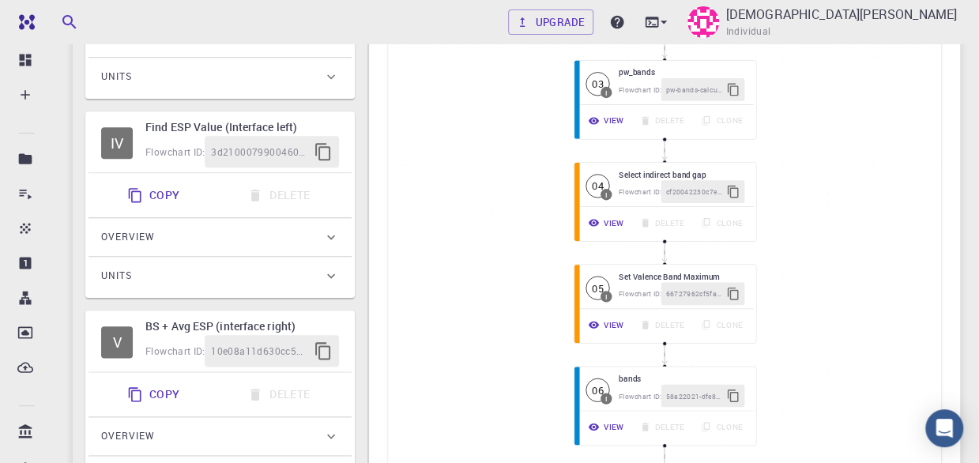
scroll to position [763, 0]
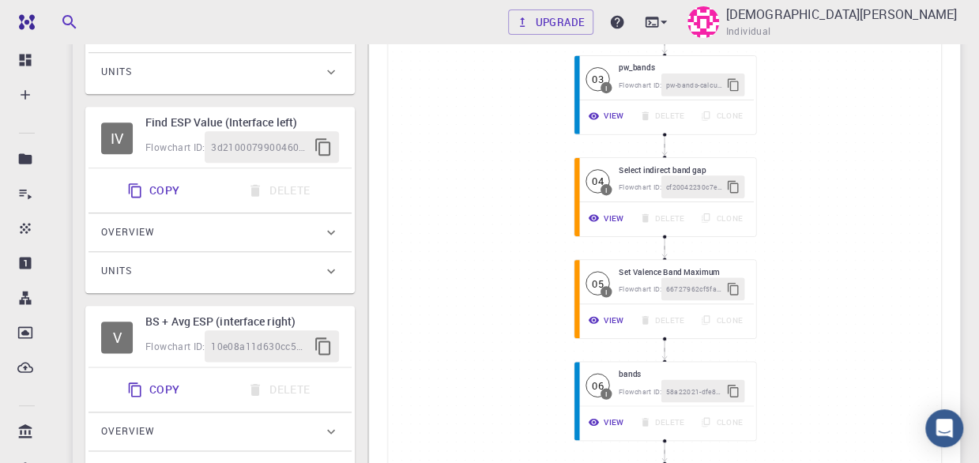
click at [168, 322] on h6 "BS + Avg ESP (interface right)" at bounding box center [242, 321] width 194 height 17
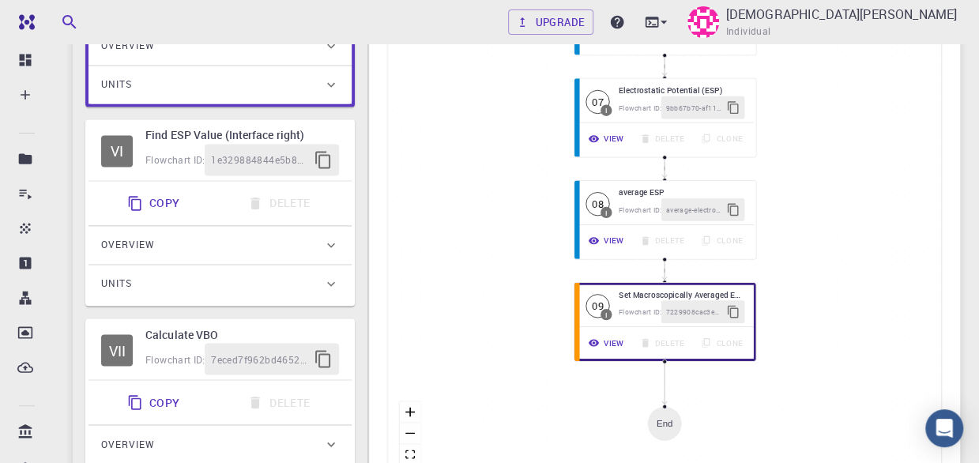
scroll to position [1178, 0]
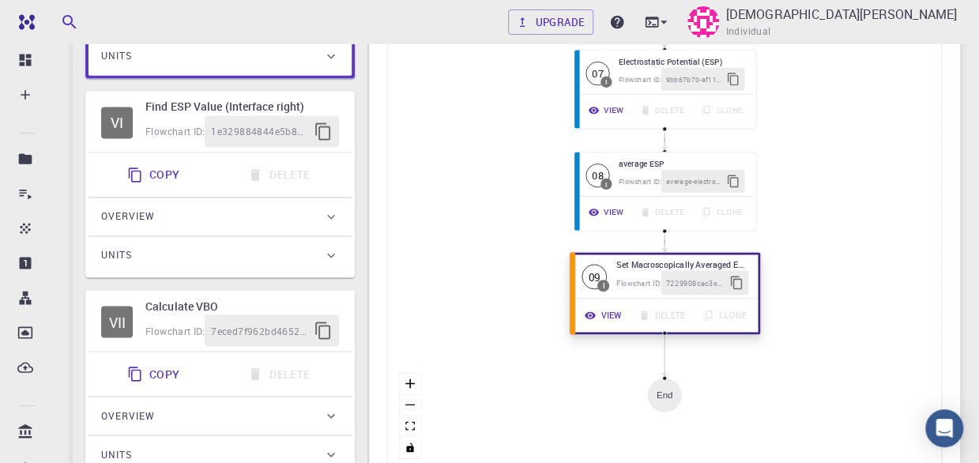
click at [695, 280] on span "7229908cac3ee690562b6c30" at bounding box center [695, 283] width 58 height 12
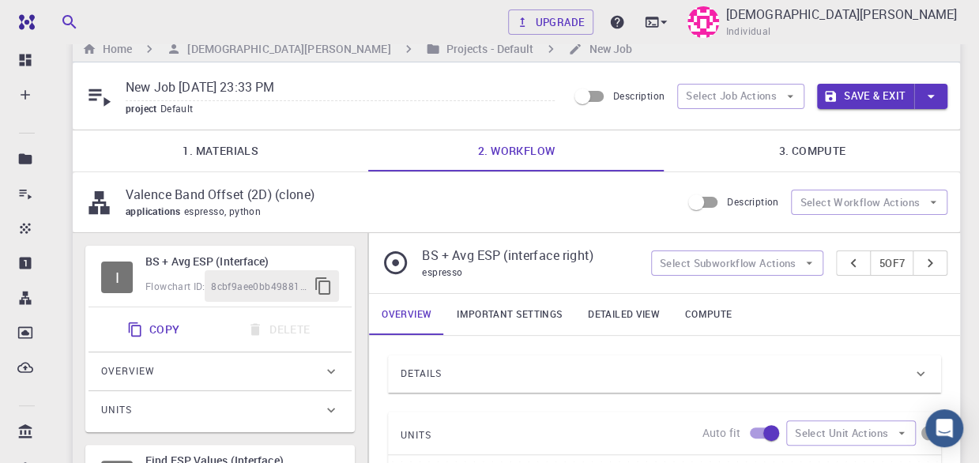
scroll to position [0, 0]
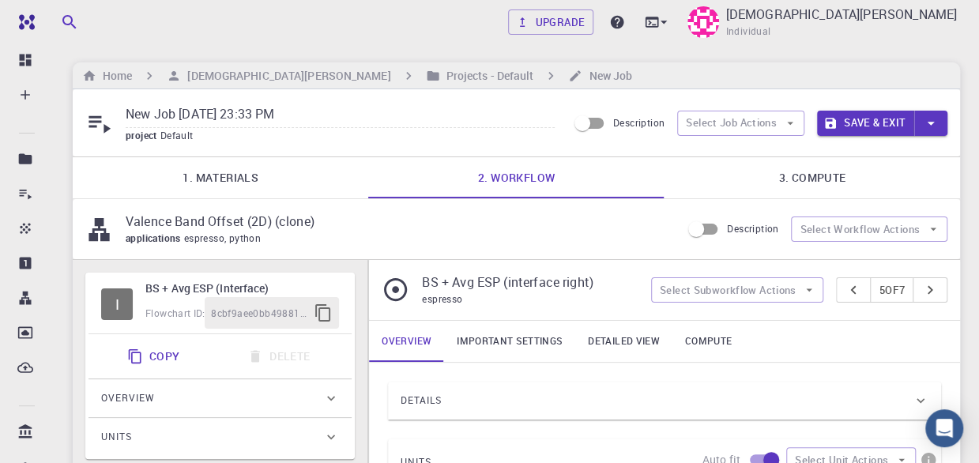
click at [189, 284] on h6 "BS + Avg ESP (Interface)" at bounding box center [242, 288] width 194 height 17
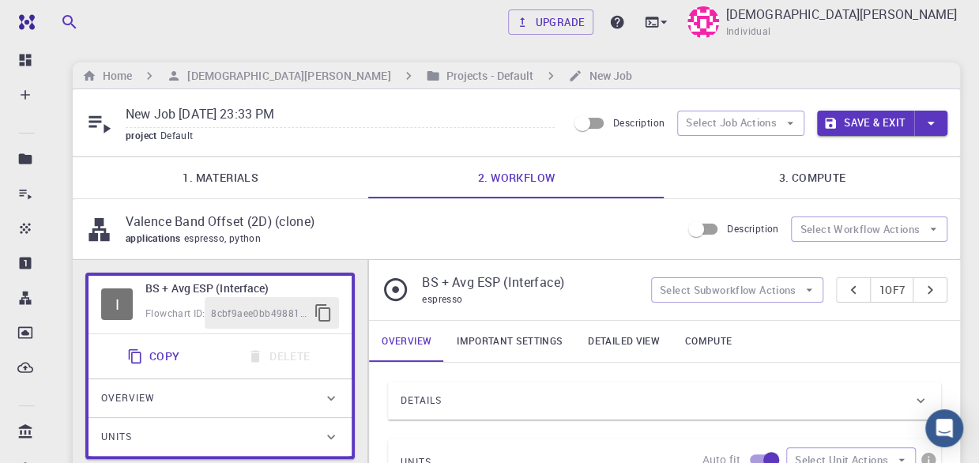
scroll to position [190, 0]
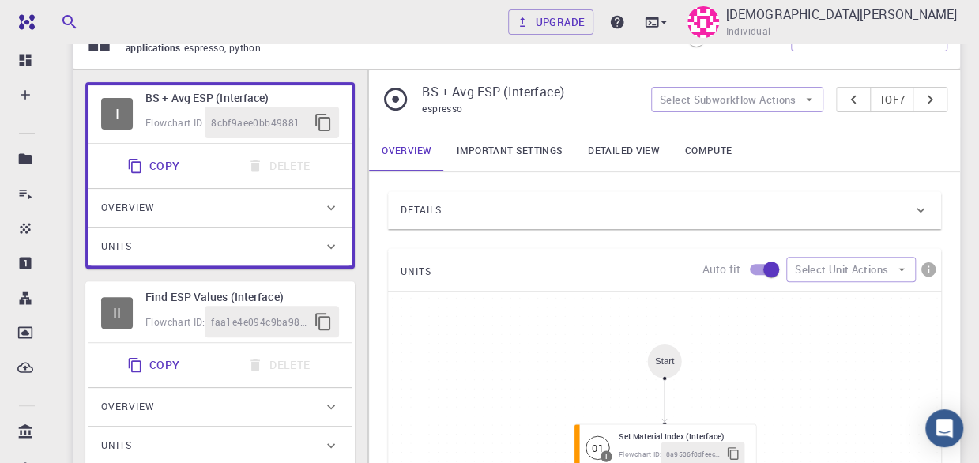
click at [243, 247] on div "Units" at bounding box center [212, 246] width 222 height 25
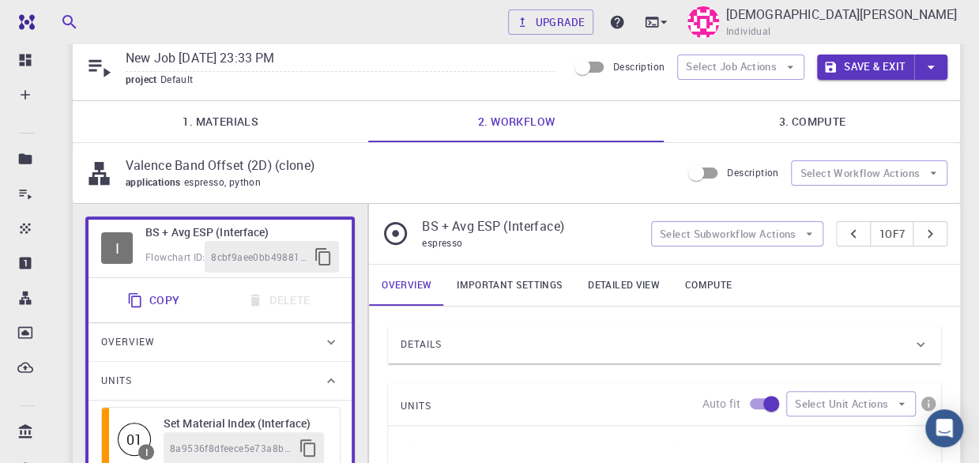
scroll to position [0, 0]
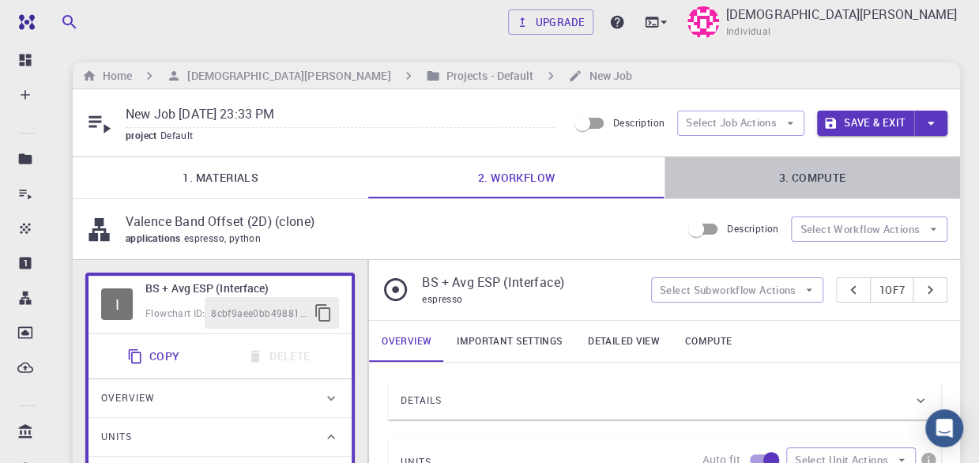
click at [826, 187] on link "3. Compute" at bounding box center [813, 177] width 296 height 41
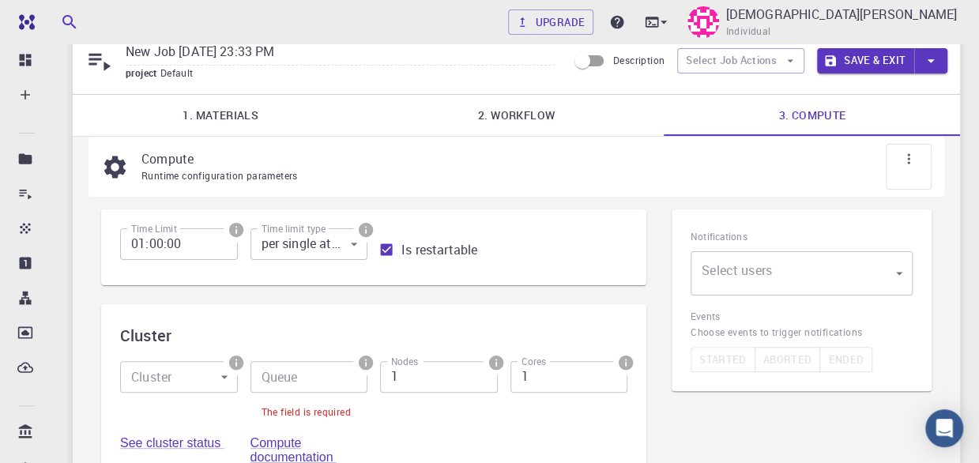
scroll to position [63, 0]
click at [863, 59] on button "Save & Exit" at bounding box center [865, 59] width 97 height 25
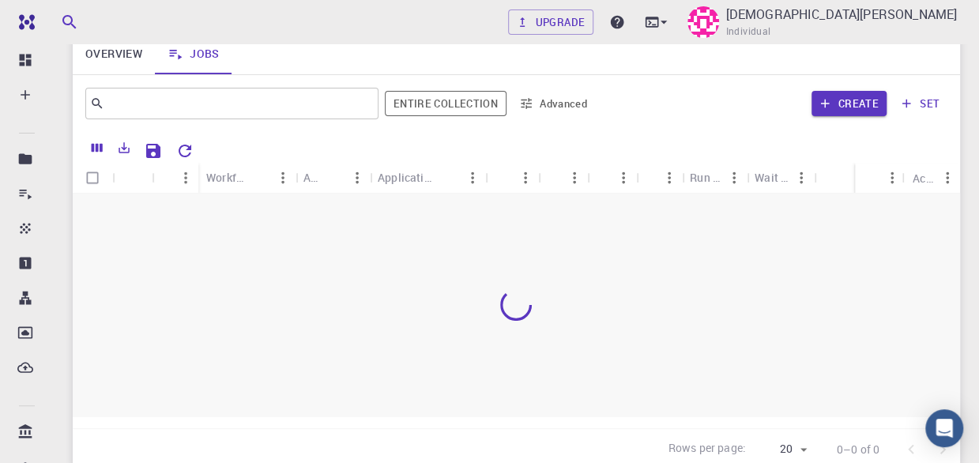
scroll to position [132, 0]
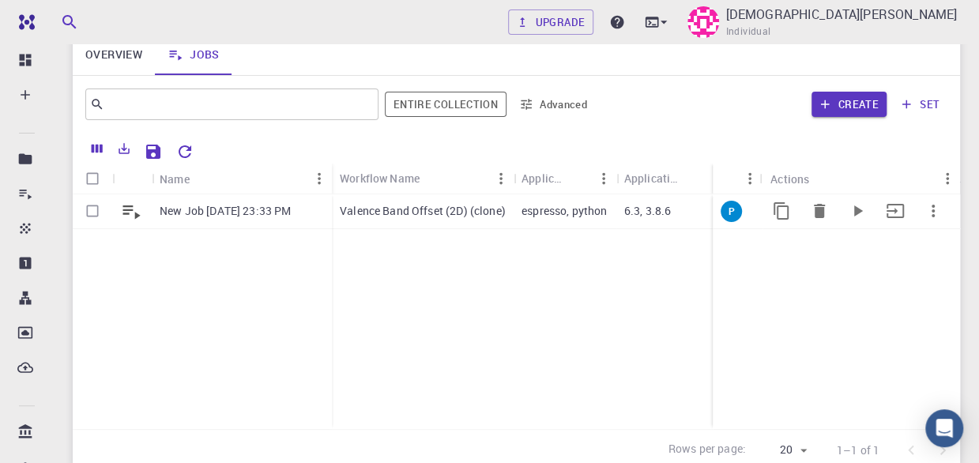
click at [383, 206] on p "Valence Band Offset (2D) (clone)" at bounding box center [423, 211] width 166 height 16
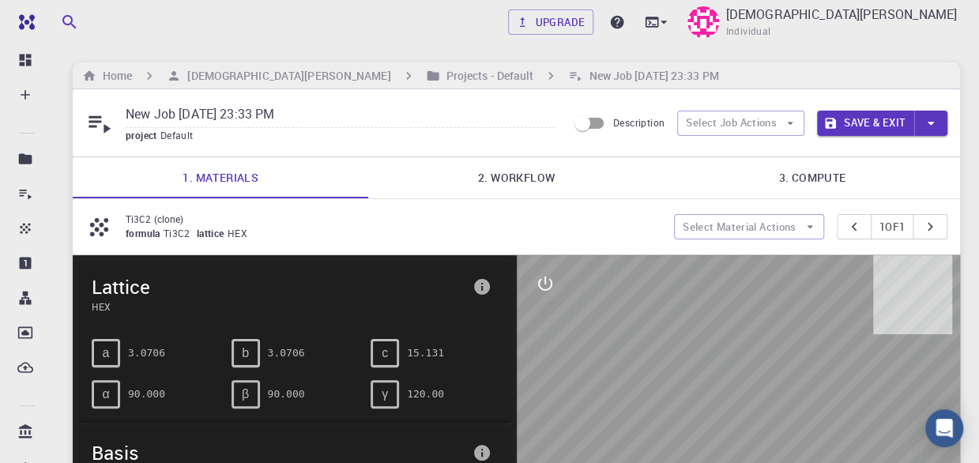
scroll to position [57, 0]
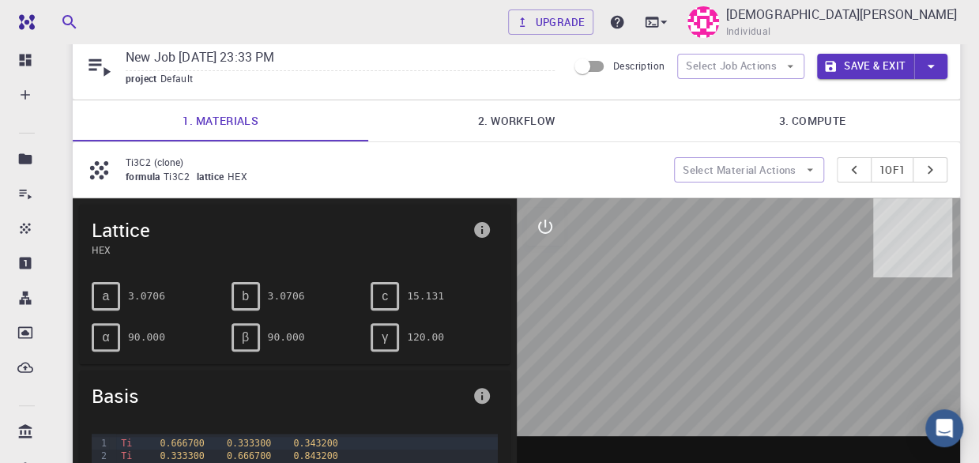
click at [808, 115] on link "3. Compute" at bounding box center [813, 120] width 296 height 41
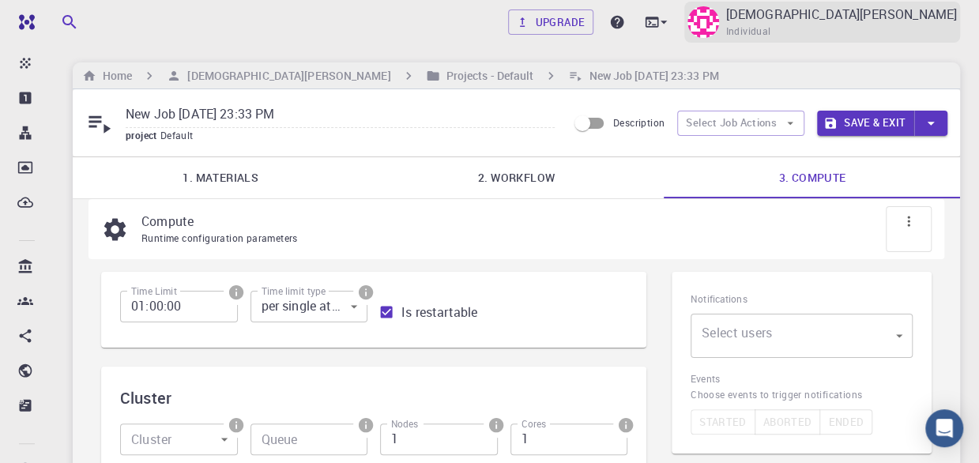
scroll to position [164, 0]
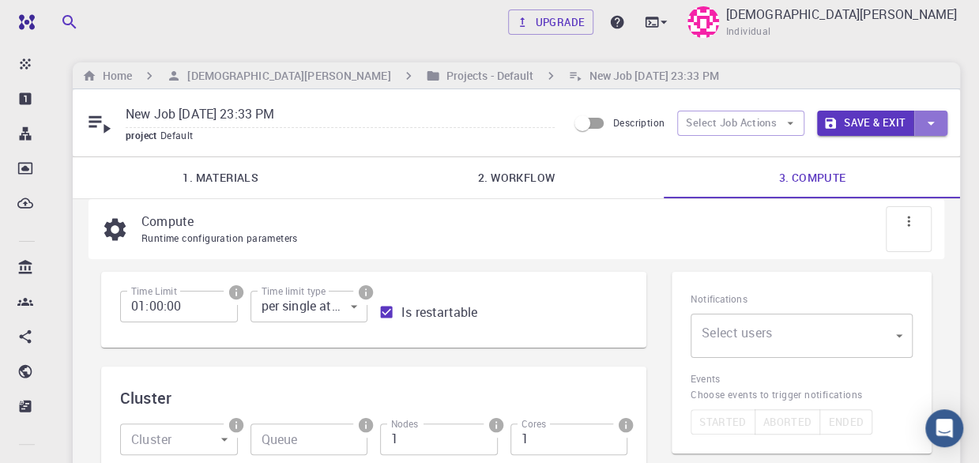
click at [920, 126] on button "button" at bounding box center [930, 123] width 33 height 25
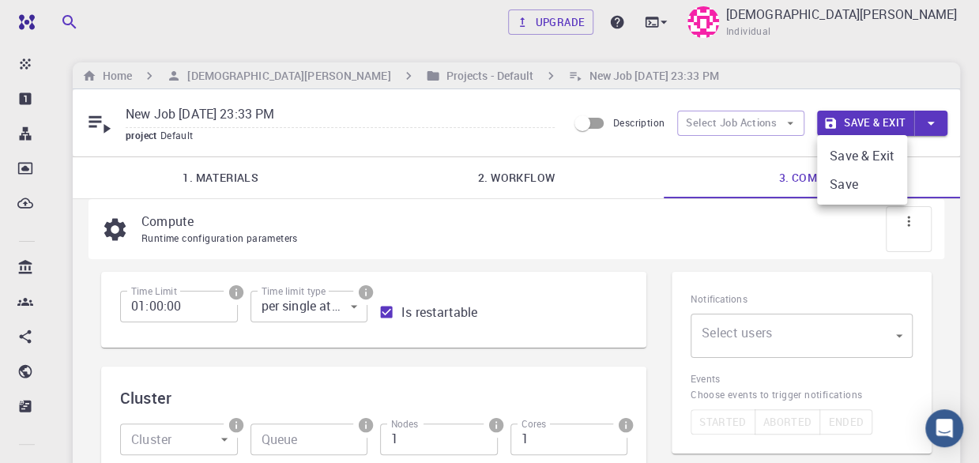
click at [920, 126] on div at bounding box center [489, 231] width 979 height 463
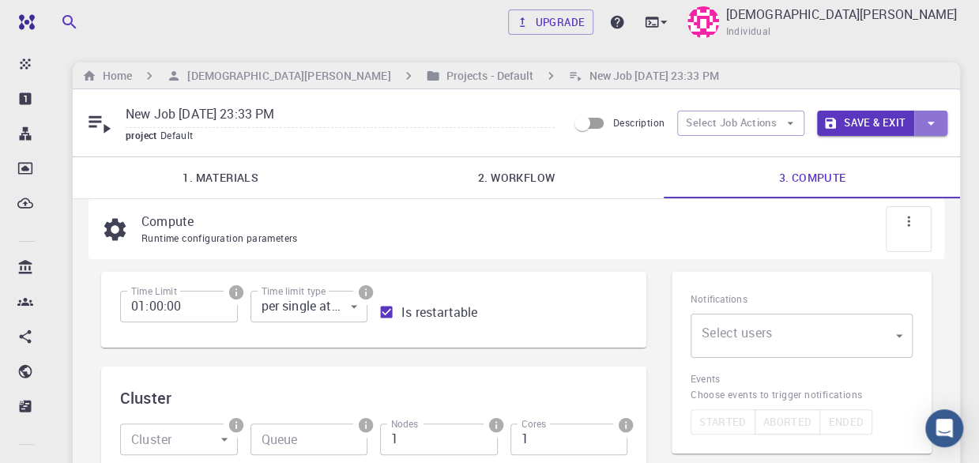
click at [944, 118] on button "button" at bounding box center [930, 123] width 33 height 25
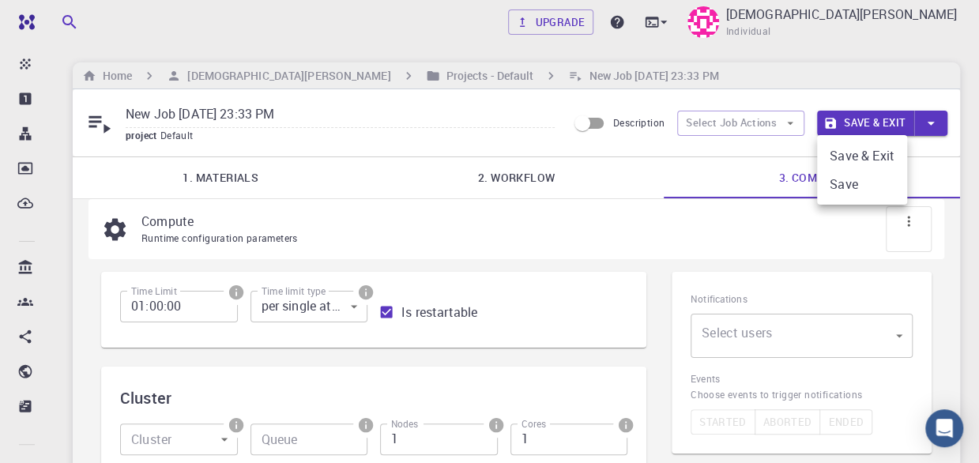
click at [865, 186] on li "Save" at bounding box center [862, 184] width 90 height 28
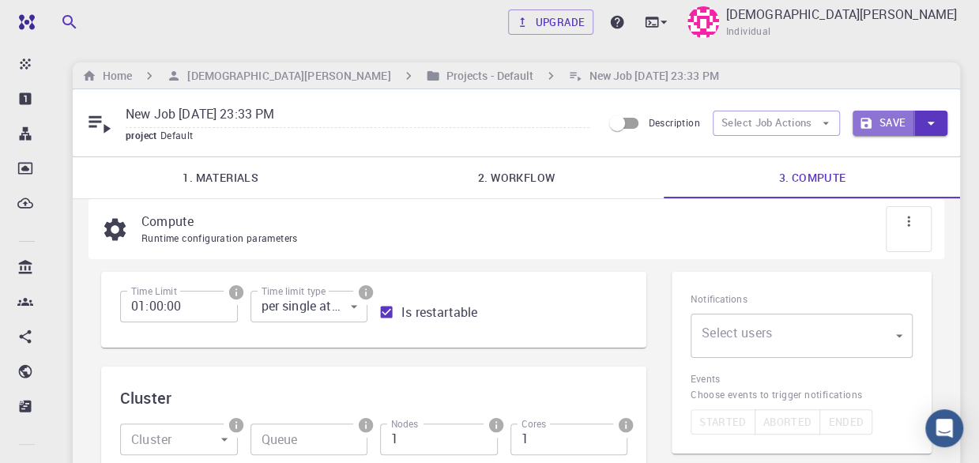
click at [889, 121] on button "Save" at bounding box center [884, 123] width 62 height 25
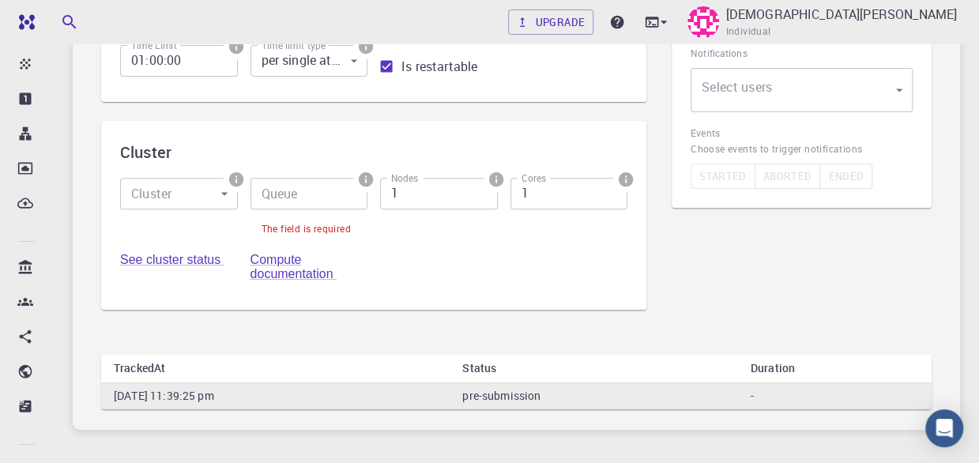
scroll to position [297, 0]
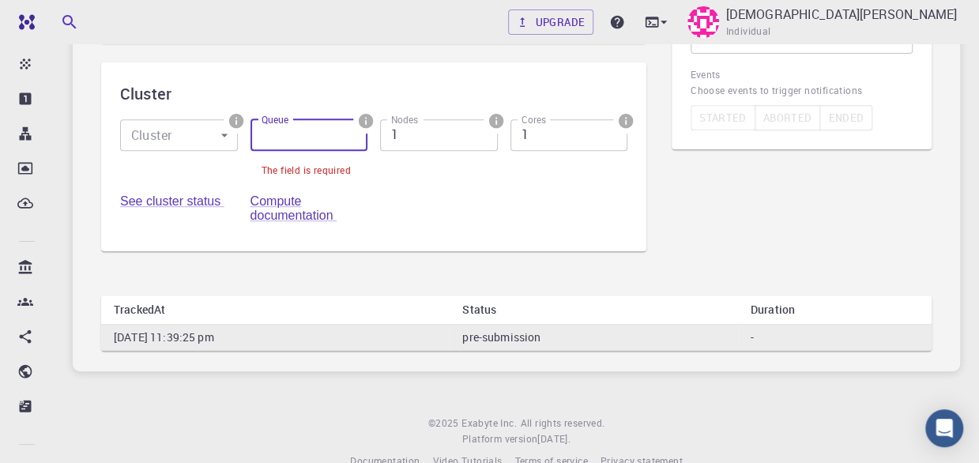
click at [284, 144] on input "Queue" at bounding box center [310, 135] width 118 height 32
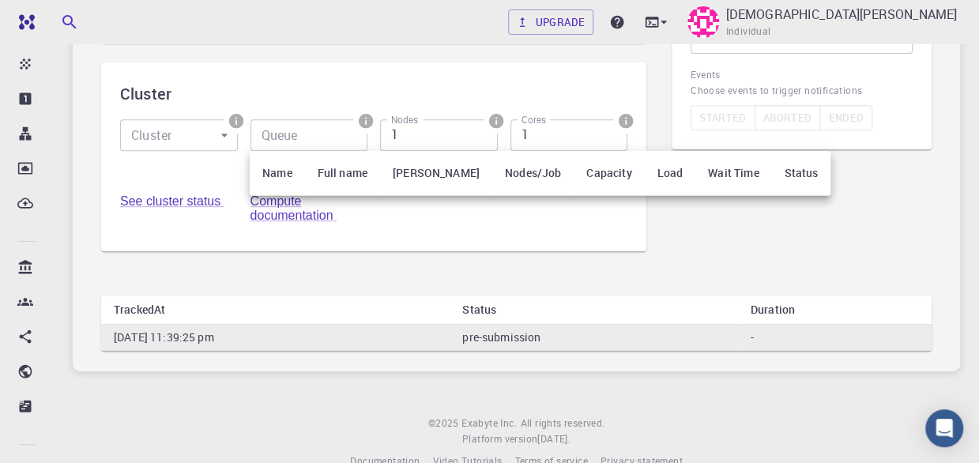
click at [296, 127] on div at bounding box center [489, 231] width 979 height 463
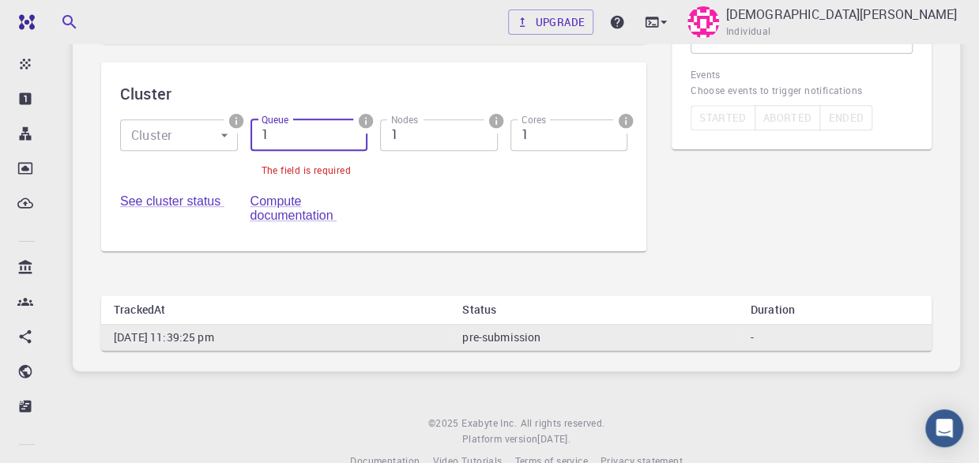
type input "1"
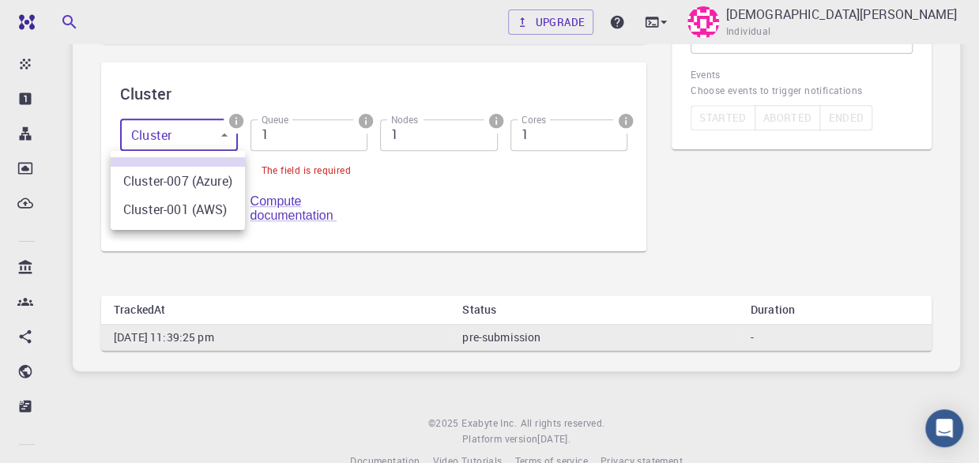
click at [159, 128] on body "Free Dashboard Create New Job New Material Create Material Upload File Import f…" at bounding box center [489, 99] width 979 height 792
click at [164, 185] on li "Cluster-007 (Azure)" at bounding box center [178, 181] width 134 height 28
type input "0"
type input "debug (D)"
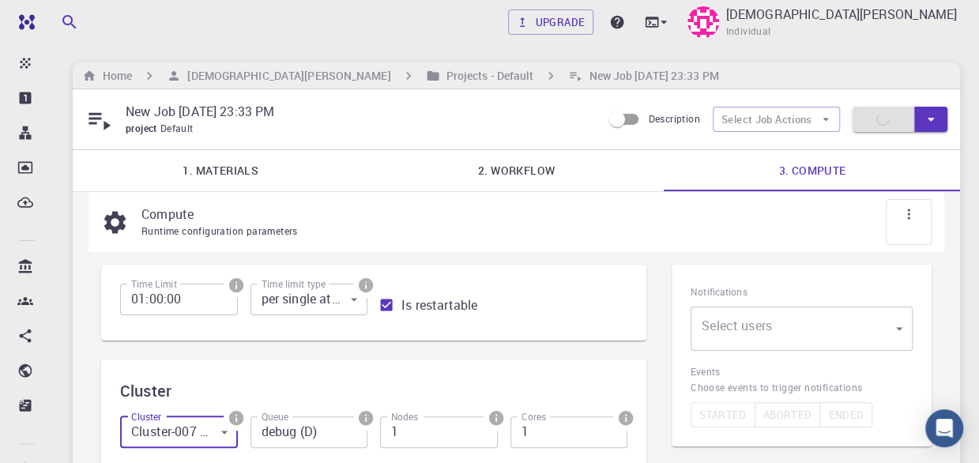
scroll to position [164, 0]
click at [667, 21] on icon at bounding box center [664, 22] width 6 height 3
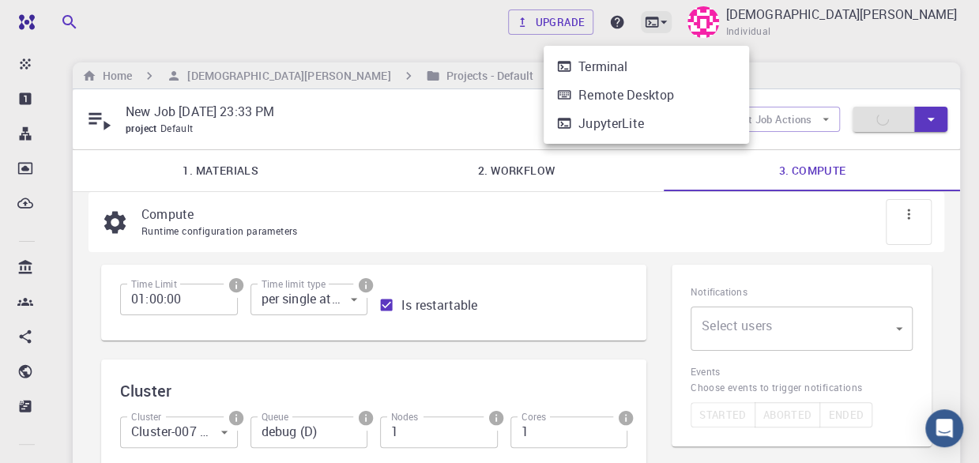
click at [740, 21] on div at bounding box center [489, 231] width 979 height 463
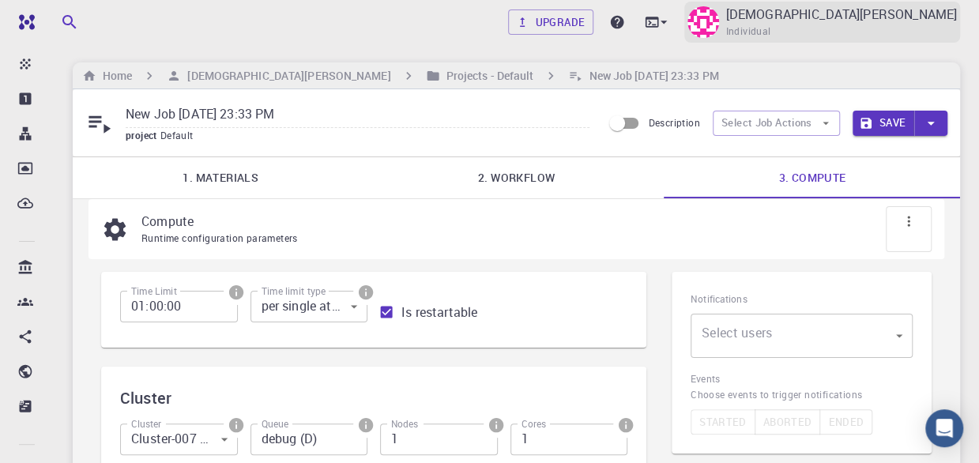
click at [827, 9] on p "[DEMOGRAPHIC_DATA][PERSON_NAME]" at bounding box center [841, 14] width 232 height 19
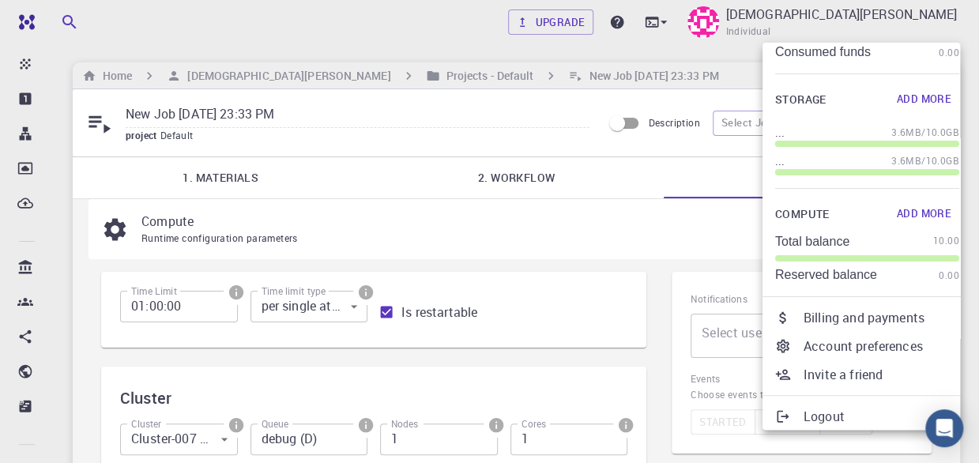
scroll to position [111, 0]
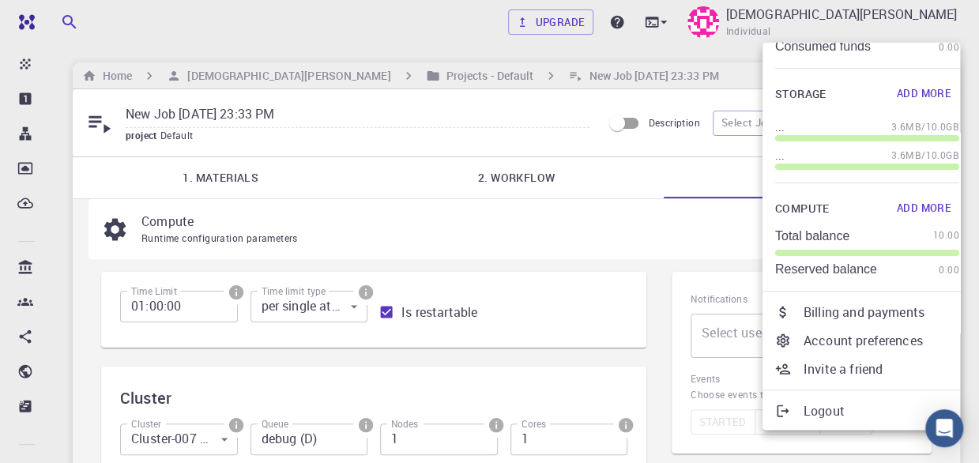
click at [25, 60] on div at bounding box center [489, 231] width 979 height 463
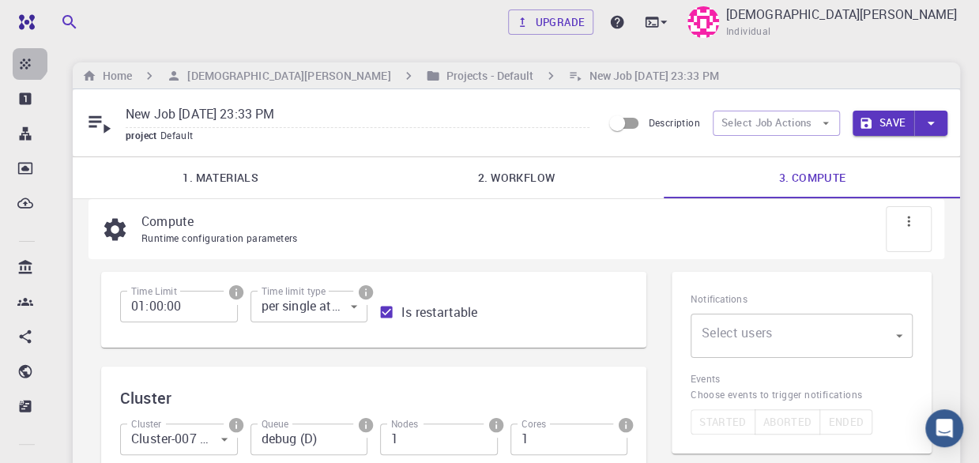
click at [25, 60] on icon at bounding box center [25, 64] width 16 height 16
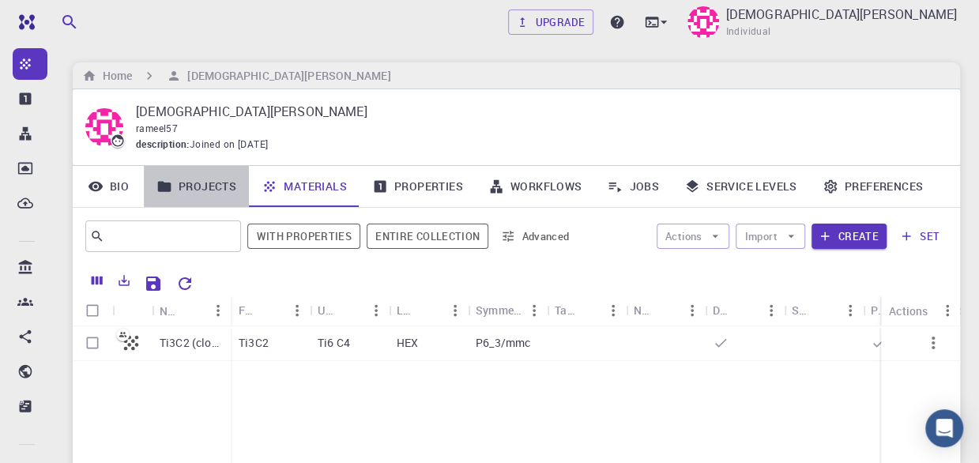
click at [195, 187] on link "Projects" at bounding box center [196, 186] width 105 height 41
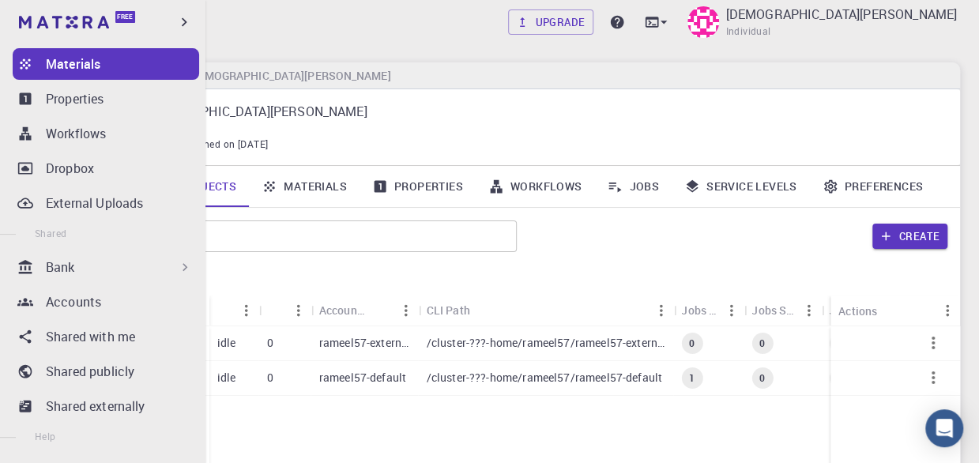
scroll to position [165, 0]
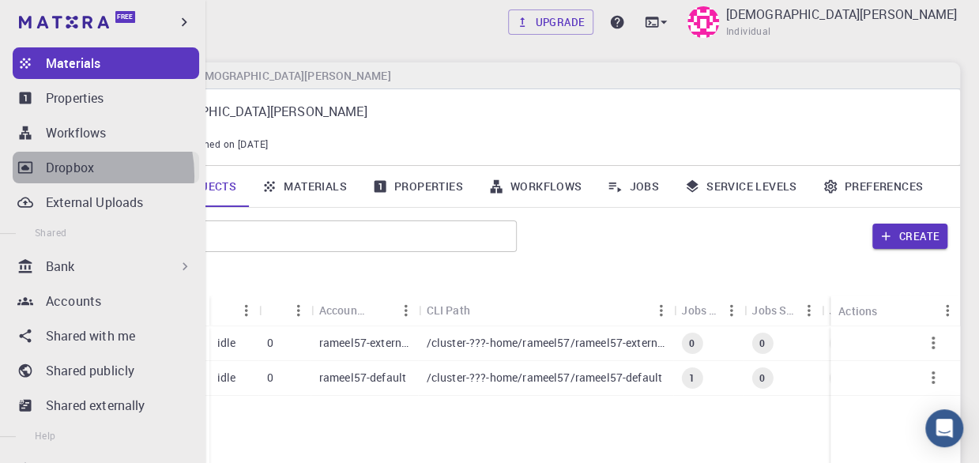
click at [62, 175] on p "Dropbox" at bounding box center [70, 167] width 48 height 19
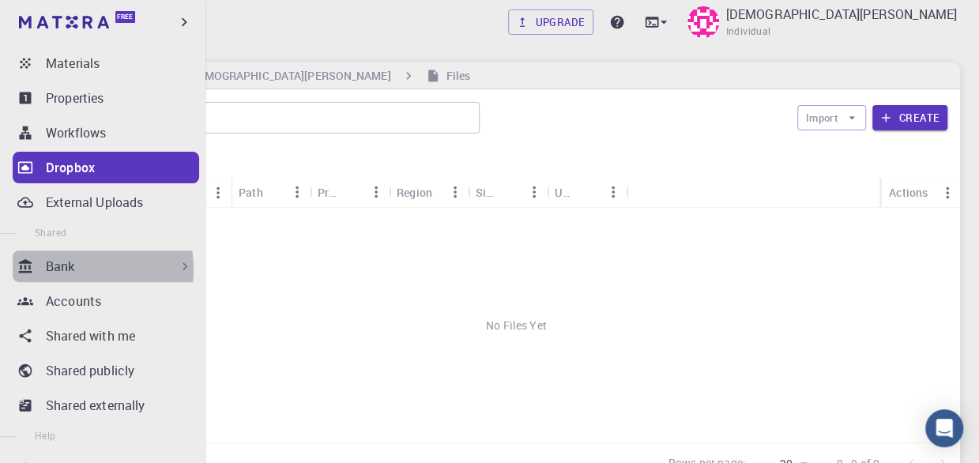
click at [60, 269] on p "Bank" at bounding box center [60, 266] width 29 height 19
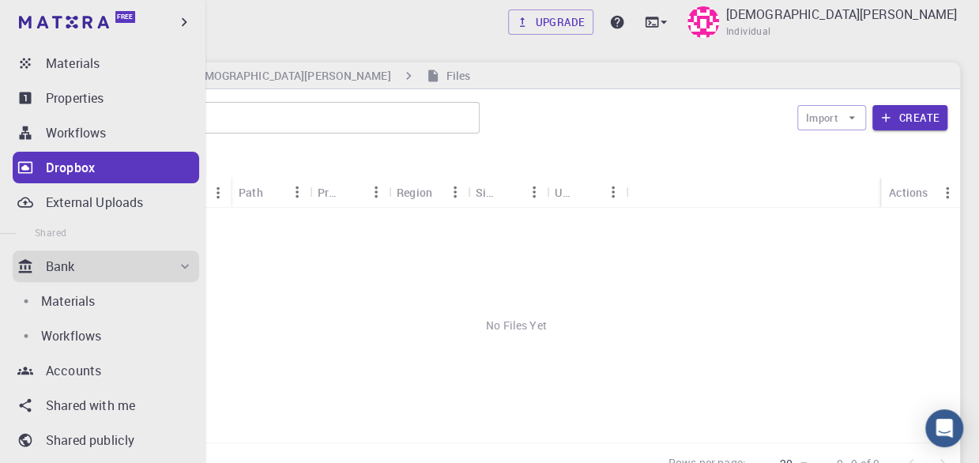
scroll to position [394, 0]
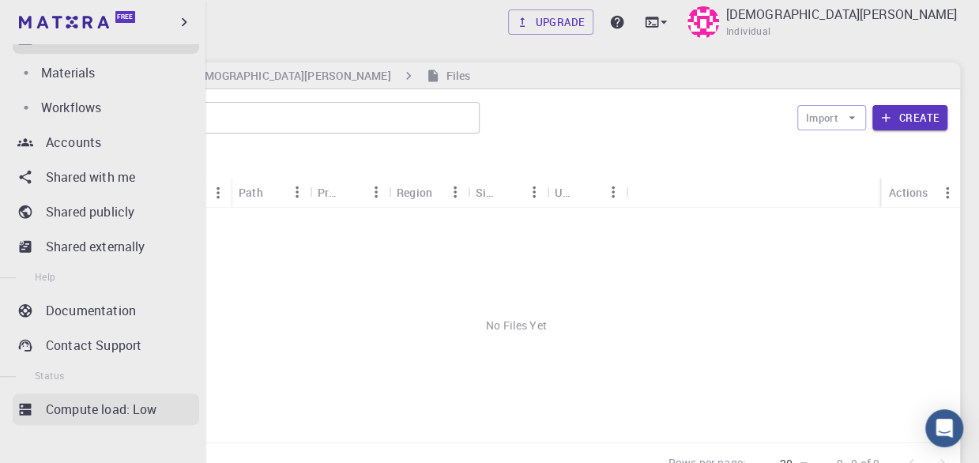
click at [115, 407] on p "Compute load: Low" at bounding box center [101, 409] width 111 height 19
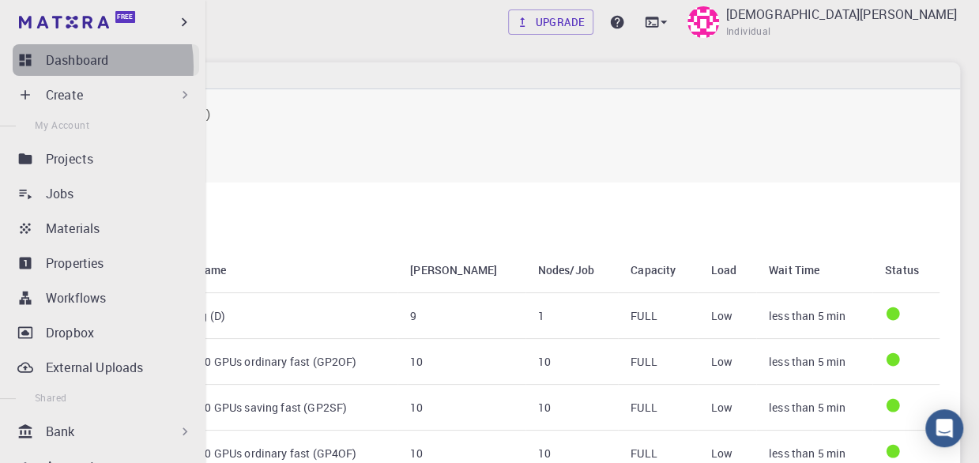
click at [58, 66] on p "Dashboard" at bounding box center [77, 60] width 62 height 19
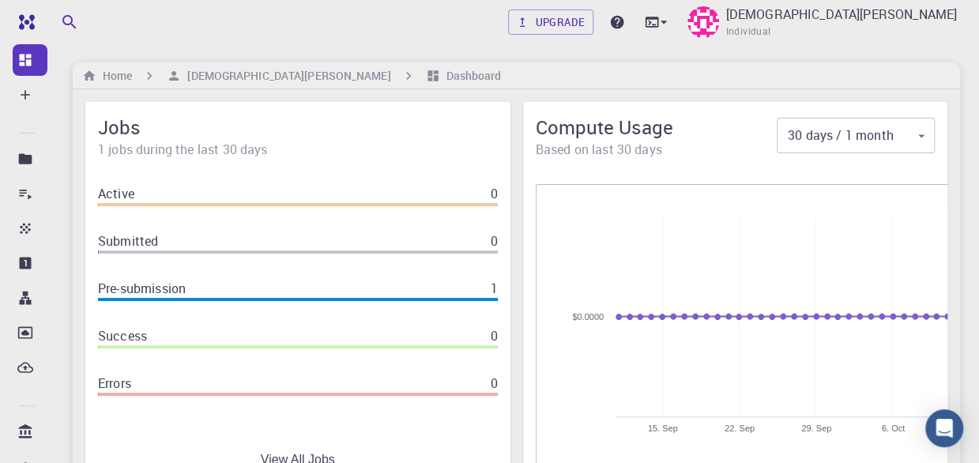
click at [291, 296] on div "Pre-submission 1" at bounding box center [298, 288] width 400 height 19
click at [493, 284] on p "1" at bounding box center [493, 288] width 7 height 19
click at [124, 294] on p "Pre-submission" at bounding box center [142, 288] width 88 height 19
click at [440, 75] on h6 "Dashboard" at bounding box center [471, 75] width 62 height 17
click at [247, 67] on h6 "[DEMOGRAPHIC_DATA][PERSON_NAME]" at bounding box center [285, 75] width 209 height 17
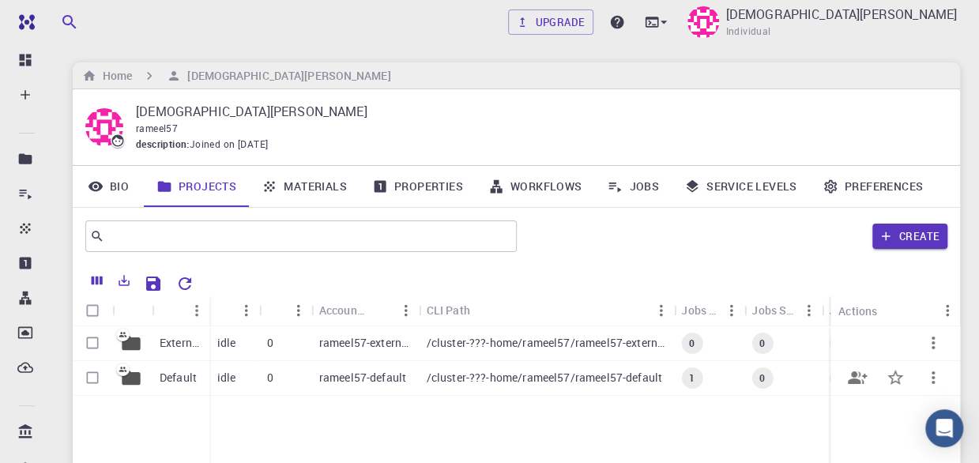
click at [385, 374] on p "rameel57-default" at bounding box center [362, 378] width 87 height 16
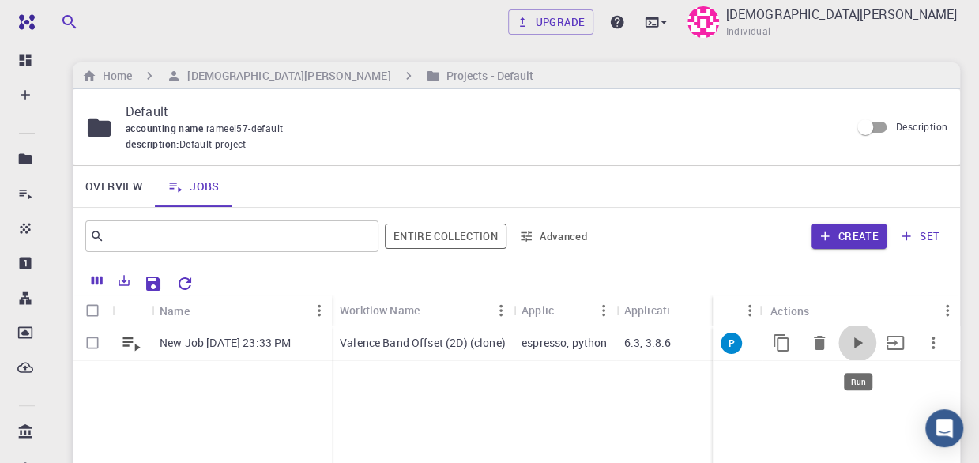
click at [861, 342] on icon "Run" at bounding box center [857, 342] width 19 height 19
click at [253, 348] on p "New Job Oct 11, 2025, 23:33 PM" at bounding box center [225, 343] width 131 height 16
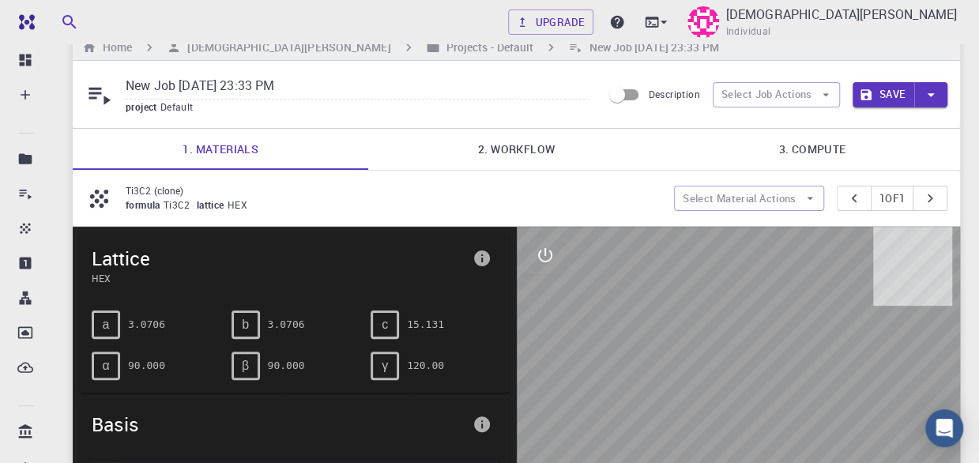
scroll to position [26, 0]
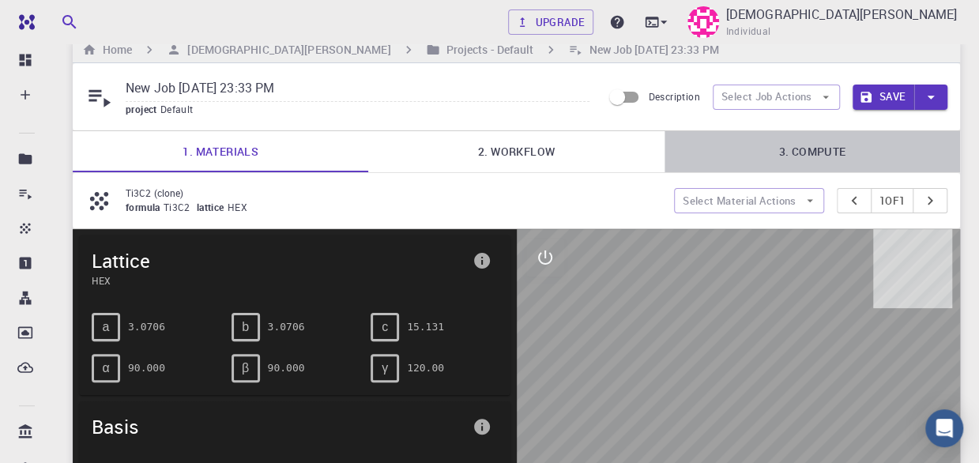
click at [814, 149] on link "3. Compute" at bounding box center [813, 151] width 296 height 41
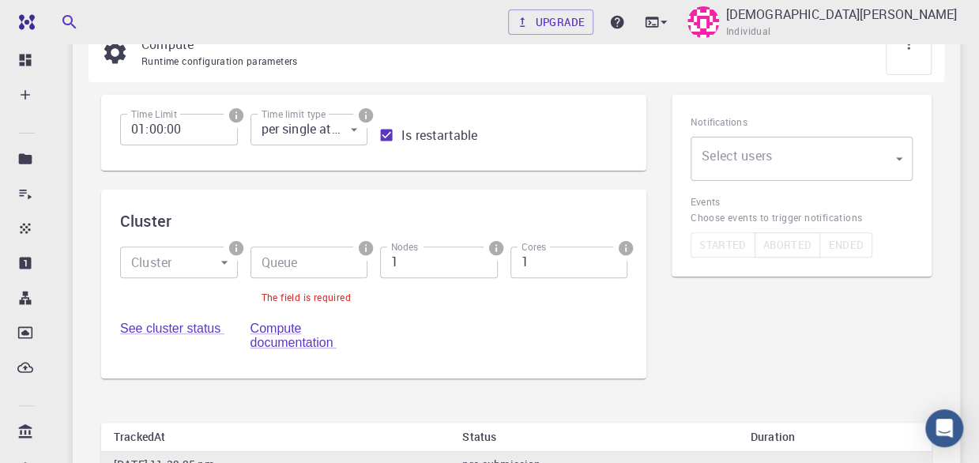
scroll to position [176, 0]
click at [303, 268] on input "Queue" at bounding box center [310, 263] width 118 height 32
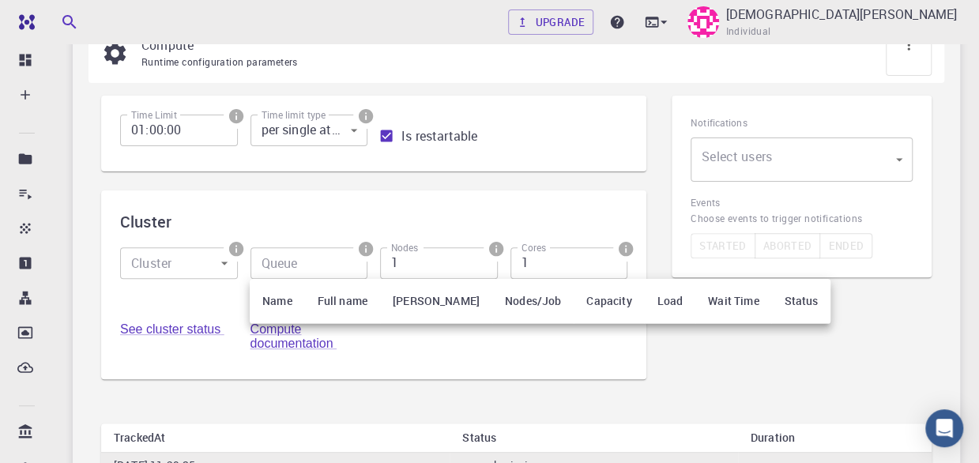
click at [275, 303] on th "Name" at bounding box center [277, 301] width 55 height 45
click at [492, 301] on th "Nodes/Job" at bounding box center [532, 301] width 81 height 45
click at [317, 267] on div at bounding box center [489, 231] width 979 height 463
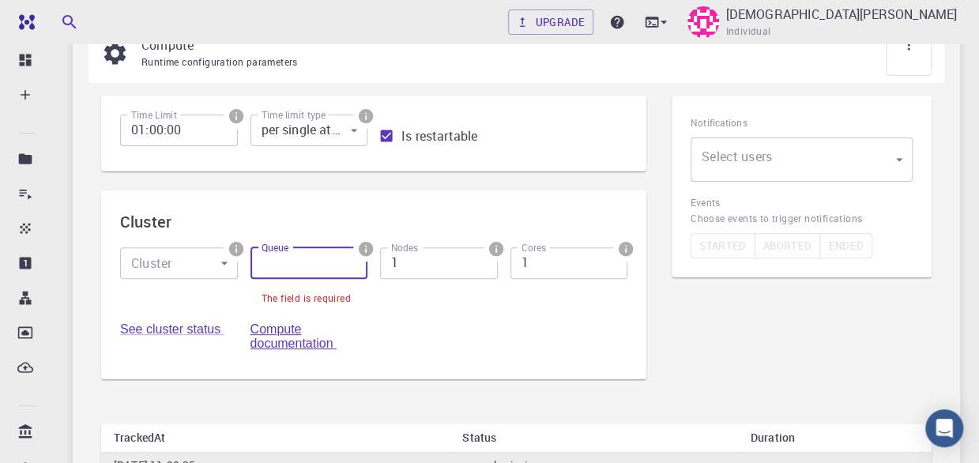
click at [277, 327] on link "Compute documentation" at bounding box center [294, 336] width 86 height 28
click at [171, 336] on link "See cluster status" at bounding box center [172, 328] width 104 height 13
click at [277, 262] on input "Queue" at bounding box center [310, 263] width 118 height 32
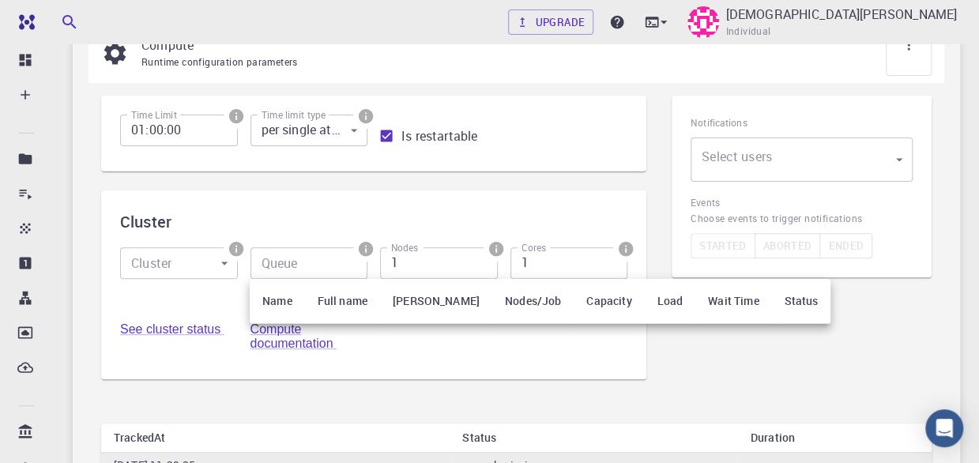
click at [301, 260] on div at bounding box center [489, 231] width 979 height 463
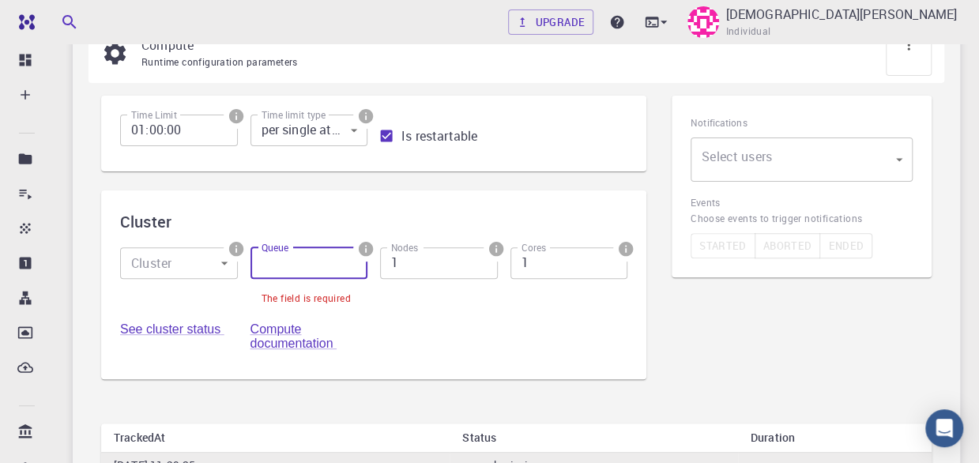
click at [276, 269] on input "Queue" at bounding box center [310, 263] width 118 height 32
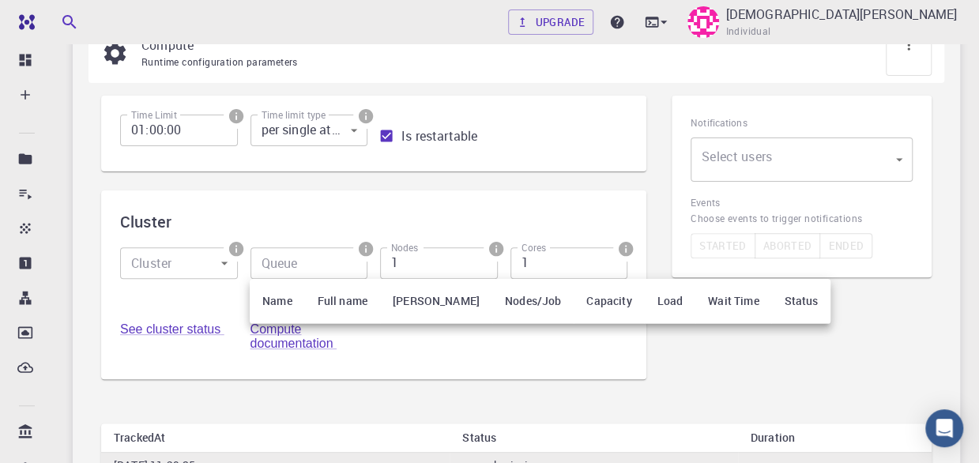
click at [277, 304] on th "Name" at bounding box center [277, 301] width 55 height 45
click at [337, 312] on th "Full name" at bounding box center [342, 301] width 75 height 45
drag, startPoint x: 337, startPoint y: 312, endPoint x: 311, endPoint y: 243, distance: 74.0
click at [311, 243] on div "Name Full name Max Nodes Nodes/Job Capacity Load Wait Time Status" at bounding box center [489, 231] width 979 height 463
click at [311, 243] on div at bounding box center [489, 231] width 979 height 463
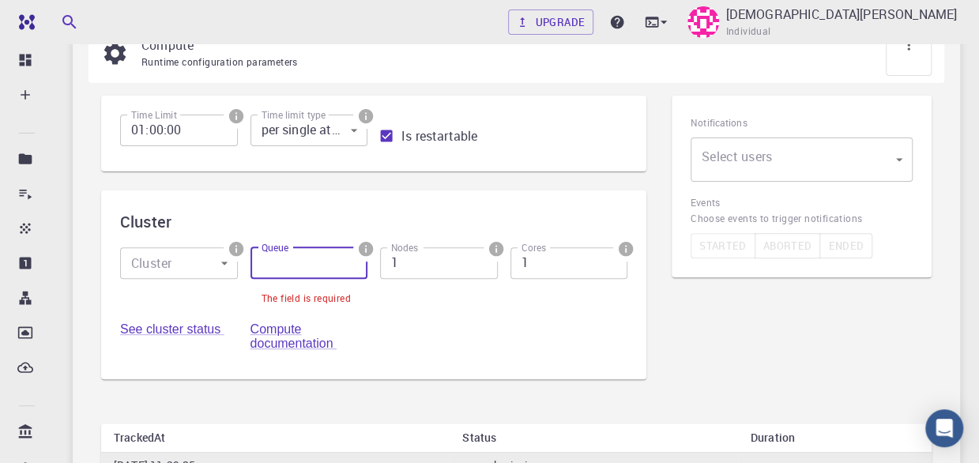
click at [323, 261] on input "Queue" at bounding box center [310, 263] width 118 height 32
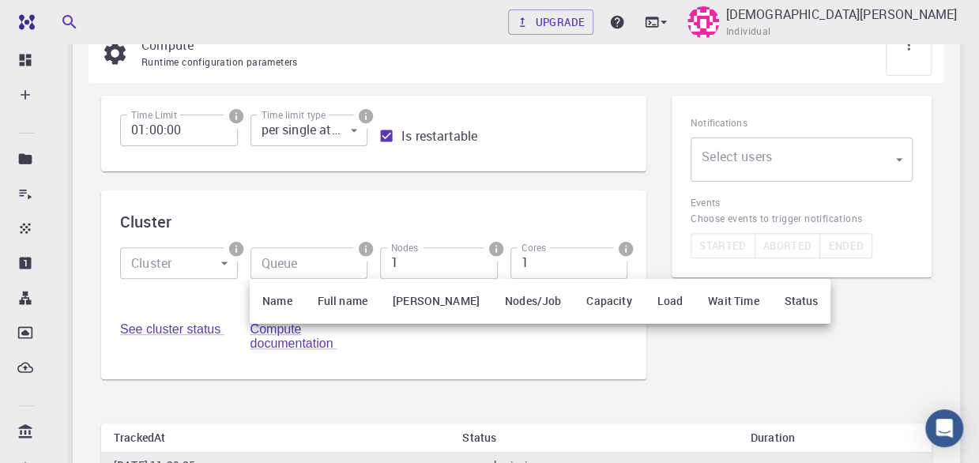
drag, startPoint x: 323, startPoint y: 261, endPoint x: 281, endPoint y: 254, distance: 42.5
click at [281, 254] on div at bounding box center [489, 231] width 979 height 463
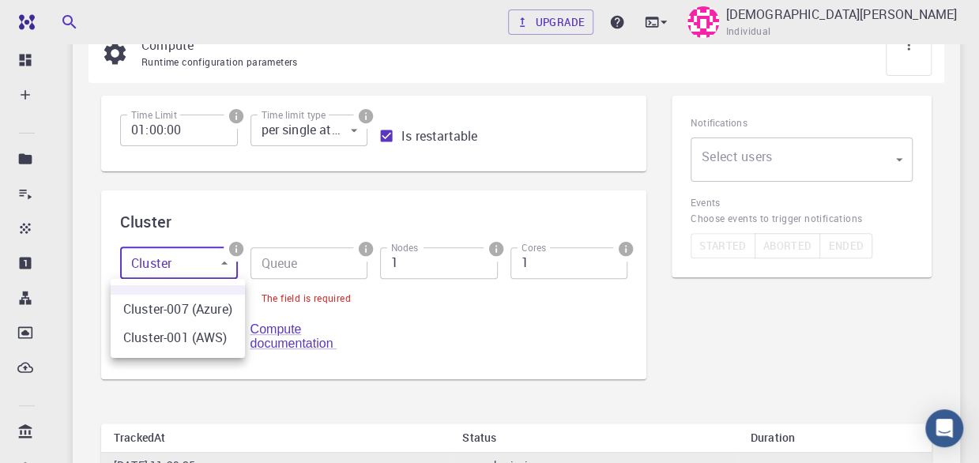
click at [187, 260] on body "Free Dashboard Create New Job New Material Create Material Upload File Import f…" at bounding box center [489, 223] width 979 height 799
click at [174, 309] on li "Cluster-007 (Azure)" at bounding box center [178, 309] width 134 height 28
type input "0"
type input "debug (D)"
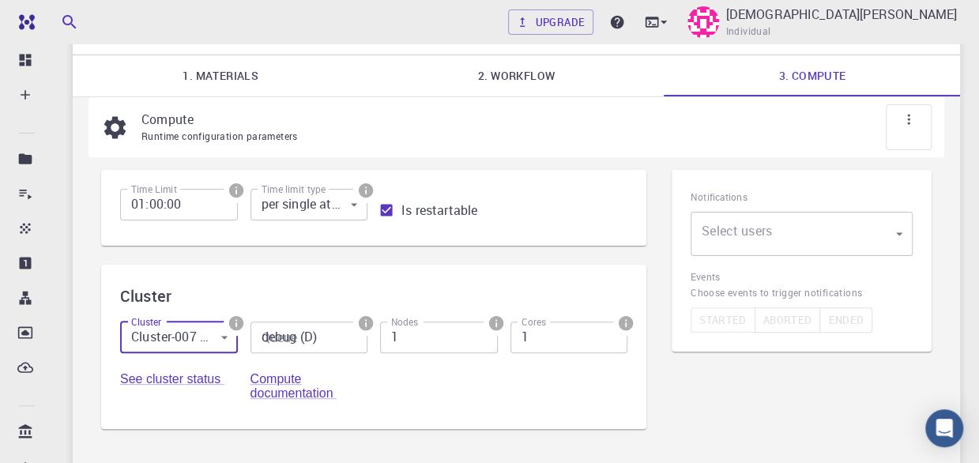
scroll to position [0, 0]
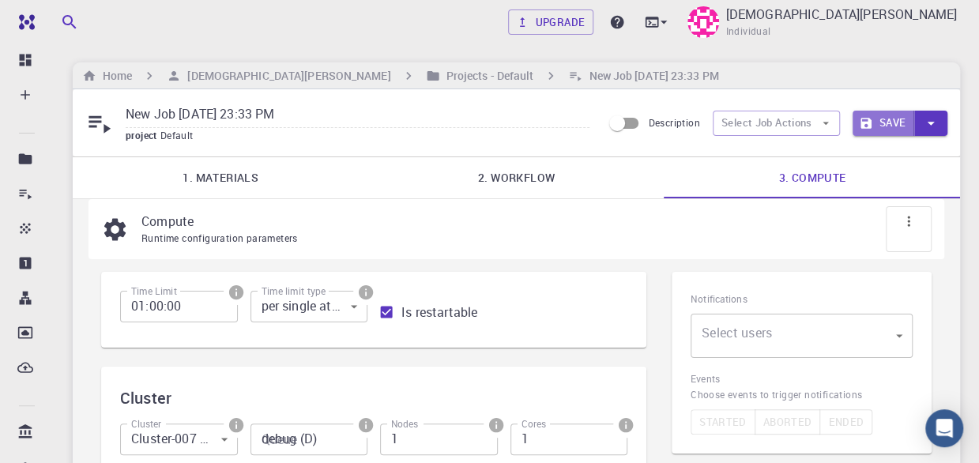
click at [886, 122] on button "Save" at bounding box center [884, 123] width 62 height 25
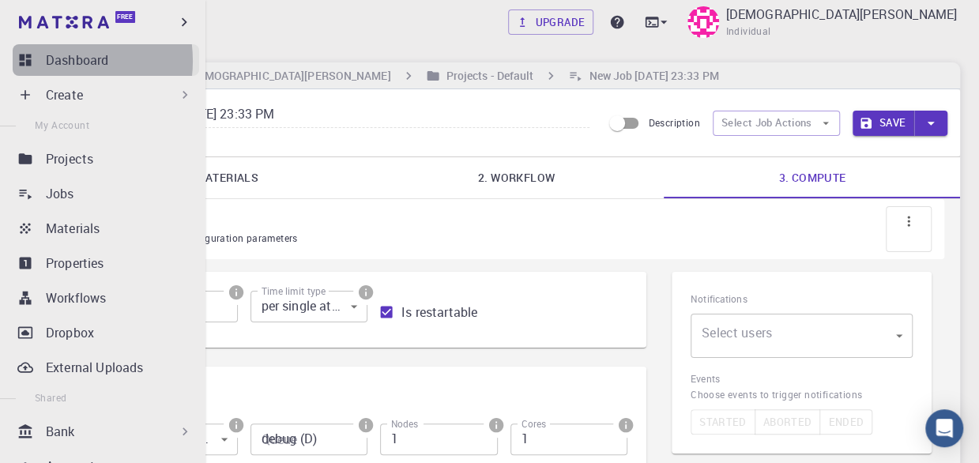
click at [55, 61] on p "Dashboard" at bounding box center [77, 60] width 62 height 19
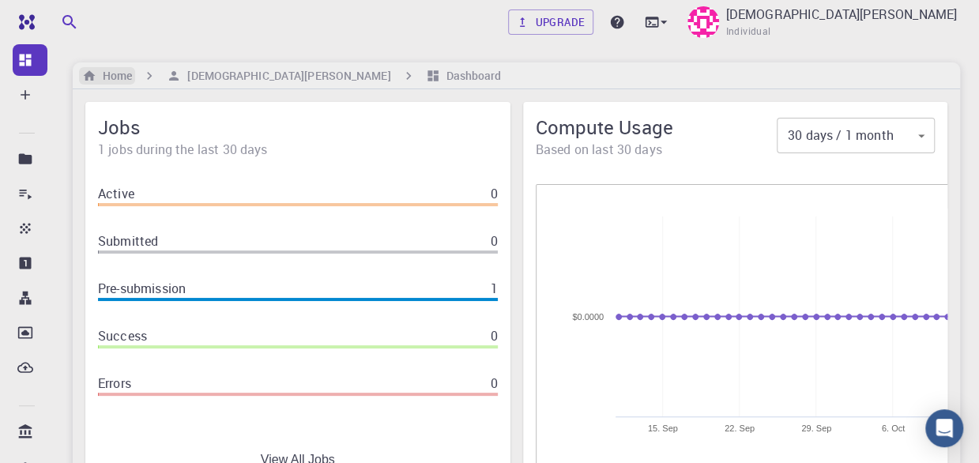
click at [106, 74] on h6 "Home" at bounding box center [114, 75] width 36 height 17
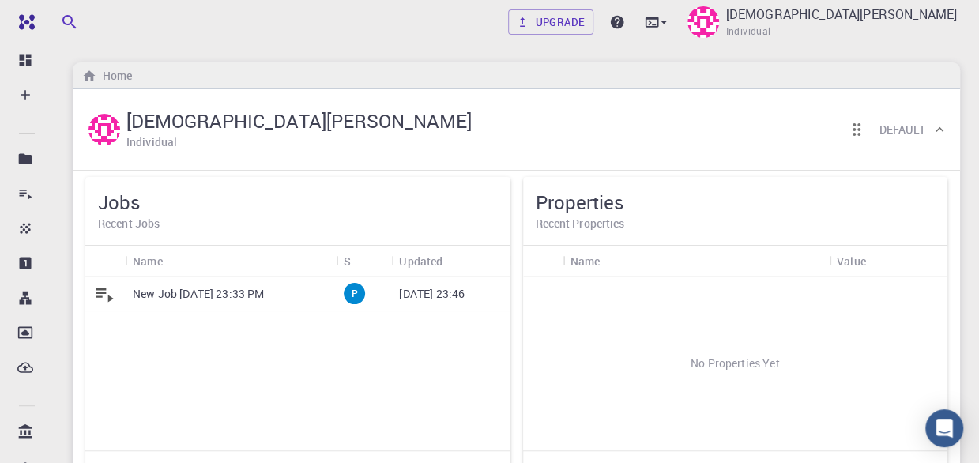
click at [198, 295] on p "New Job Oct 11, 2025, 23:33 PM" at bounding box center [198, 294] width 131 height 16
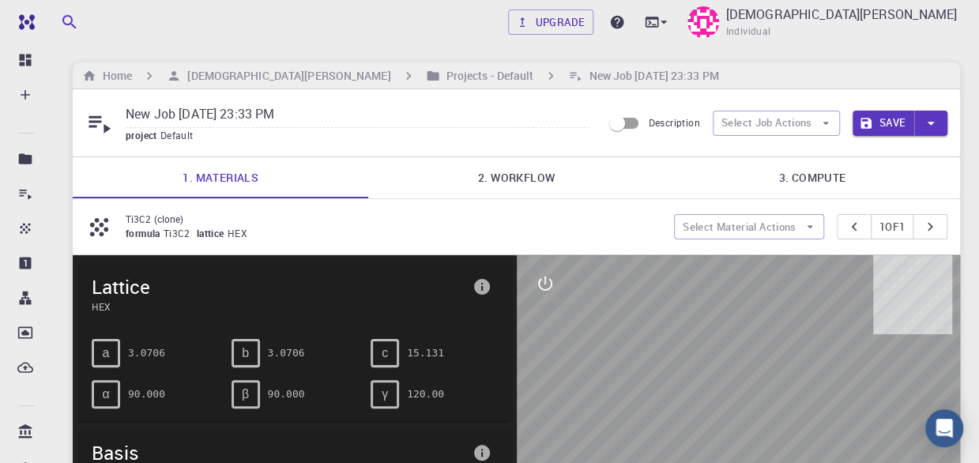
drag, startPoint x: 501, startPoint y: 245, endPoint x: 349, endPoint y: 114, distance: 200.6
click at [349, 114] on input "New Job Oct 11, 2025, 23:33 PM" at bounding box center [358, 115] width 464 height 26
click at [99, 77] on h6 "Home" at bounding box center [114, 75] width 36 height 17
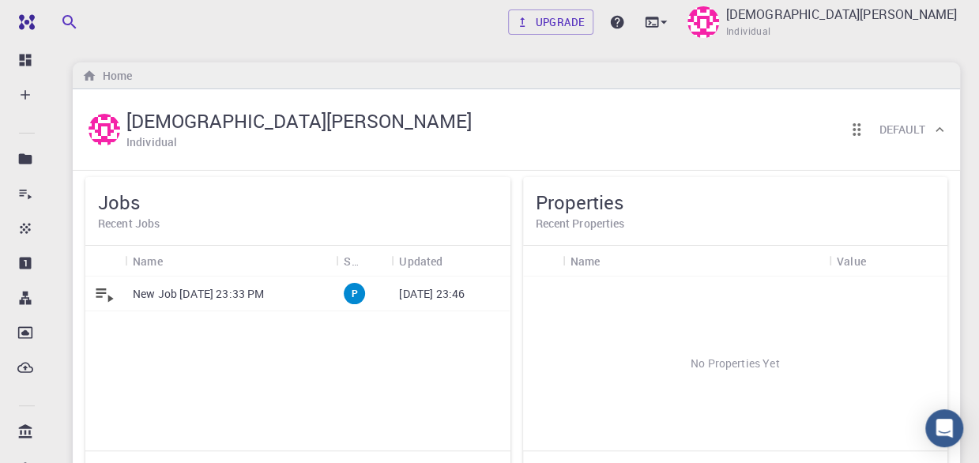
click at [239, 306] on div "New Job Oct 11, 2025, 23:33 PM" at bounding box center [230, 294] width 211 height 35
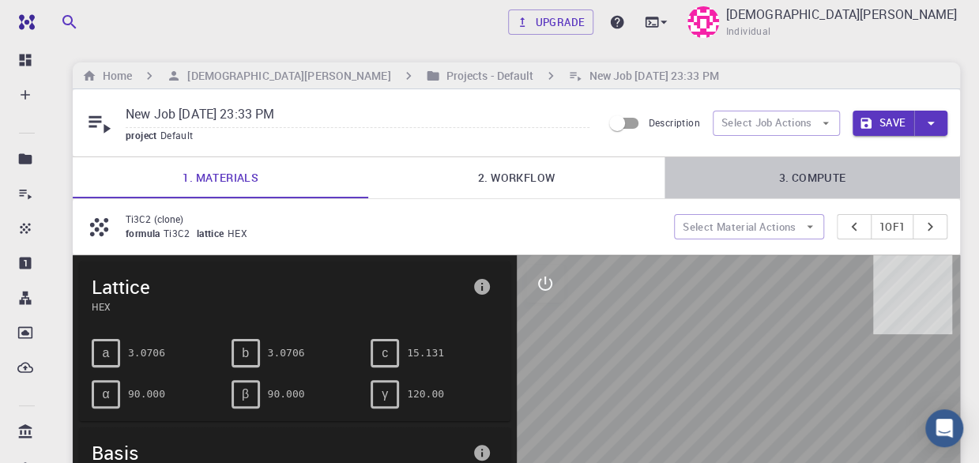
click at [800, 183] on link "3. Compute" at bounding box center [813, 177] width 296 height 41
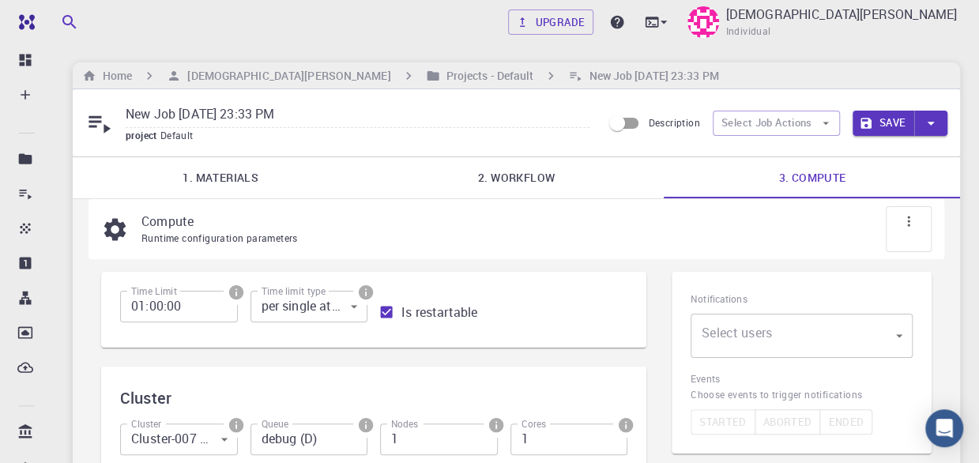
click at [876, 132] on button "Save" at bounding box center [884, 123] width 62 height 25
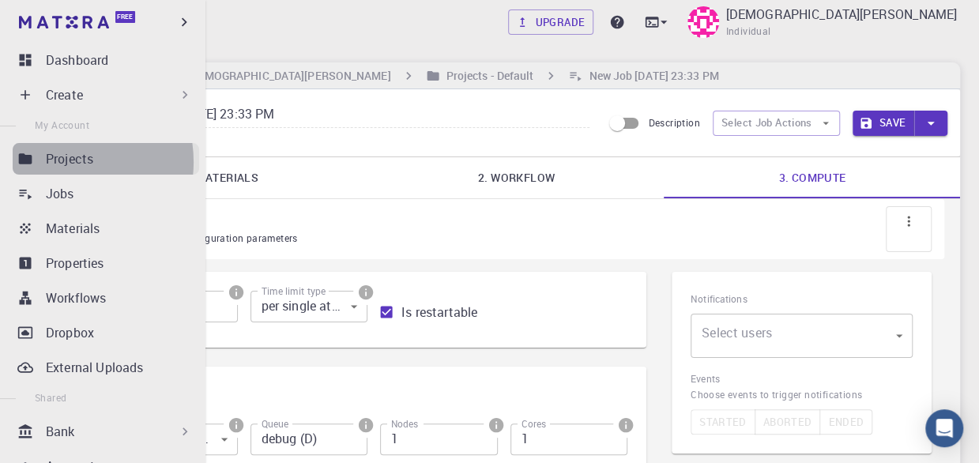
click at [58, 162] on p "Projects" at bounding box center [69, 158] width 47 height 19
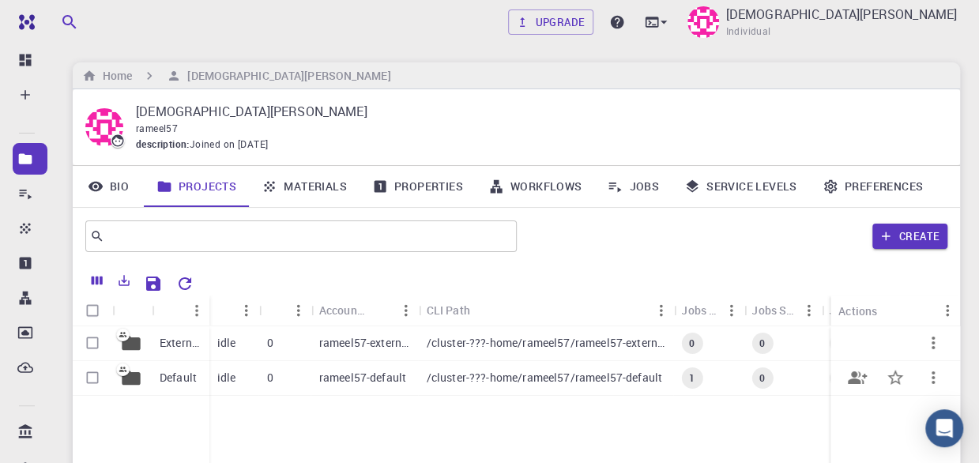
click at [326, 379] on p "rameel57-default" at bounding box center [362, 378] width 87 height 16
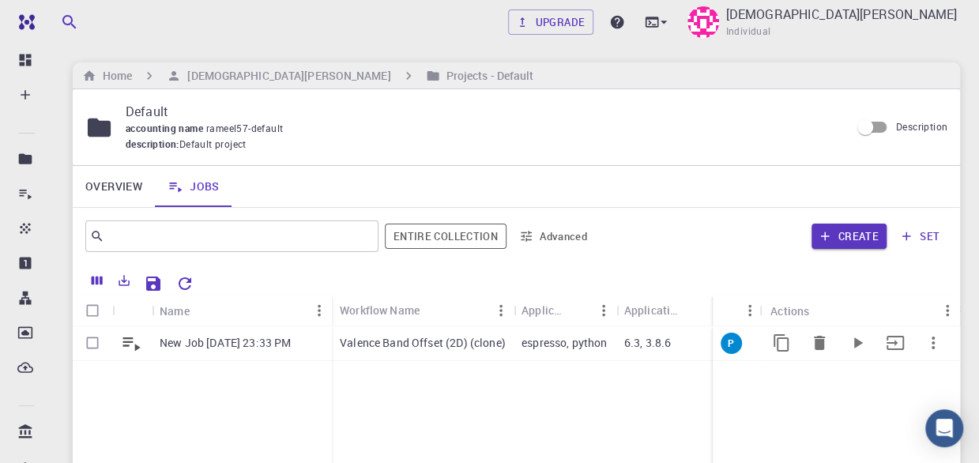
click at [93, 339] on input "Select row" at bounding box center [92, 343] width 30 height 30
checkbox input "true"
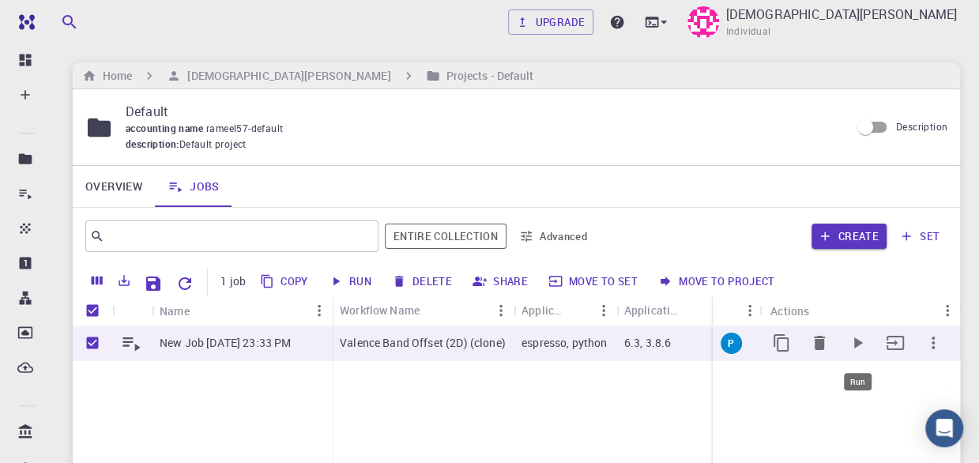
click at [856, 343] on icon "Run" at bounding box center [858, 342] width 9 height 11
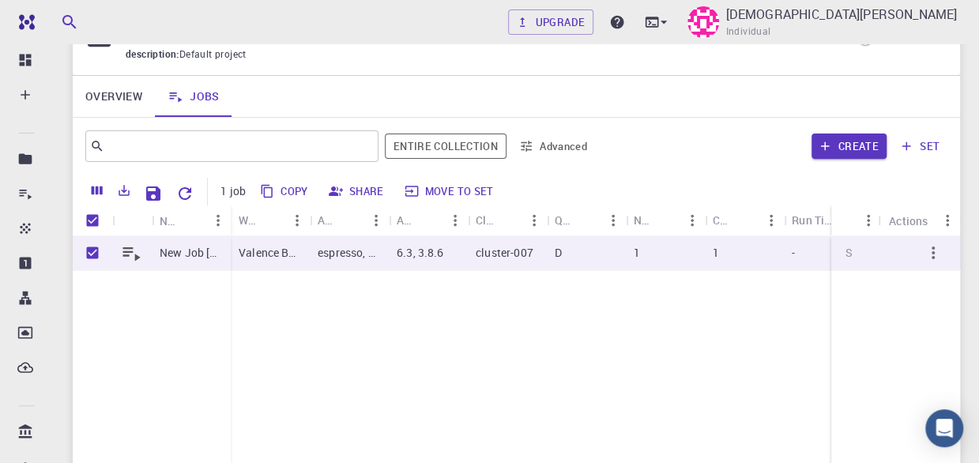
scroll to position [98, 0]
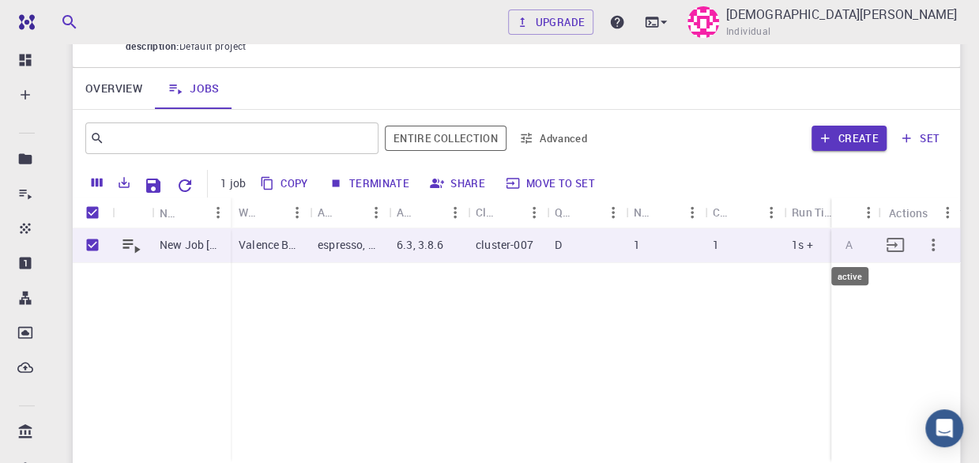
click at [850, 244] on span "A" at bounding box center [849, 244] width 20 height 15
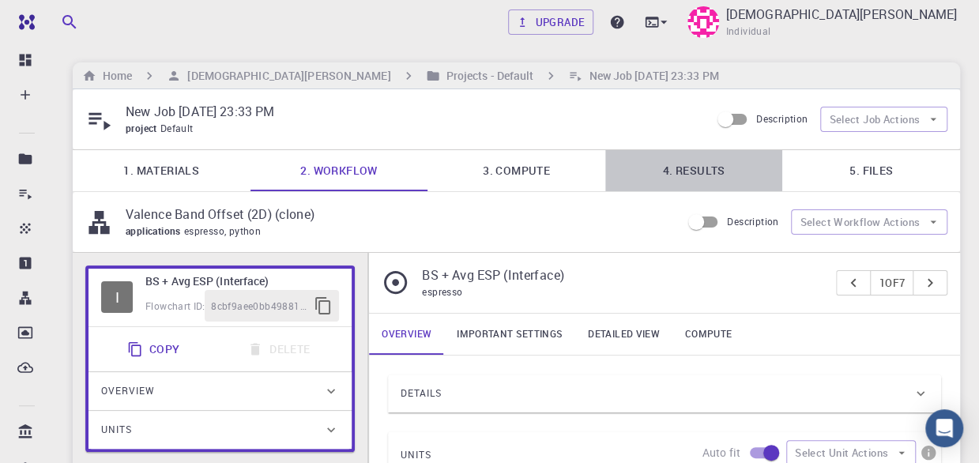
click at [711, 174] on link "4. Results" at bounding box center [694, 170] width 178 height 41
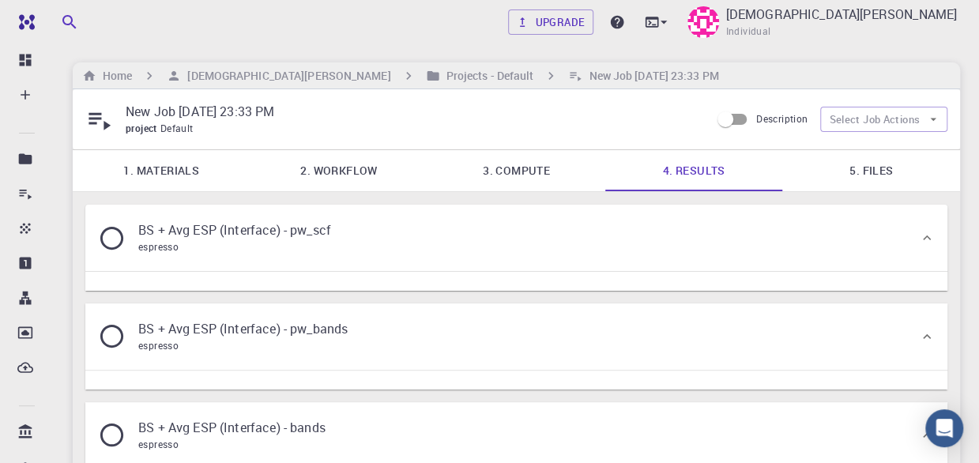
click at [126, 252] on icon at bounding box center [112, 238] width 28 height 28
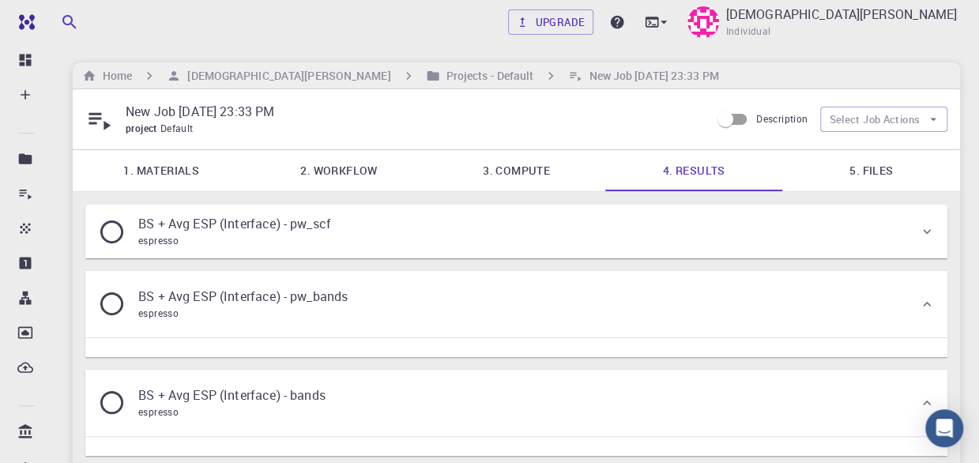
click at [196, 249] on div "espresso" at bounding box center [234, 241] width 193 height 16
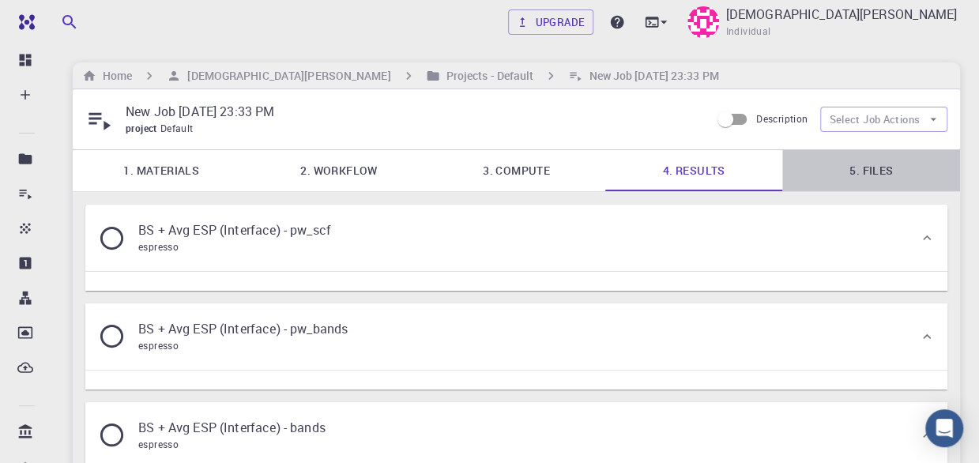
click at [868, 161] on link "5. Files" at bounding box center [871, 170] width 178 height 41
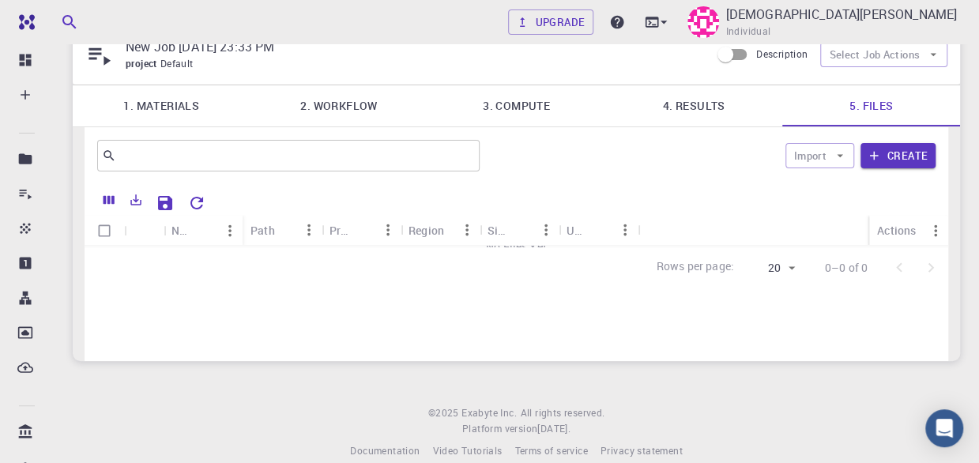
scroll to position [85, 0]
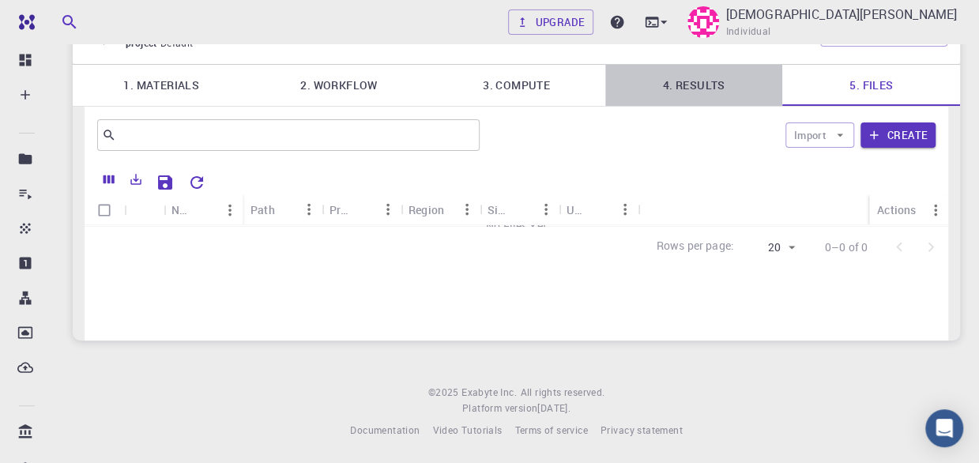
click at [692, 86] on link "4. Results" at bounding box center [694, 85] width 178 height 41
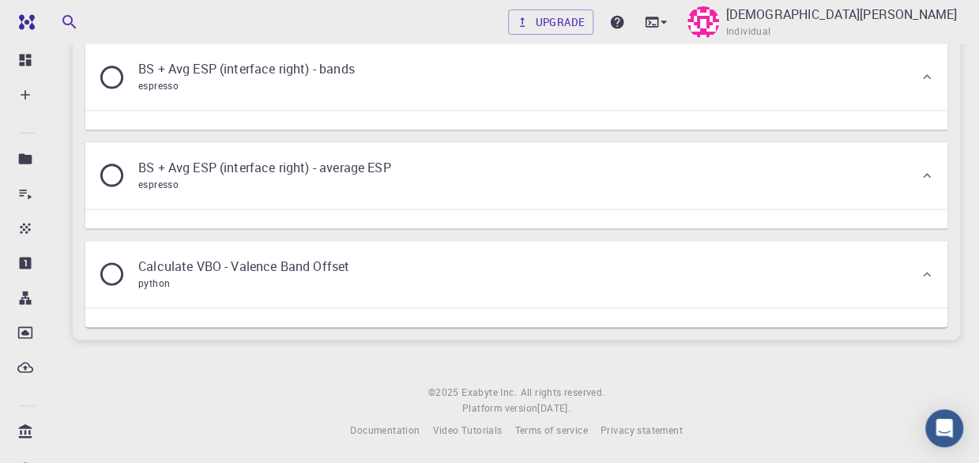
scroll to position [1481, 0]
click at [349, 260] on p "Calculate VBO - Valence Band Offset" at bounding box center [243, 266] width 211 height 19
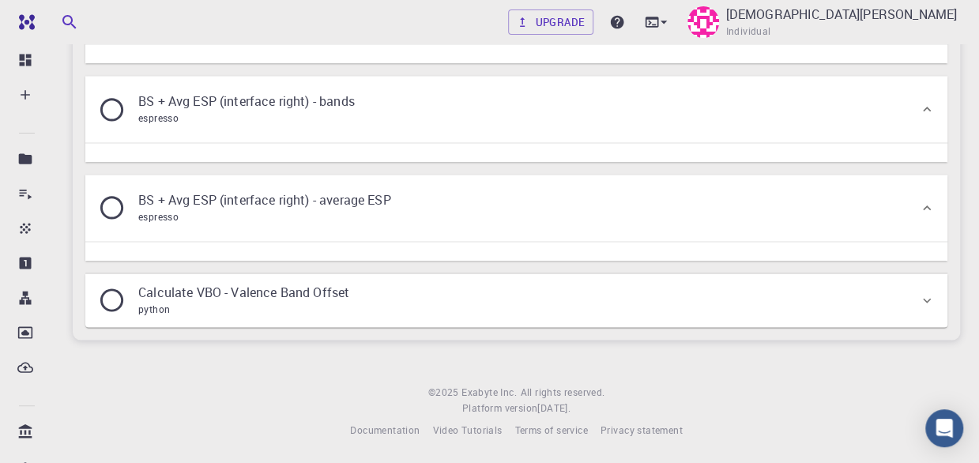
click at [274, 283] on p "Calculate VBO - Valence Band Offset" at bounding box center [243, 292] width 211 height 19
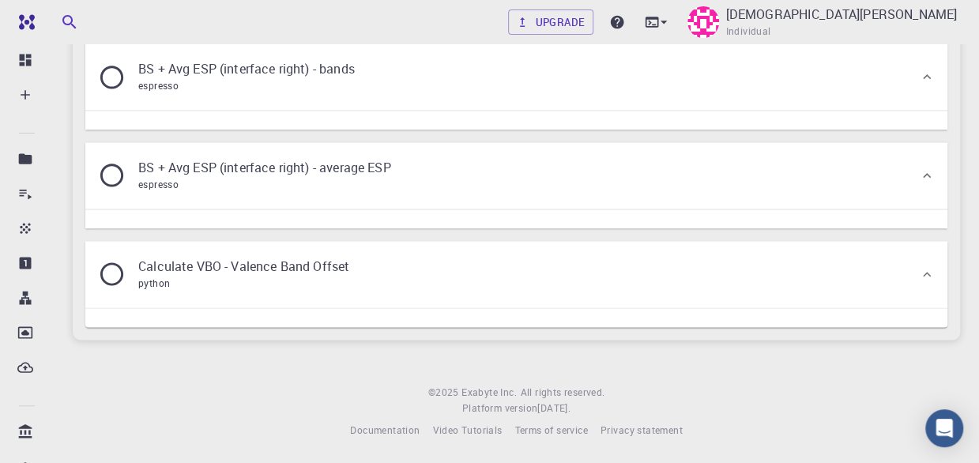
click at [274, 273] on div "Calculate VBO - Valence Band Offset python" at bounding box center [243, 274] width 211 height 35
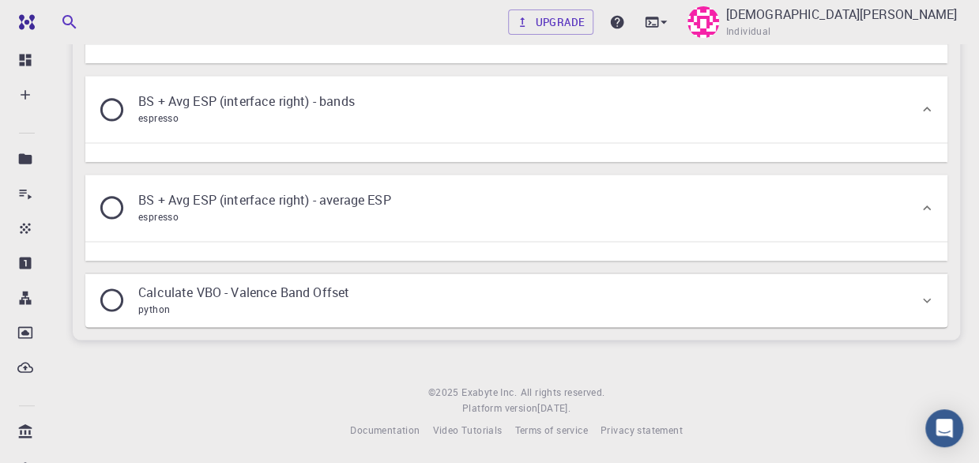
click at [122, 292] on icon at bounding box center [112, 300] width 28 height 28
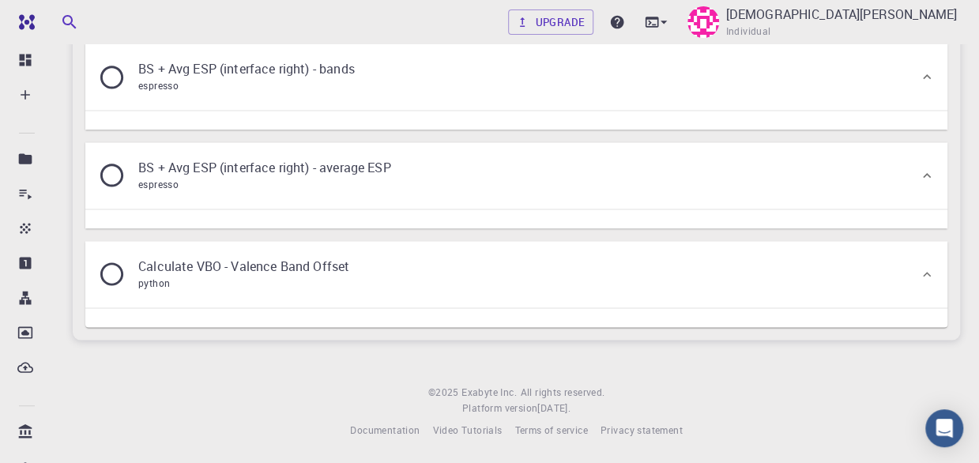
click at [122, 292] on div "Calculate VBO - Valence Band Offset python" at bounding box center [516, 274] width 862 height 66
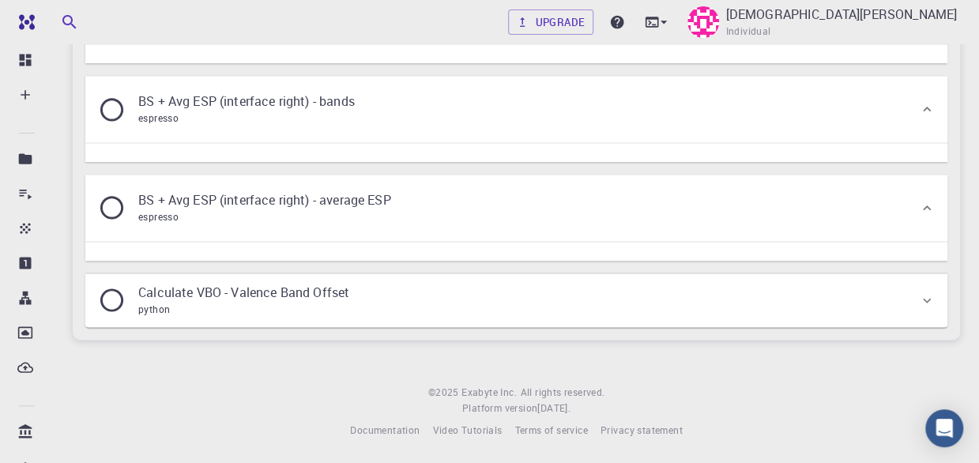
click at [122, 292] on div "Calculate VBO - Valence Band Offset python" at bounding box center [516, 300] width 862 height 54
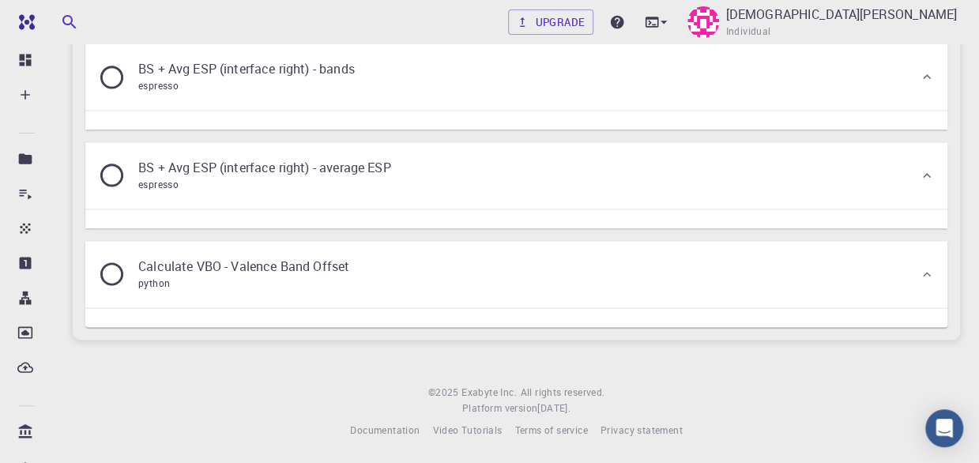
click at [122, 292] on div "Calculate VBO - Valence Band Offset python" at bounding box center [516, 274] width 862 height 66
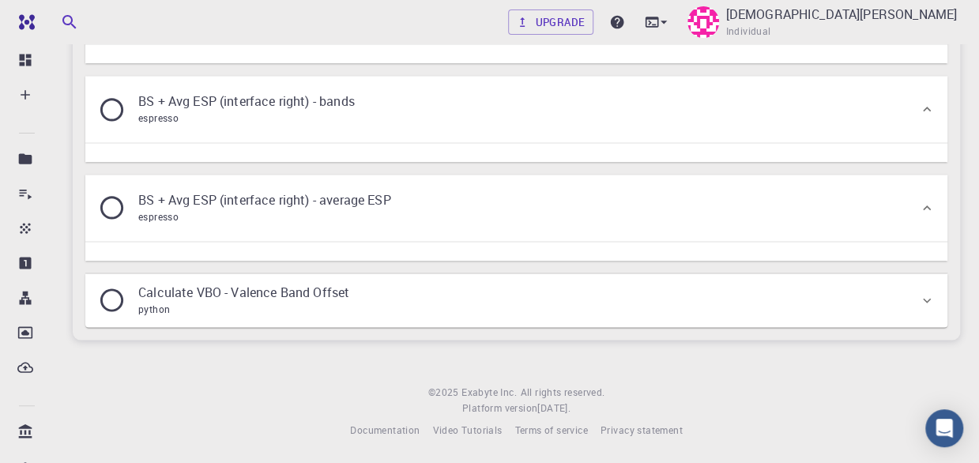
click at [202, 190] on p "BS + Avg ESP (interface right) - average ESP" at bounding box center [264, 199] width 253 height 19
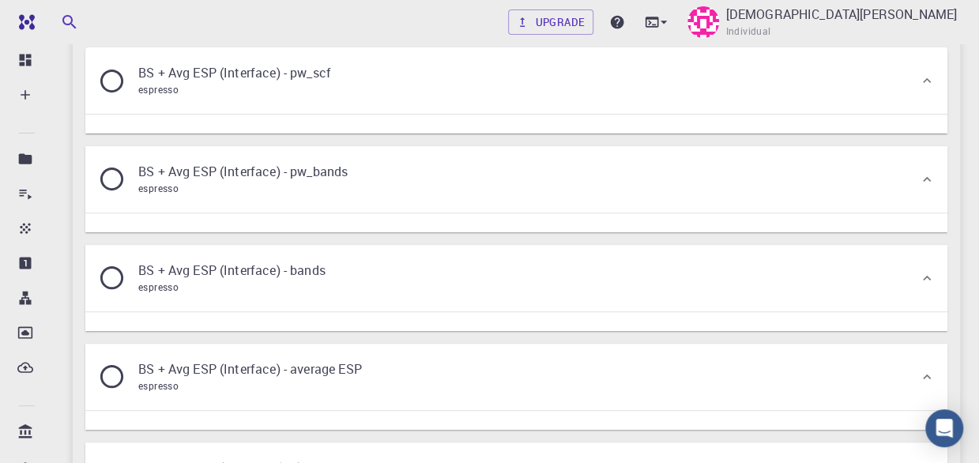
scroll to position [0, 0]
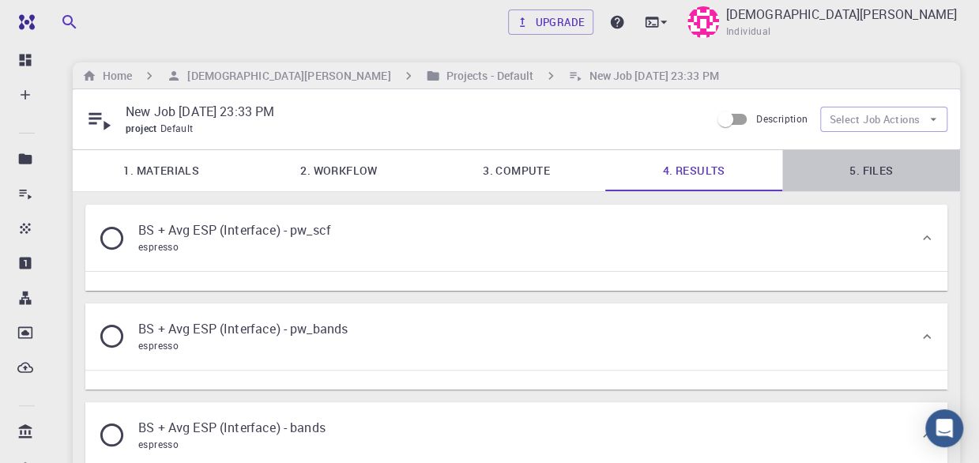
click at [866, 166] on link "5. Files" at bounding box center [871, 170] width 178 height 41
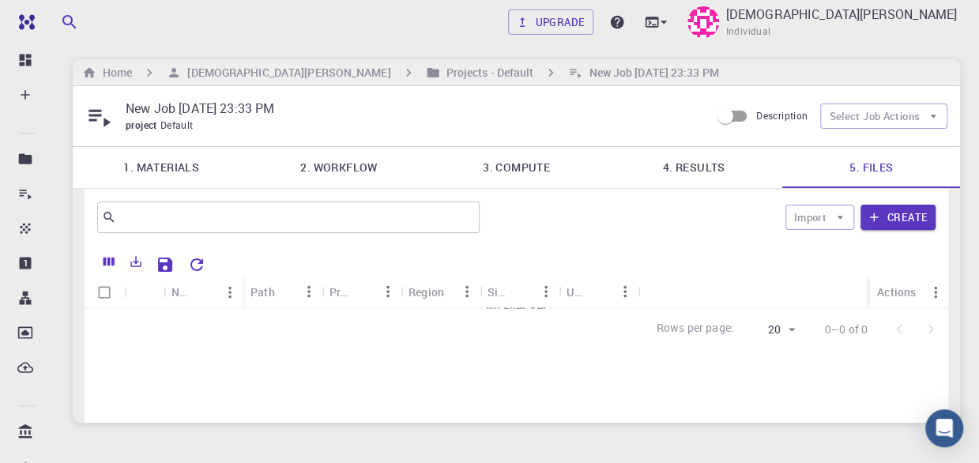
scroll to position [2, 0]
click at [528, 171] on link "3. Compute" at bounding box center [517, 169] width 178 height 41
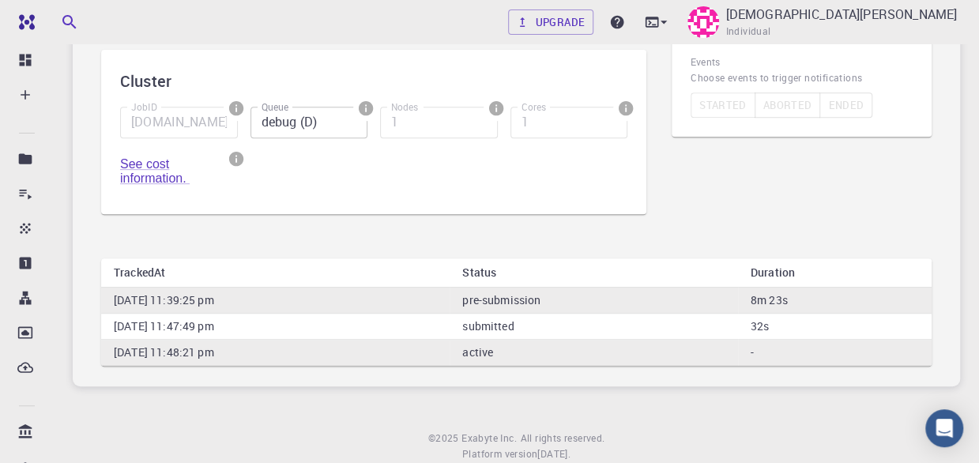
scroll to position [0, 0]
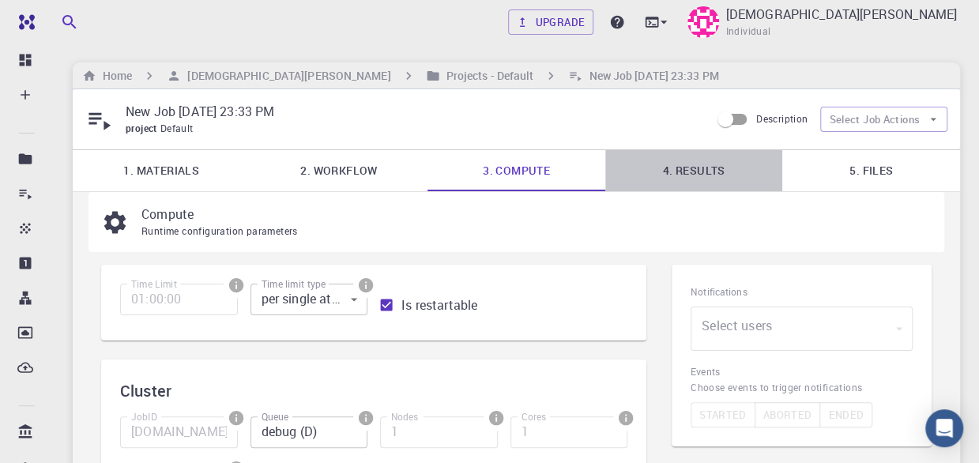
click at [692, 156] on link "4. Results" at bounding box center [694, 170] width 178 height 41
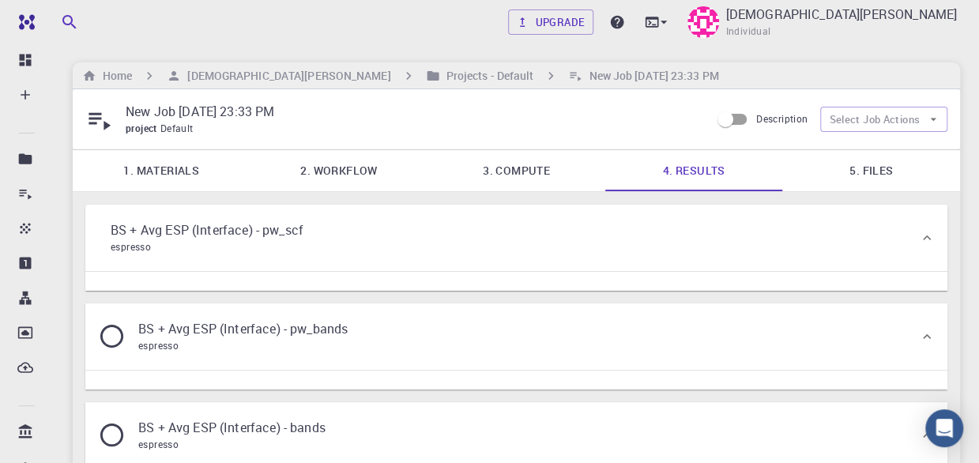
click at [98, 238] on icon at bounding box center [98, 238] width 0 height 0
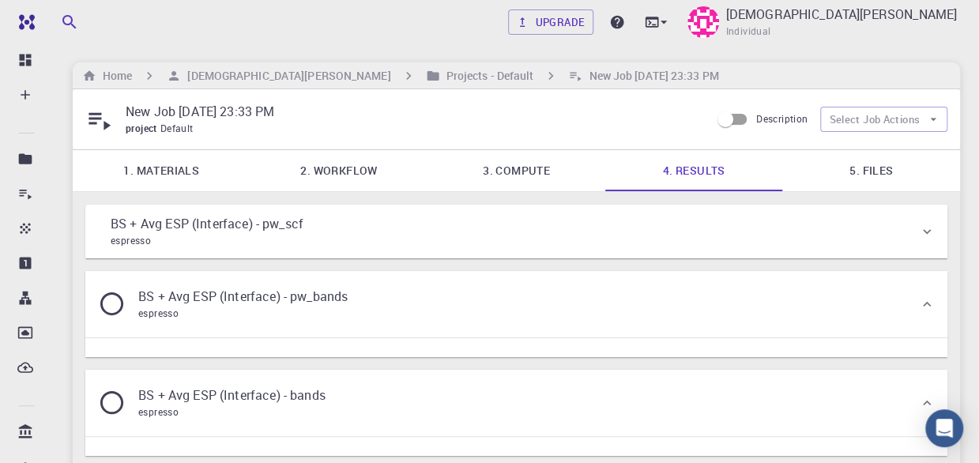
click at [207, 233] on p "BS + Avg ESP (Interface) - pw_scf" at bounding box center [207, 223] width 193 height 19
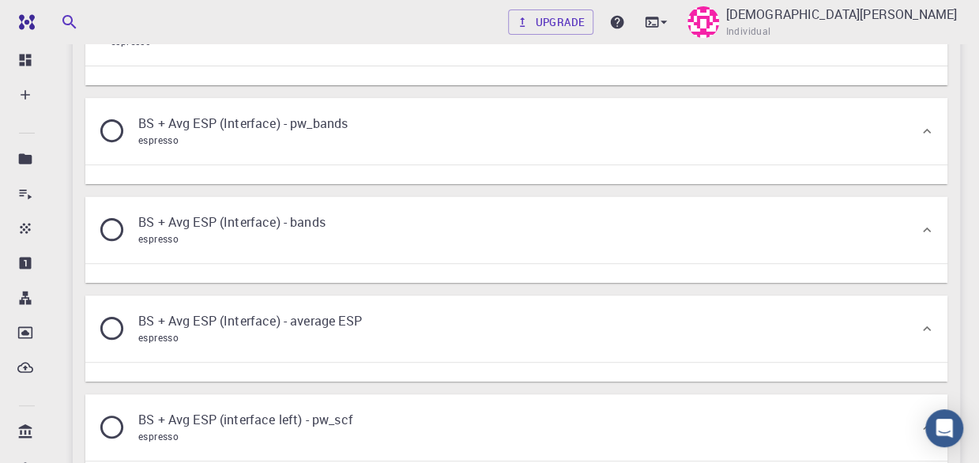
scroll to position [196, 0]
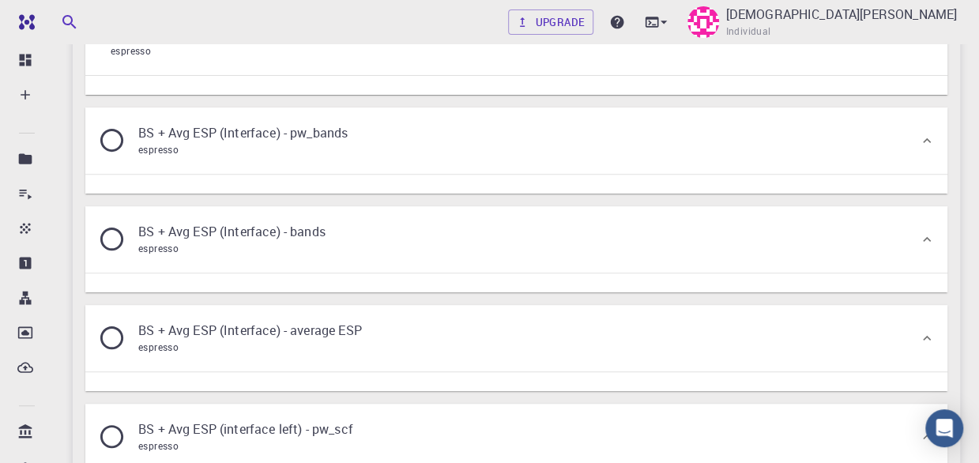
click at [119, 154] on icon at bounding box center [112, 140] width 28 height 28
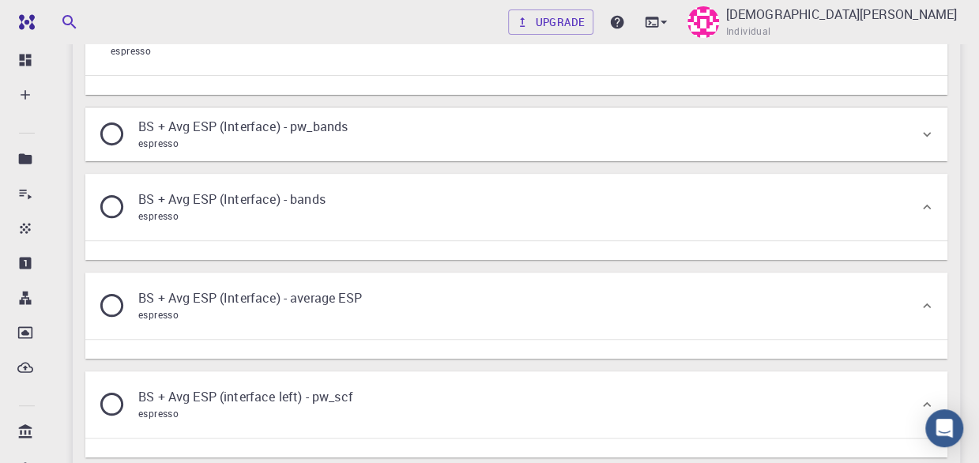
click at [124, 220] on icon at bounding box center [112, 207] width 28 height 28
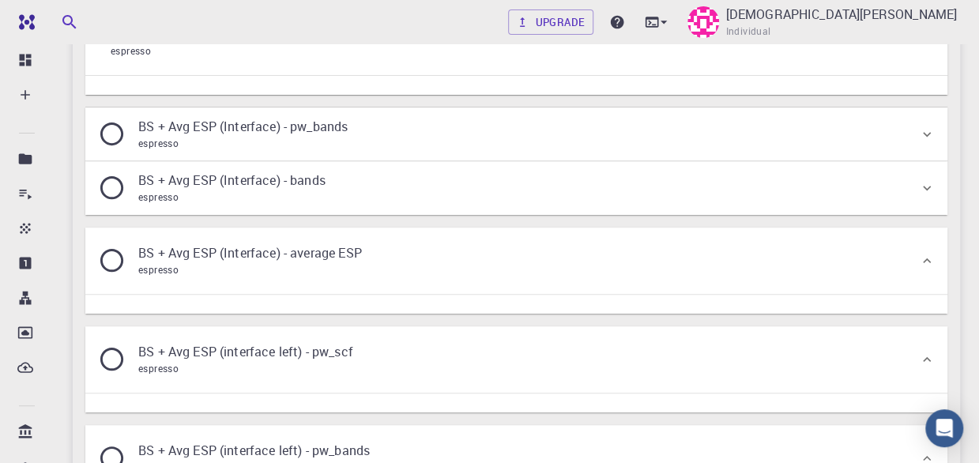
click at [925, 161] on div "BS + Avg ESP (Interface) - pw_bands espresso" at bounding box center [516, 134] width 862 height 54
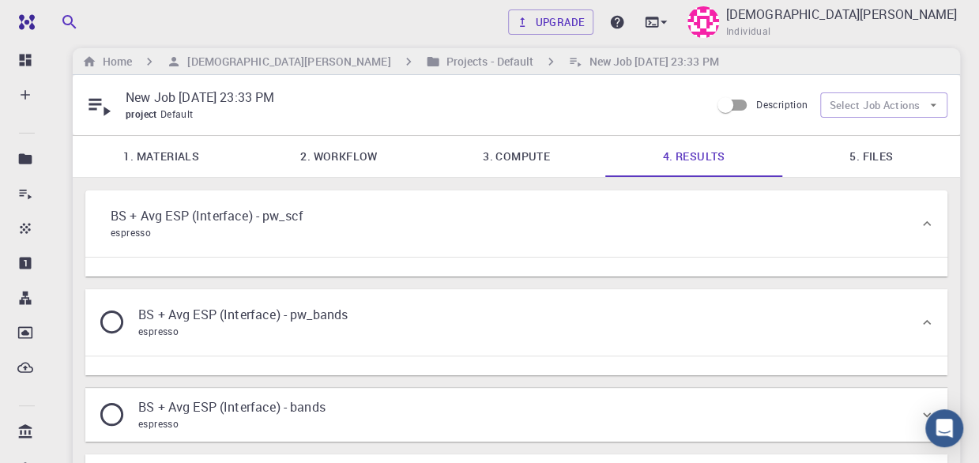
scroll to position [12, 0]
click at [921, 232] on icon at bounding box center [927, 226] width 16 height 16
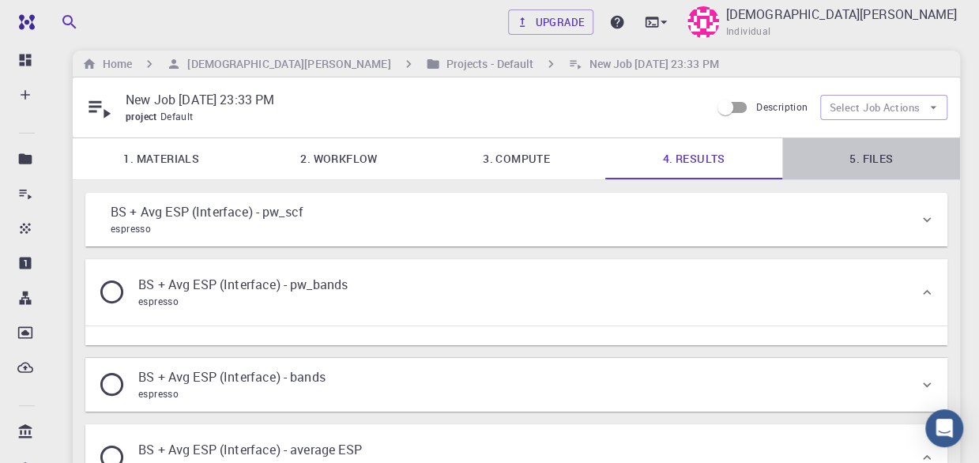
click at [874, 156] on link "5. Files" at bounding box center [871, 158] width 178 height 41
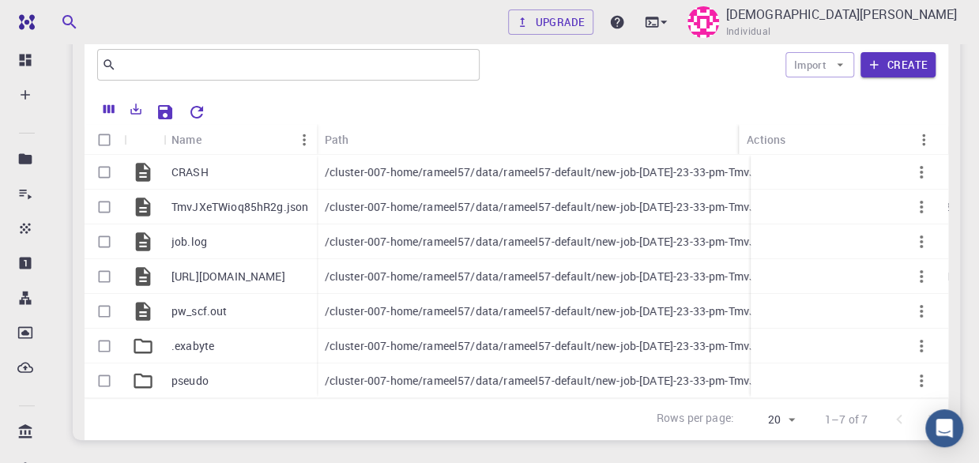
scroll to position [156, 0]
click at [888, 167] on icon "Preview" at bounding box center [883, 171] width 17 height 12
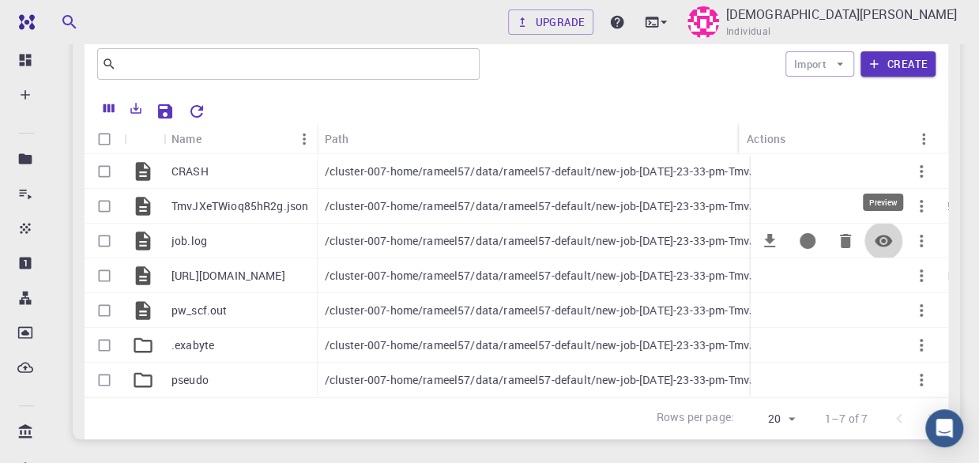
click at [884, 239] on icon "Preview" at bounding box center [883, 241] width 17 height 12
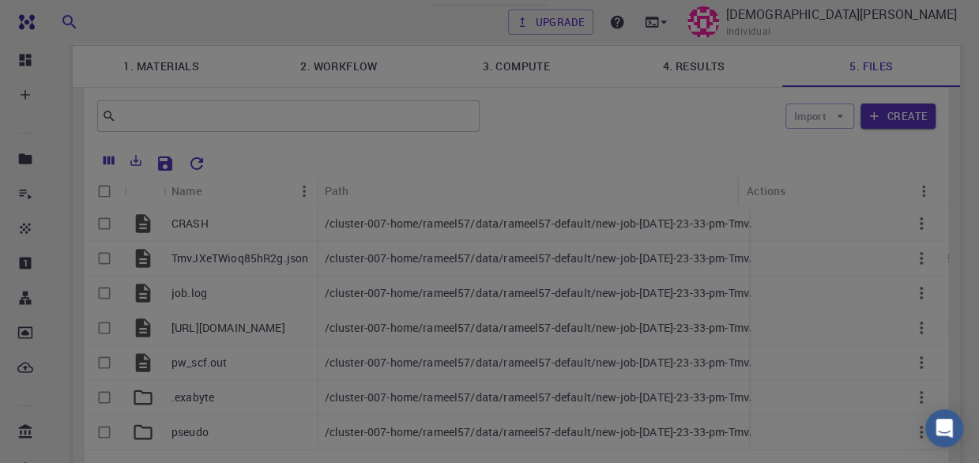
scroll to position [100, 0]
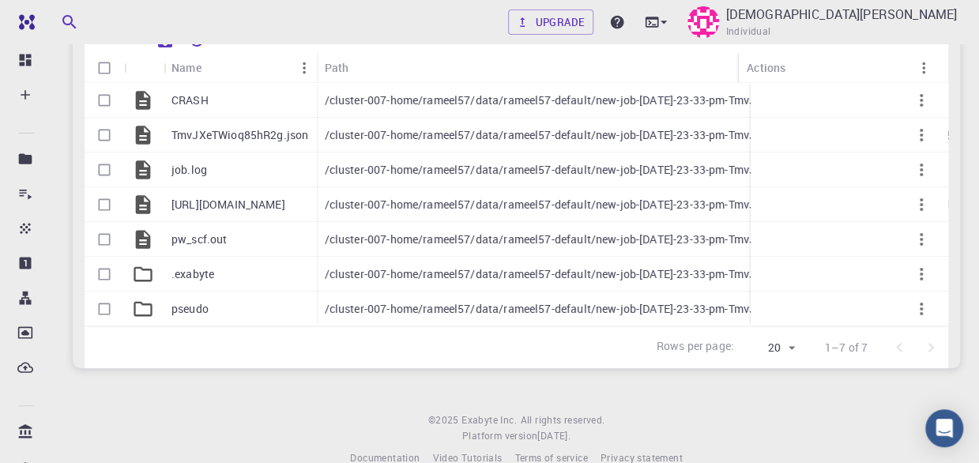
scroll to position [198, 0]
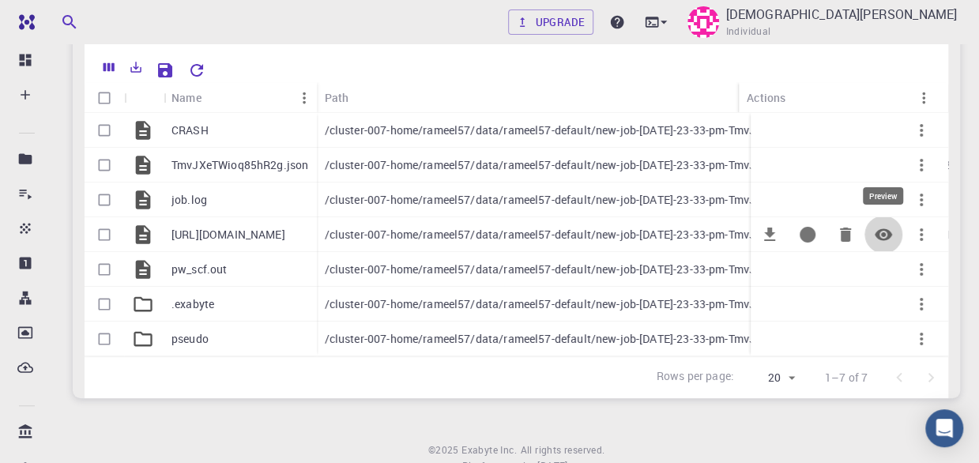
click at [882, 233] on icon "Preview" at bounding box center [883, 234] width 17 height 12
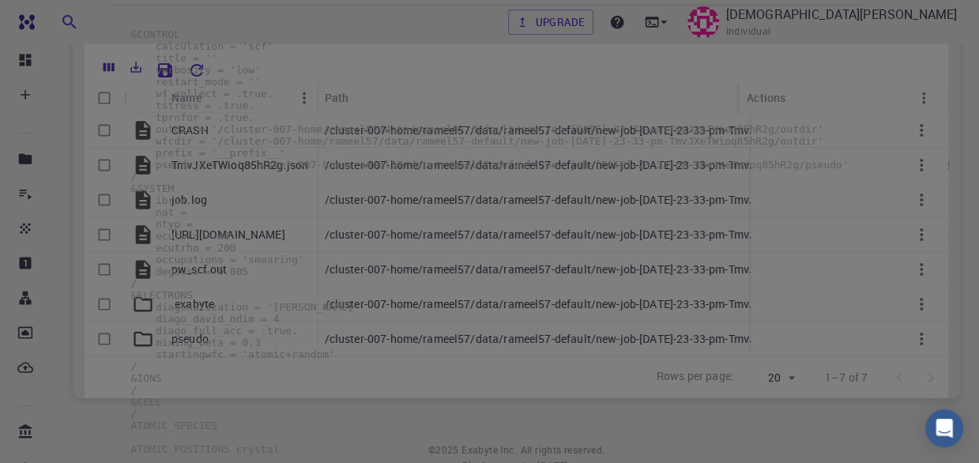
scroll to position [0, 0]
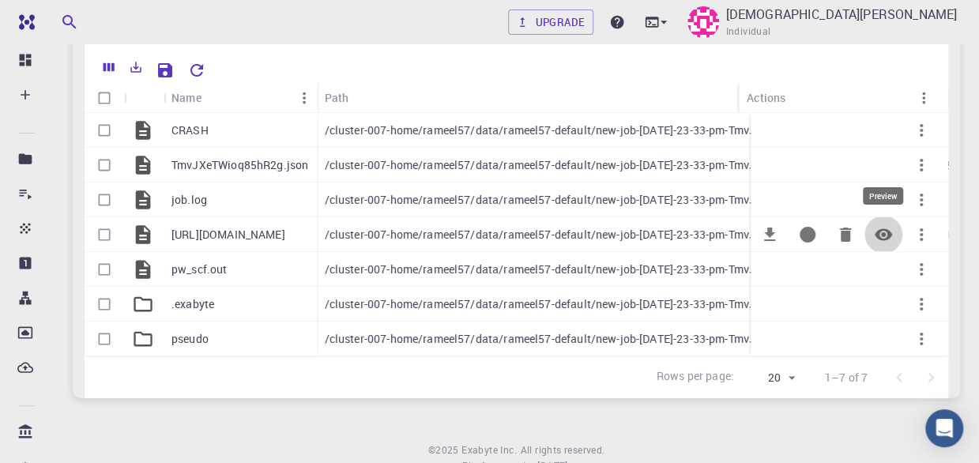
click at [885, 235] on icon "Preview" at bounding box center [883, 234] width 19 height 19
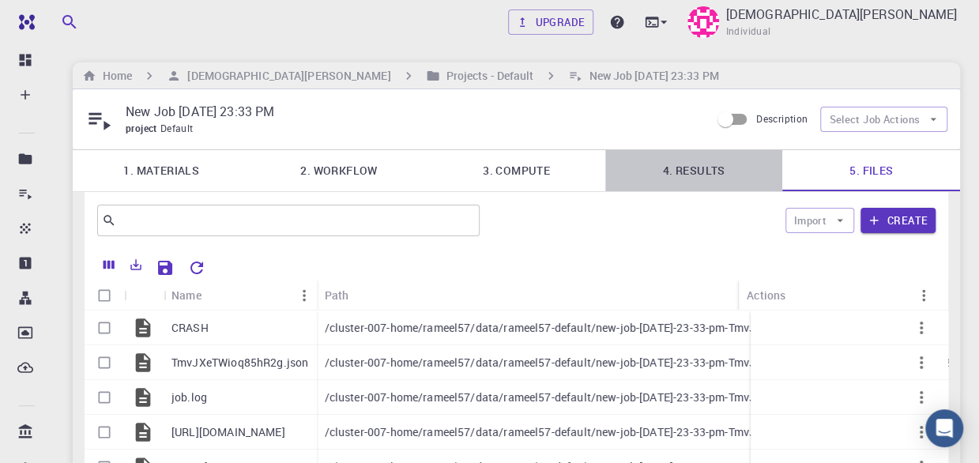
click at [705, 179] on link "4. Results" at bounding box center [694, 170] width 178 height 41
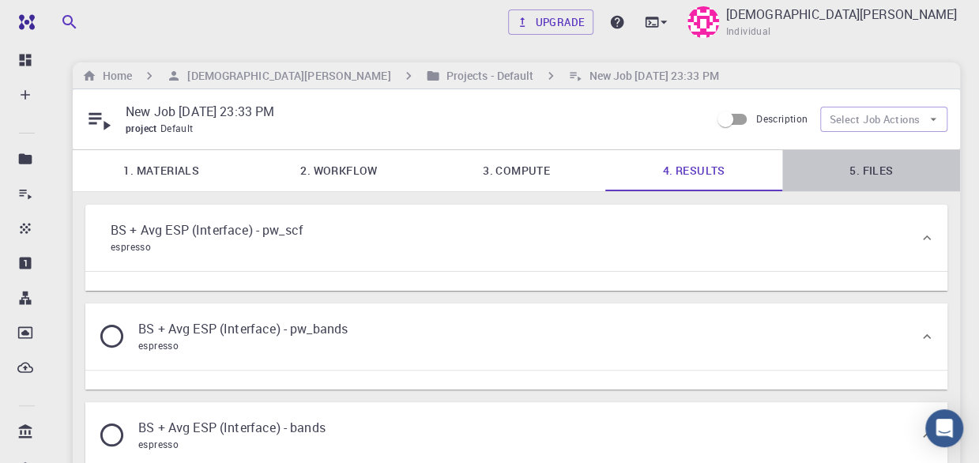
click at [865, 166] on link "5. Files" at bounding box center [871, 170] width 178 height 41
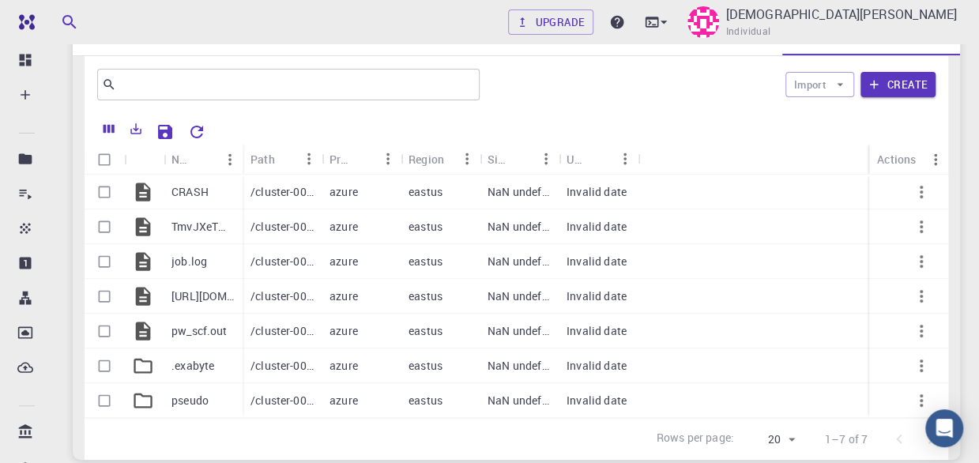
scroll to position [138, 0]
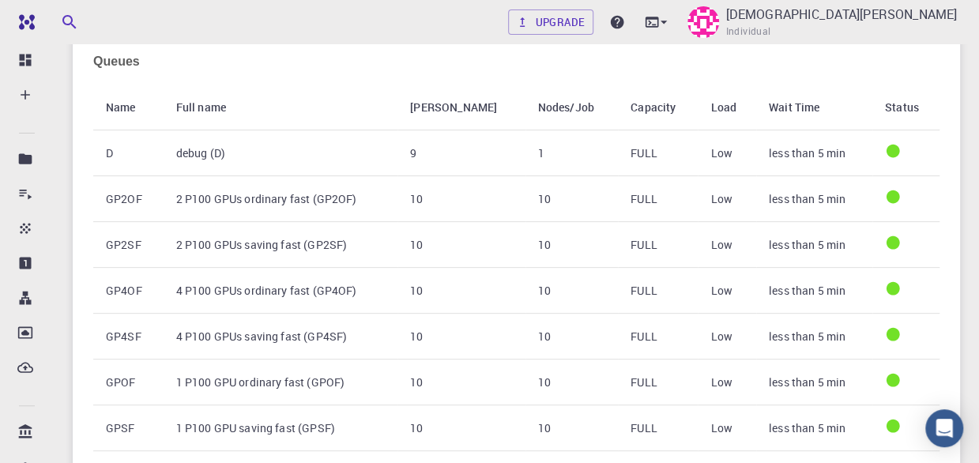
scroll to position [181, 0]
